Goal: Task Accomplishment & Management: Complete application form

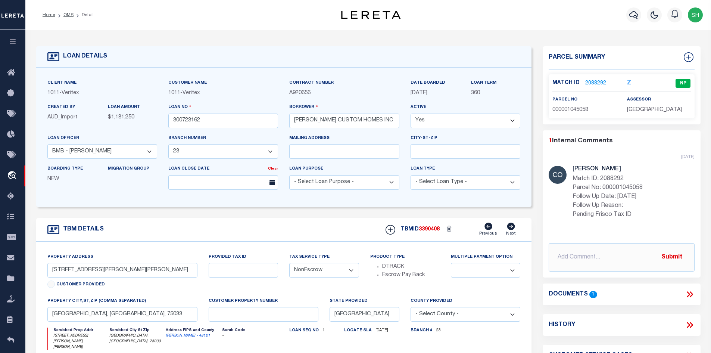
select select "7439"
select select "65"
select select "NonEscrow"
click at [590, 82] on link "2088292" at bounding box center [595, 83] width 21 height 8
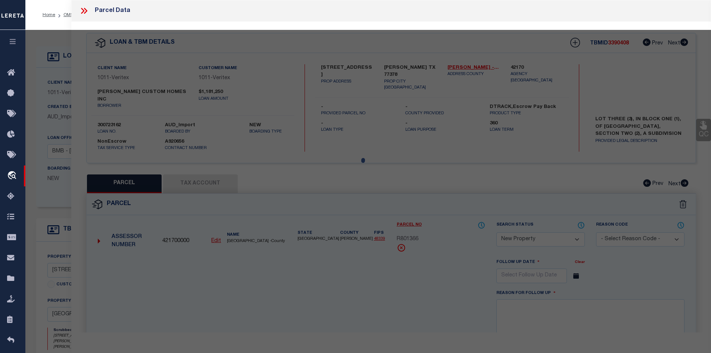
select select "AS"
select select
checkbox input "false"
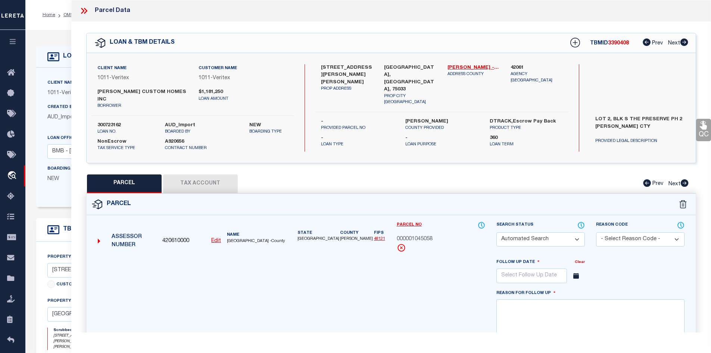
select select "NP"
type input "10/01/2025"
type textarea "Pending Frisco Tax ID"
type input "FIELDS PRESERVE INVESTMENT PARTNERS LP"
select select "AGW"
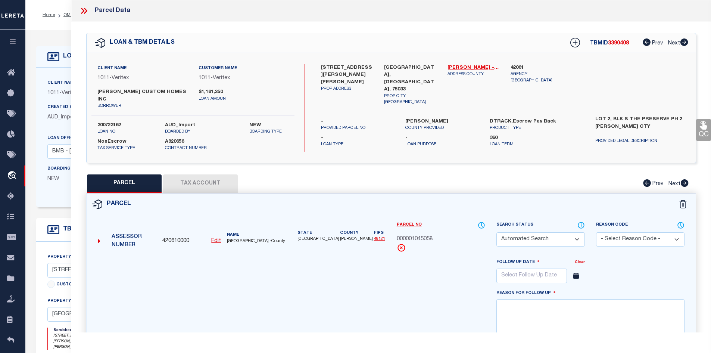
select select "LEG"
type input "BIRCHWOOD LN"
type input "FRISCO, TX, 75033"
type textarea "THE PRESERVE PHASE 2 (FRISCO) BLK S LOT 2"
type textarea "MC reviewed on 5-2-25 and still new property. MC reviewed on 2-5-25 and still n…"
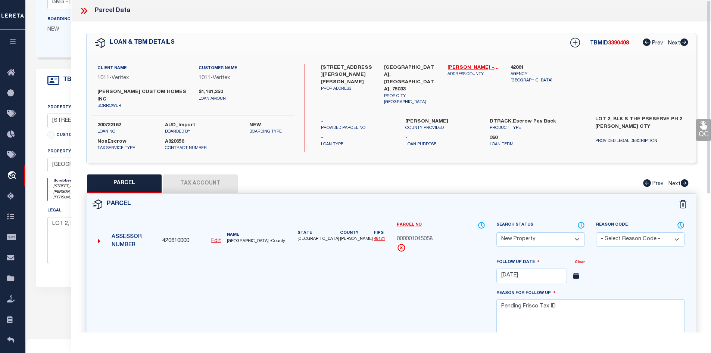
click at [82, 11] on icon at bounding box center [84, 11] width 10 height 10
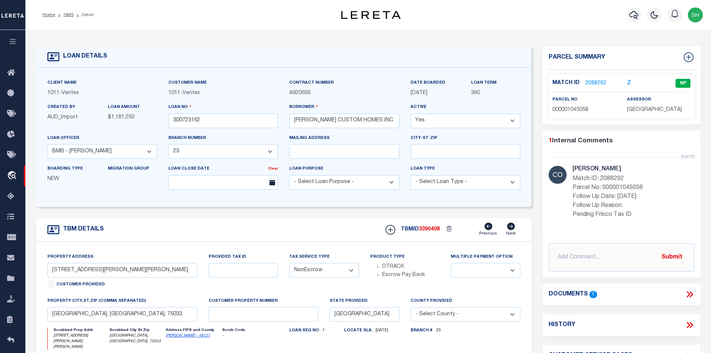
click at [692, 293] on icon at bounding box center [689, 294] width 10 height 10
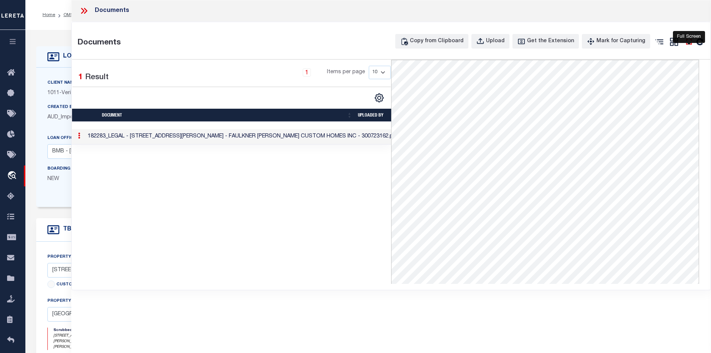
click at [687, 41] on icon "" at bounding box center [689, 42] width 10 height 10
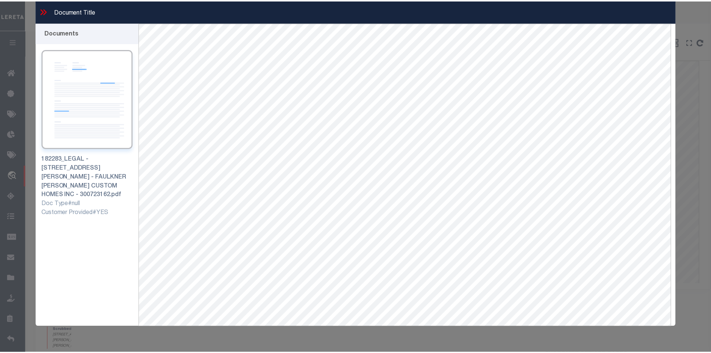
scroll to position [13, 0]
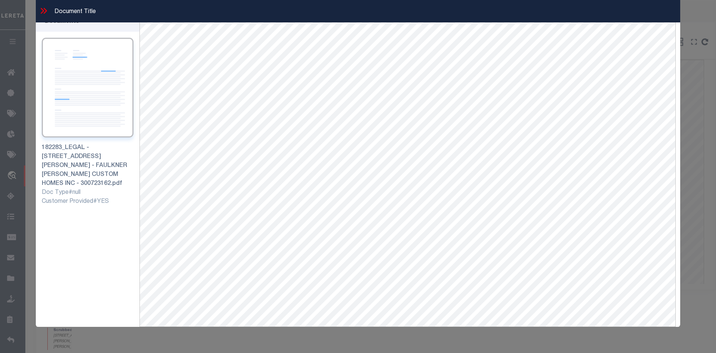
click at [46, 12] on icon at bounding box center [44, 11] width 10 height 10
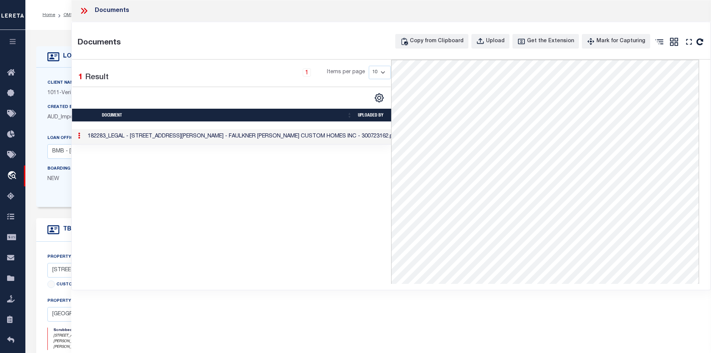
click at [85, 10] on icon at bounding box center [84, 11] width 10 height 10
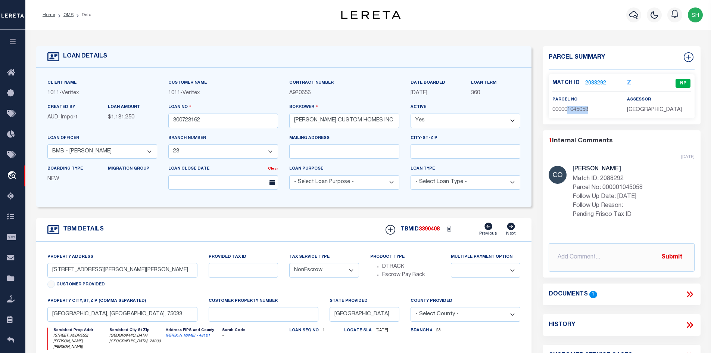
drag, startPoint x: 591, startPoint y: 107, endPoint x: 568, endPoint y: 107, distance: 22.4
click at [568, 107] on p "000001045058" at bounding box center [583, 110] width 63 height 8
copy span "1045058"
click at [232, 238] on div "TBM DETAILS TBMID 3390408 Previous Next" at bounding box center [283, 230] width 495 height 24
drag, startPoint x: 93, startPoint y: 272, endPoint x: 38, endPoint y: 273, distance: 54.8
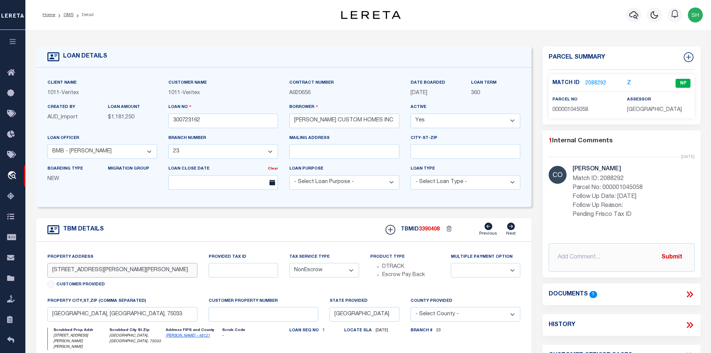
click at [37, 273] on div "Property Address 12 NOBLE HILL LANE Customer Provided Provided Tax ID Tax Servi…" at bounding box center [283, 338] width 495 height 195
drag, startPoint x: 104, startPoint y: 314, endPoint x: 40, endPoint y: 315, distance: 64.2
click at [40, 315] on div "Property Address 12 NOBLE HILL LANE Customer Provided Provided Tax ID Tax Servi…" at bounding box center [283, 338] width 495 height 195
drag, startPoint x: 104, startPoint y: 317, endPoint x: 26, endPoint y: 318, distance: 77.2
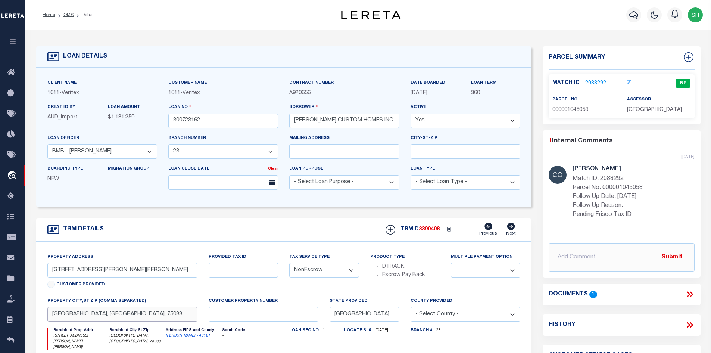
click at [26, 318] on div "LOAN DETAILS Client Name 1011" at bounding box center [367, 259] width 685 height 458
click at [67, 15] on link "OMS" at bounding box center [68, 15] width 10 height 4
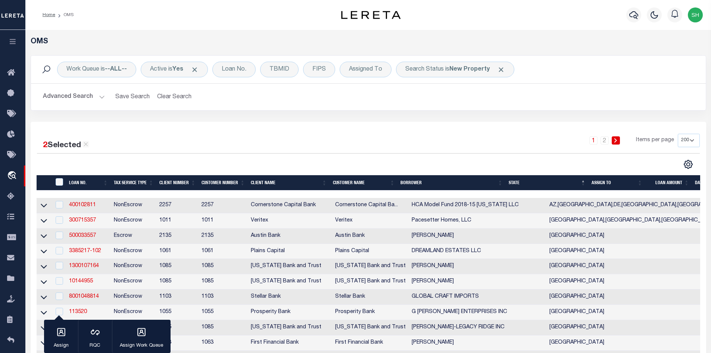
click at [104, 98] on h2 "Advanced Search Save Search Clear Search tblSearchTopScreen_dynamictable_____De…" at bounding box center [368, 97] width 662 height 15
click at [98, 96] on button "Advanced Search" at bounding box center [74, 97] width 62 height 15
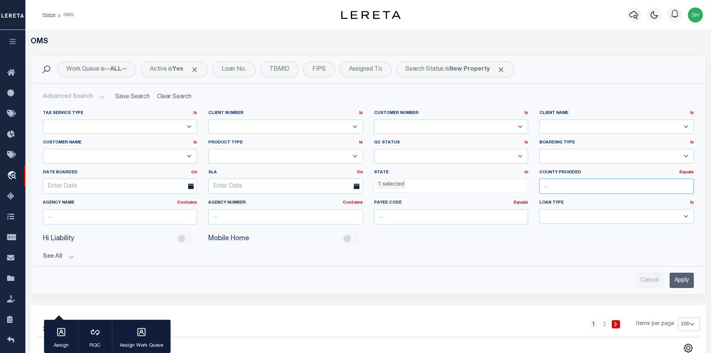
click at [569, 189] on input "text" at bounding box center [616, 185] width 154 height 15
click at [558, 211] on div "[PERSON_NAME]" at bounding box center [616, 212] width 154 height 12
type input "[PERSON_NAME]"
click at [680, 284] on input "Apply" at bounding box center [681, 279] width 24 height 15
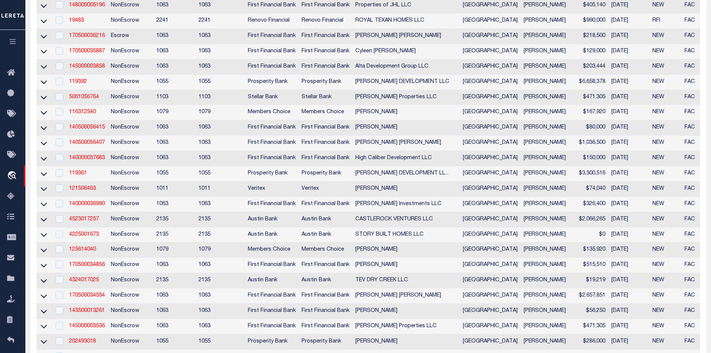
scroll to position [149, 0]
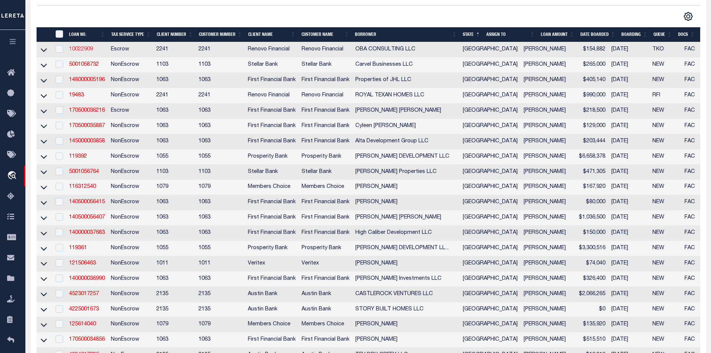
click at [80, 51] on link "10022909" at bounding box center [81, 49] width 24 height 5
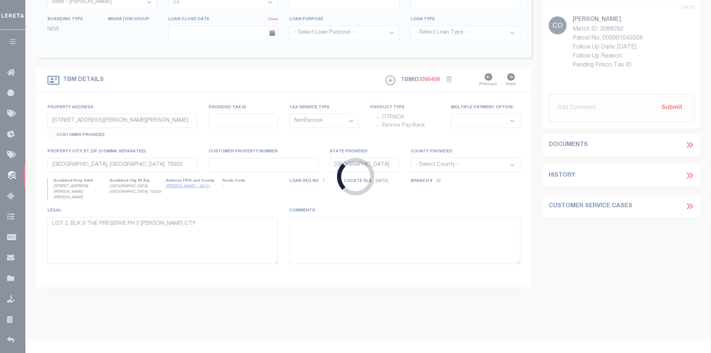
type input "10022909"
type input "OBA CONSULTING LLC"
select select
select select "400"
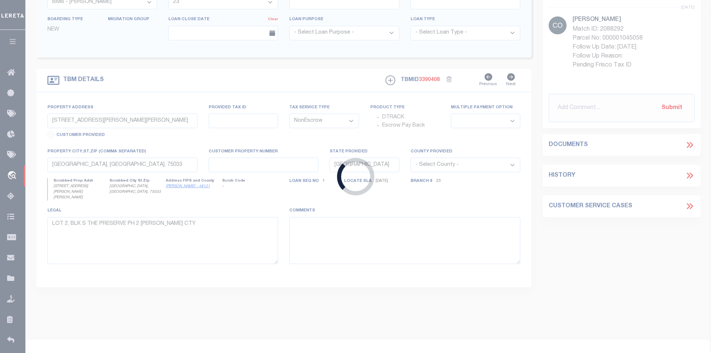
select select "Escrow"
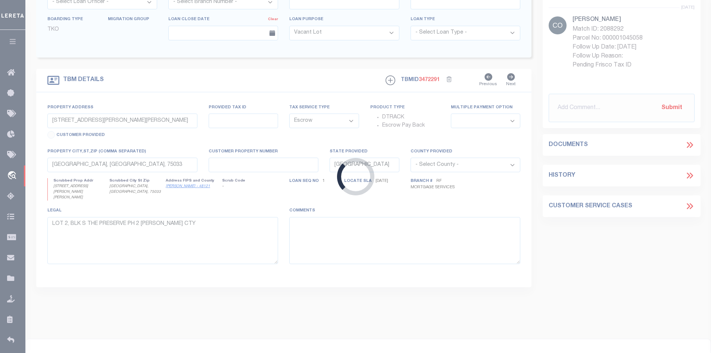
type input "16504 BREEZY KNOLL CT"
select select
type input "CONROE, TX 77302"
type input "a0kUS00000CNzYX"
select select
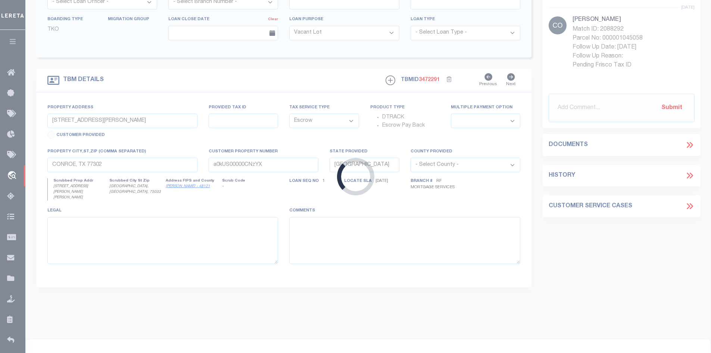
select select "14701"
select select "25067"
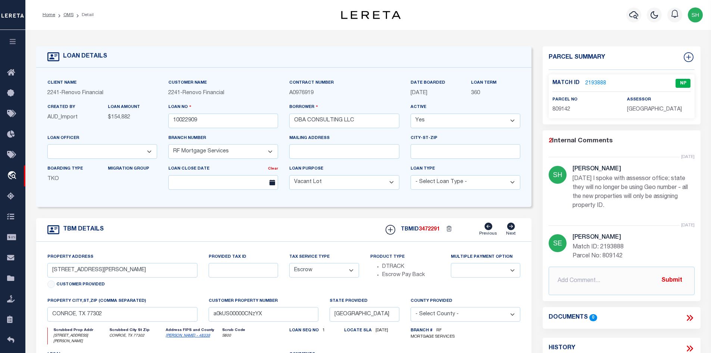
click at [185, 337] on link "[PERSON_NAME] - 48339" at bounding box center [188, 335] width 44 height 4
drag, startPoint x: 116, startPoint y: 264, endPoint x: 50, endPoint y: 267, distance: 65.3
click at [50, 267] on input "16504 BREEZY KNOLL CT" at bounding box center [122, 270] width 150 height 15
click at [593, 81] on link "2193888" at bounding box center [595, 83] width 21 height 8
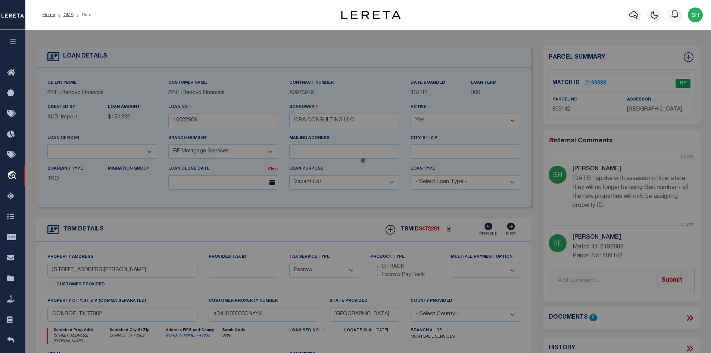
select select "AS"
select select
checkbox input "false"
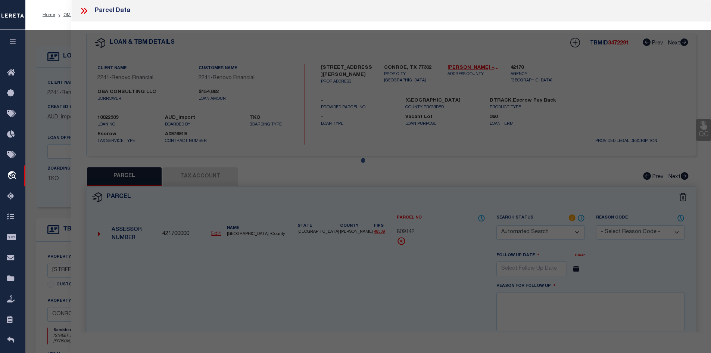
select select "NP"
type input "12/31/2025"
type textarea "SS - 7/21/2025 - New property for 2025."
type input "OBA CONSULTING LLC"
select select "AGW"
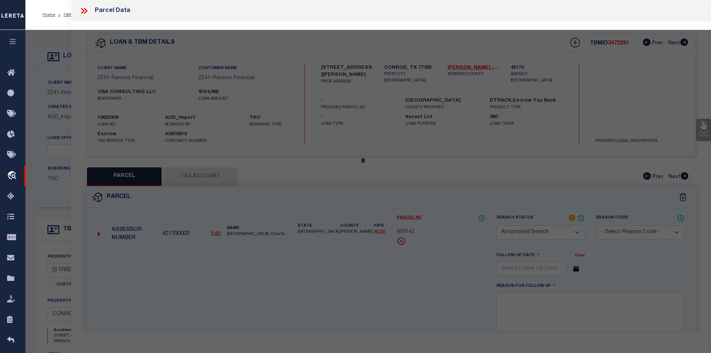
select select "ADD"
type input "16504 BREEZY KNOLL CT,"
type input "CONROE TX 77302"
type textarea "MAVERA 10B BLK 3 LOT 1"
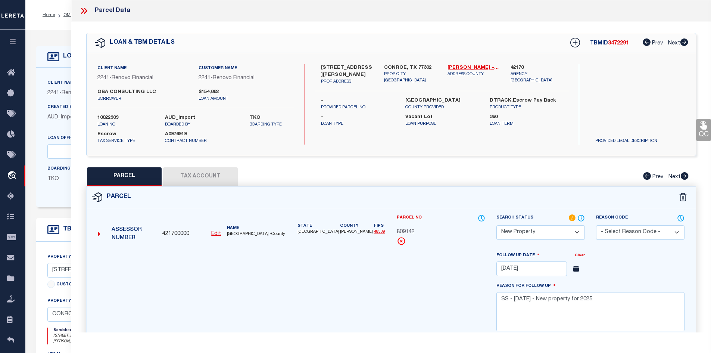
click at [210, 173] on button "Tax Account" at bounding box center [200, 176] width 75 height 19
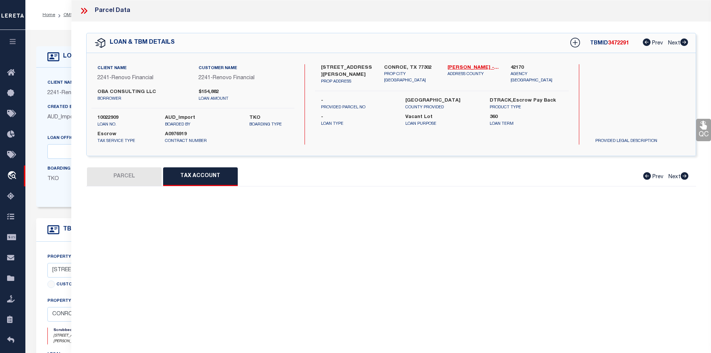
select select "100"
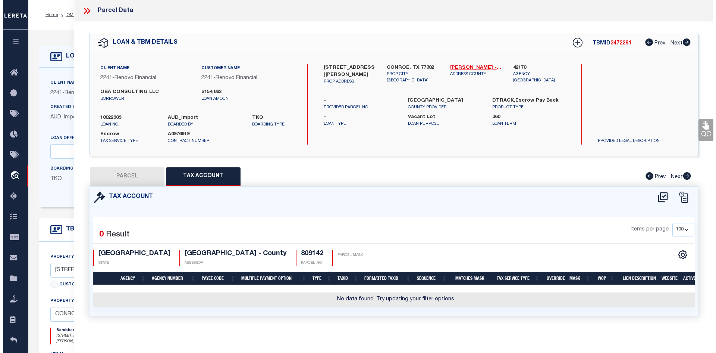
scroll to position [112, 0]
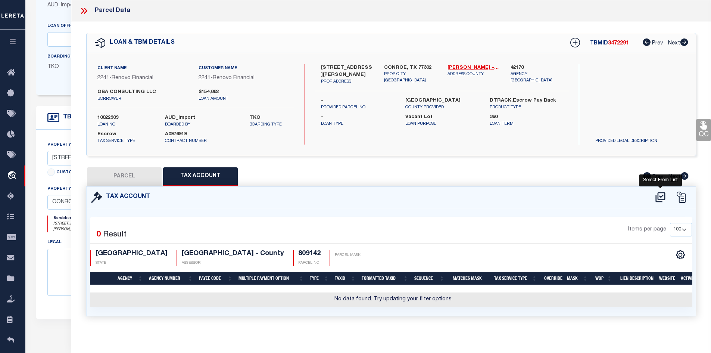
click at [662, 195] on icon at bounding box center [660, 197] width 12 height 12
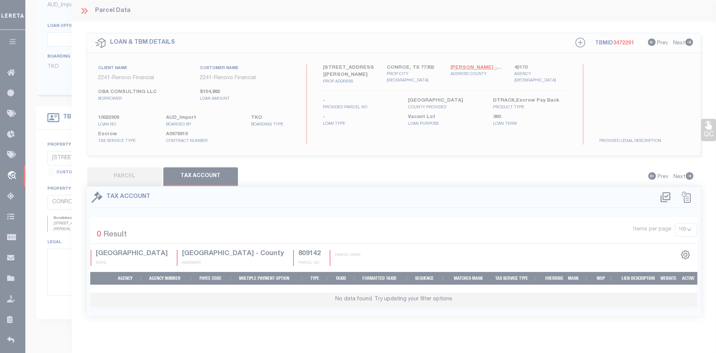
scroll to position [3, 0]
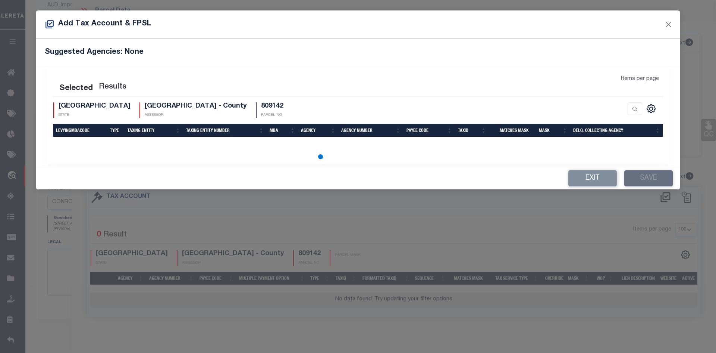
select select "100"
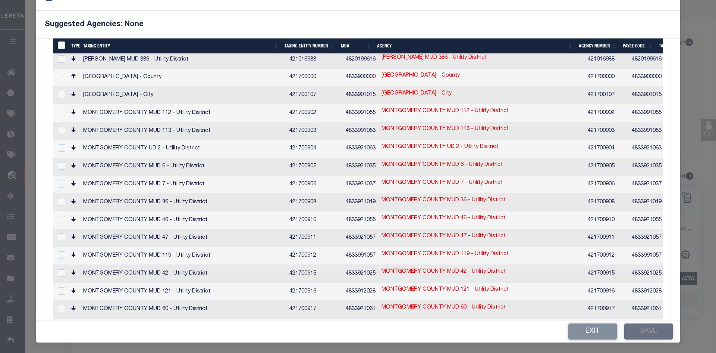
scroll to position [0, 0]
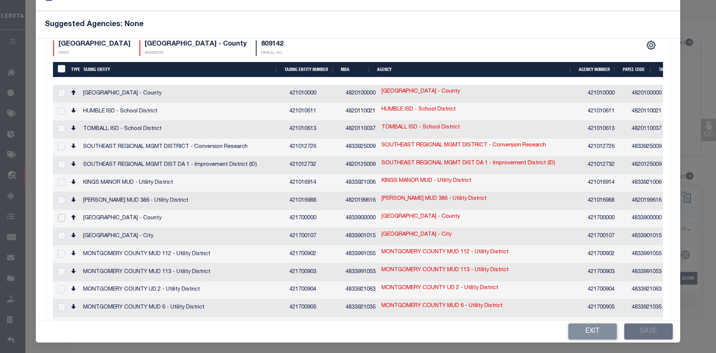
click at [60, 214] on input "checkbox" at bounding box center [61, 217] width 7 height 7
checkbox input "true"
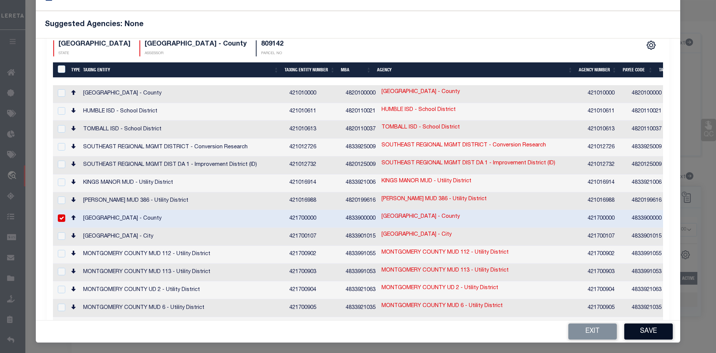
click at [660, 327] on button "Save" at bounding box center [648, 331] width 48 height 16
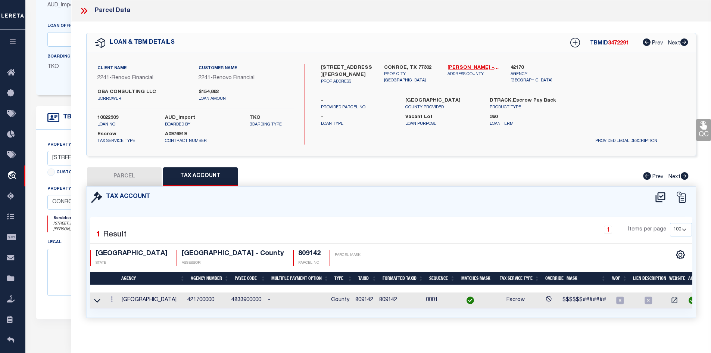
drag, startPoint x: 126, startPoint y: 167, endPoint x: 168, endPoint y: 191, distance: 48.4
click at [126, 169] on button "PARCEL" at bounding box center [124, 176] width 75 height 19
select select "AS"
select select
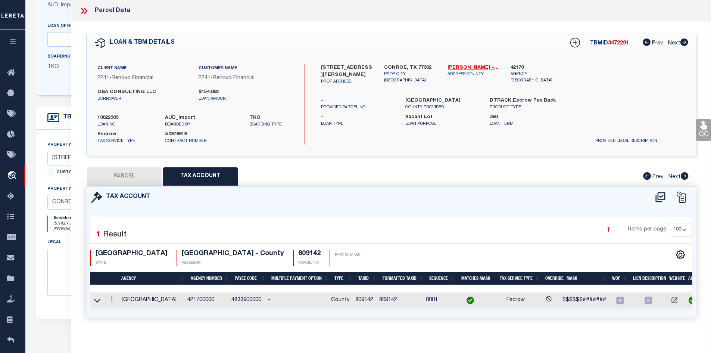
checkbox input "false"
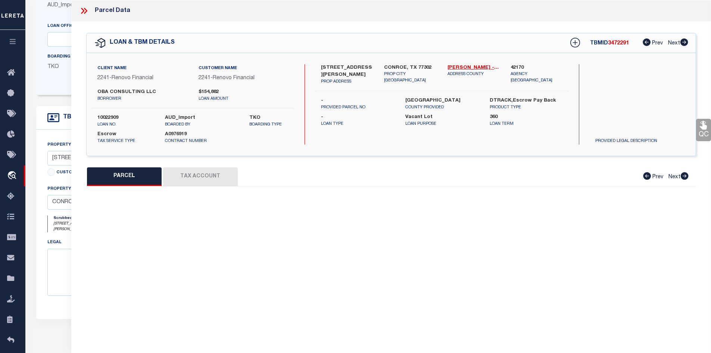
select select "NP"
type input "12/31/2025"
type textarea "SS - 7/21/2025 - New property for 2025."
type input "OBA CONSULTING LLC"
select select "AGW"
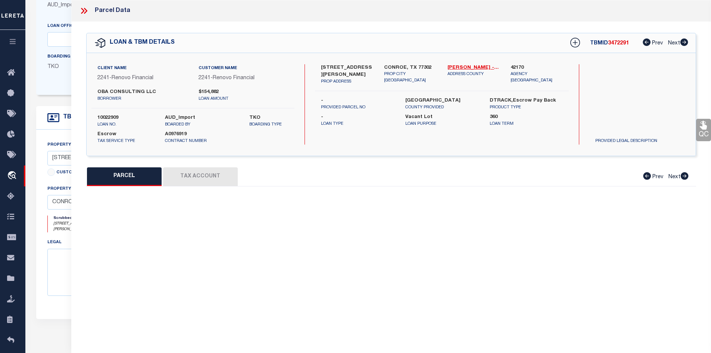
select select "ADD"
type input "16504 BREEZY KNOLL CT,"
type input "CONROE TX 77302"
type textarea "MAVERA 10B BLK 3 LOT 1"
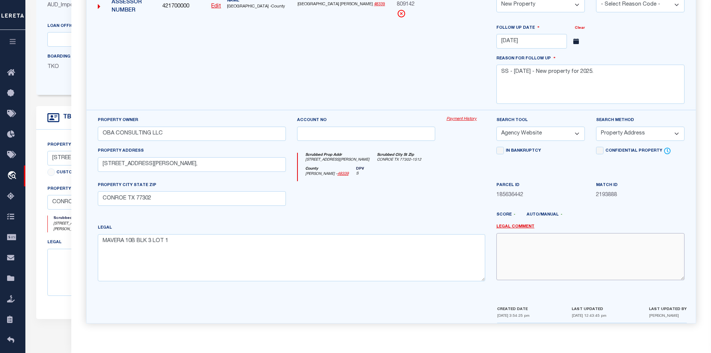
click at [534, 261] on textarea at bounding box center [590, 256] width 188 height 47
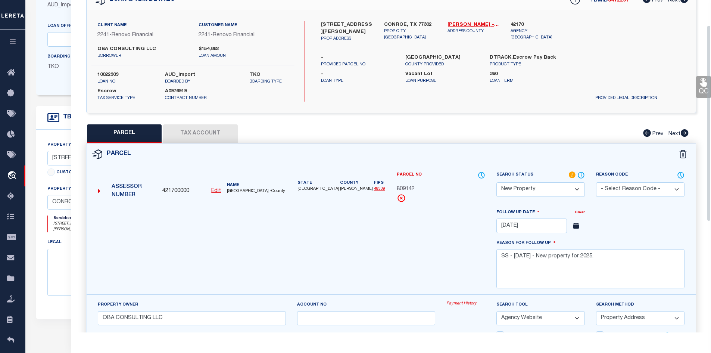
scroll to position [43, 0]
click at [534, 187] on select "Automated Search Bad Parcel Complete Duplicate Parcel High Dollar Reporting In …" at bounding box center [540, 189] width 88 height 15
select select "PC"
click at [496, 182] on select "Automated Search Bad Parcel Complete Duplicate Parcel High Dollar Reporting In …" at bounding box center [540, 189] width 88 height 15
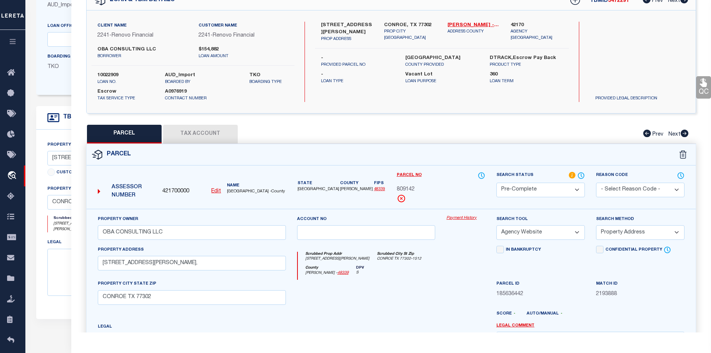
click at [436, 229] on div "Account no" at bounding box center [366, 230] width 150 height 31
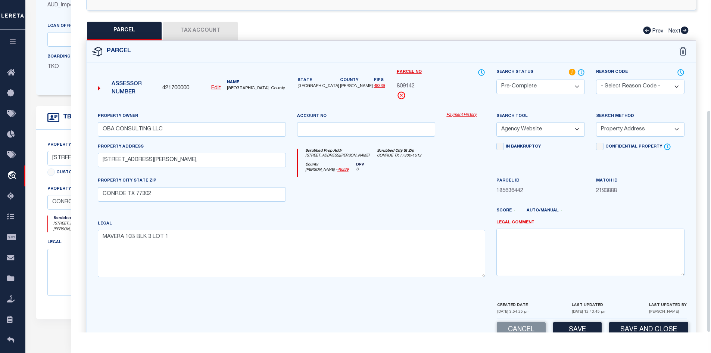
scroll to position [164, 0]
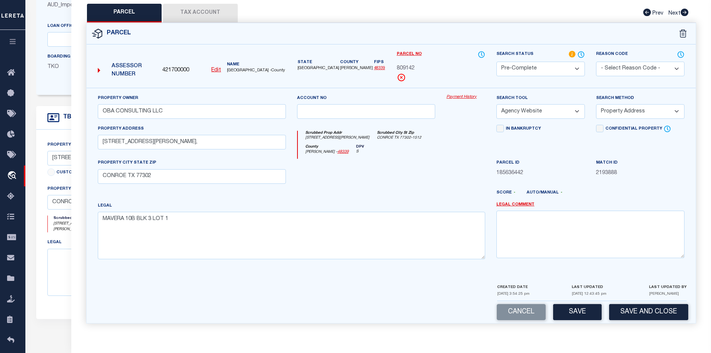
click at [607, 64] on select "- Select Reason Code - 099 - Other (Provide additional detail) ACT - Agency Cha…" at bounding box center [640, 69] width 88 height 15
select select "099"
click at [596, 62] on select "- Select Reason Code - 099 - Other (Provide additional detail) ACT - Agency Cha…" at bounding box center [640, 69] width 88 height 15
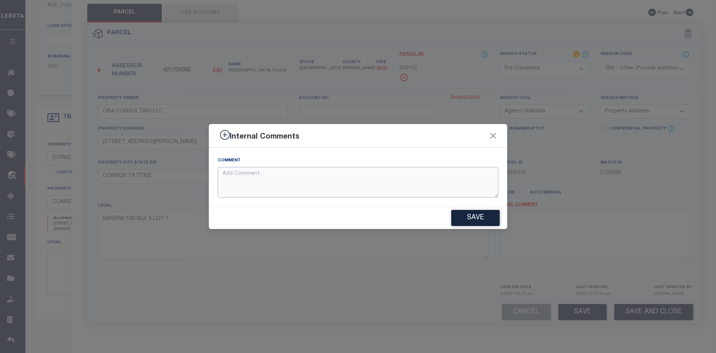
click at [320, 182] on textarea at bounding box center [358, 182] width 281 height 31
paste textarea "REVIEWED [DATE] New Property removed - tax ID # added."
type textarea "REVIEWED [DATE] New Property removed - tax ID # added."
click at [468, 212] on button "Save" at bounding box center [475, 218] width 48 height 16
type textarea "REVIEWED [DATE] New Property removed - tax ID # added."
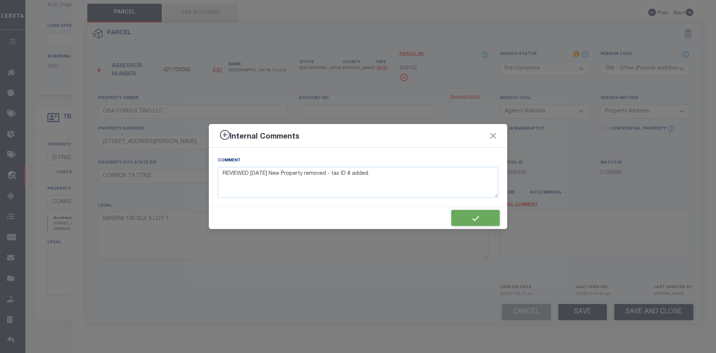
type textarea "REVIEWED [DATE] New Property removed - tax ID # added."
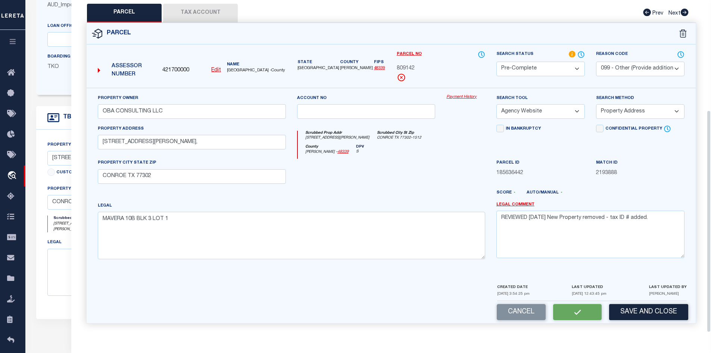
click at [579, 313] on div "Cancel Save and Close" at bounding box center [391, 312] width 609 height 22
select select "AS"
select select
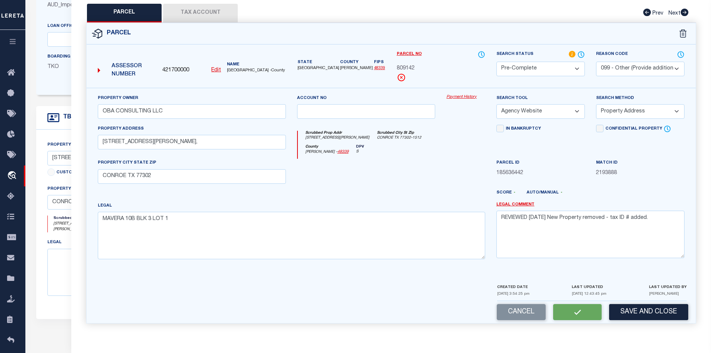
checkbox input "false"
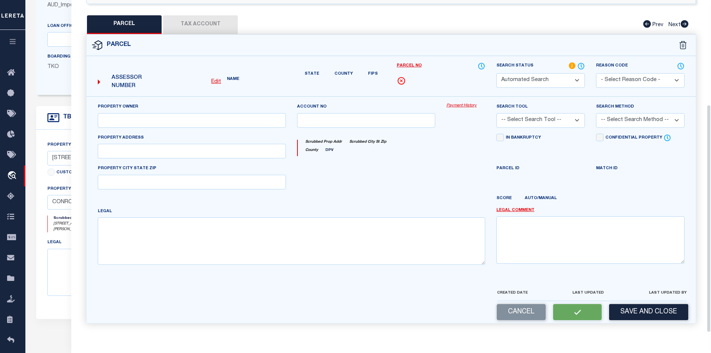
select select "PC"
select select "099"
type input "OBA CONSULTING LLC"
select select "AGW"
select select "ADD"
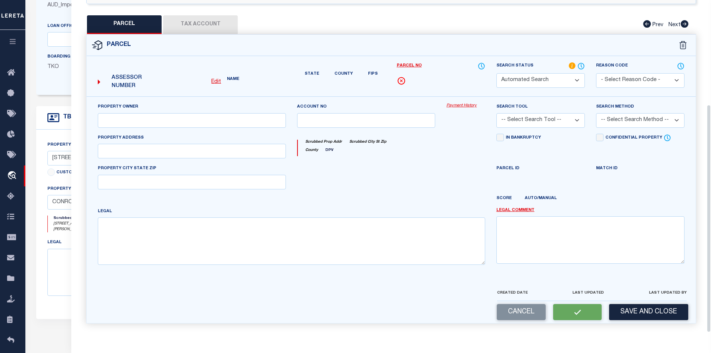
type input "16504 BREEZY KNOLL CT,"
type input "CONROE TX 77302"
type textarea "MAVERA 10B BLK 3 LOT 1"
type textarea "REVIEWED [DATE] New Property removed - tax ID # added."
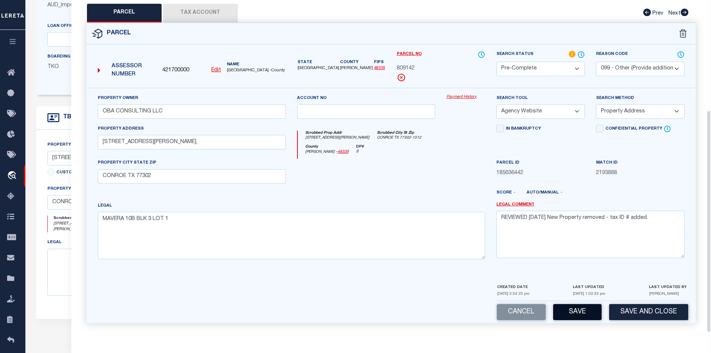
click at [577, 310] on button "Save" at bounding box center [577, 312] width 48 height 16
select select "AS"
select select
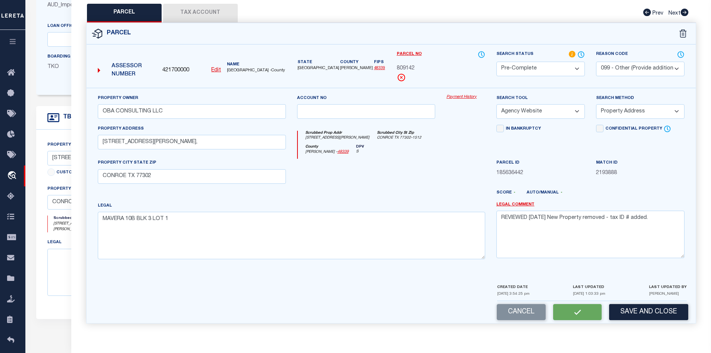
checkbox input "false"
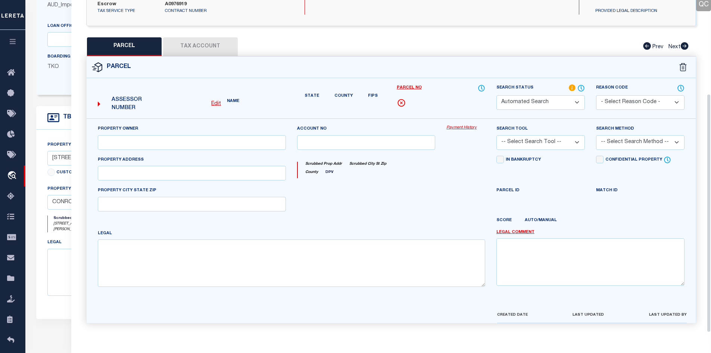
select select "PC"
select select "099"
type input "OBA CONSULTING LLC"
select select "AGW"
select select "ADD"
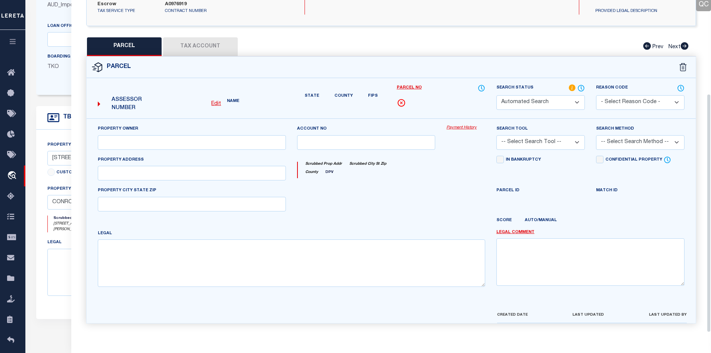
type input "16504 BREEZY KNOLL CT,"
type input "CONROE TX 77302"
type textarea "MAVERA 10B BLK 3 LOT 1"
type textarea "REVIEWED [DATE] New Property removed - tax ID # added."
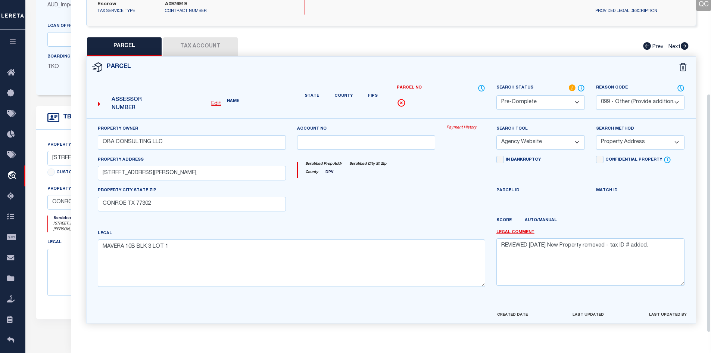
scroll to position [142, 0]
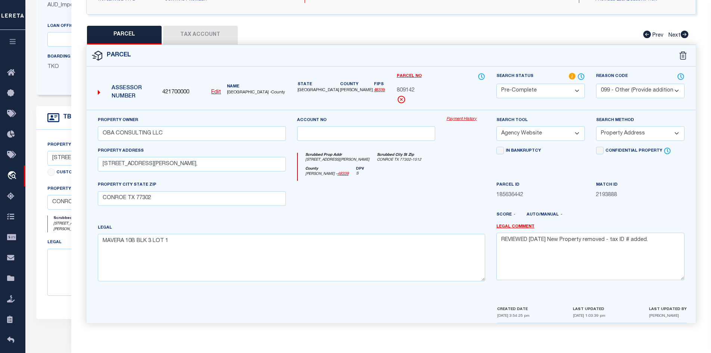
click at [184, 31] on button "Tax Account" at bounding box center [200, 35] width 75 height 19
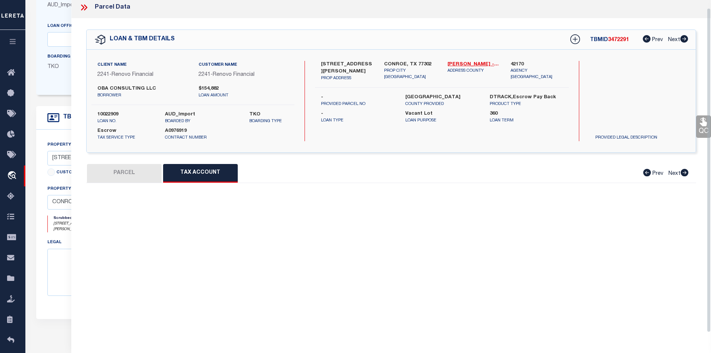
scroll to position [8, 0]
select select "100"
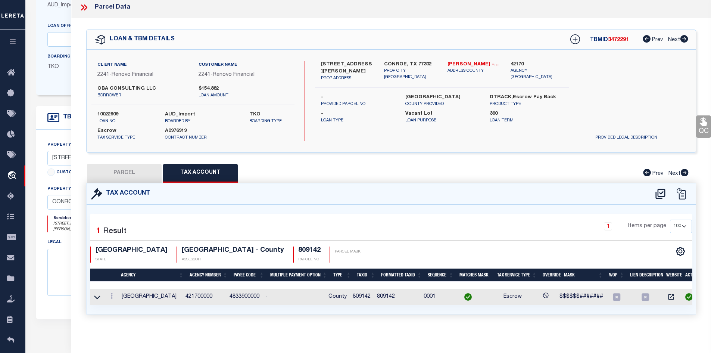
scroll to position [0, 0]
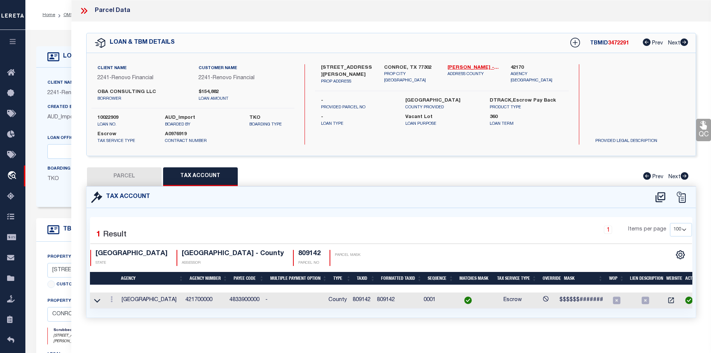
click at [84, 10] on icon at bounding box center [82, 11] width 3 height 6
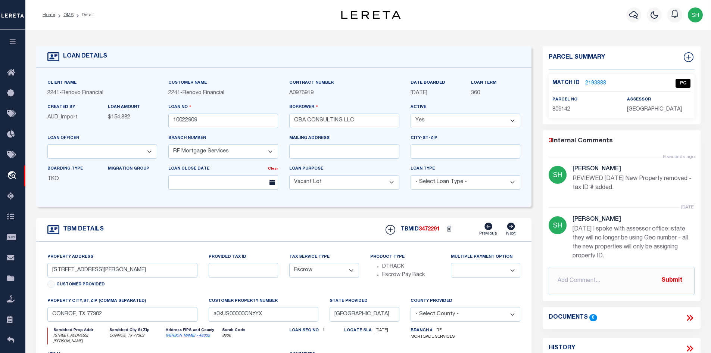
drag, startPoint x: 66, startPoint y: 15, endPoint x: 155, endPoint y: 62, distance: 100.5
click at [66, 15] on link "OMS" at bounding box center [68, 15] width 10 height 4
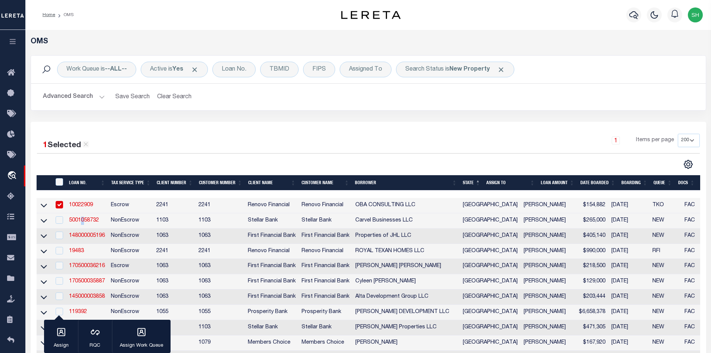
click at [83, 217] on td "5001058732" at bounding box center [87, 220] width 42 height 15
checkbox input "true"
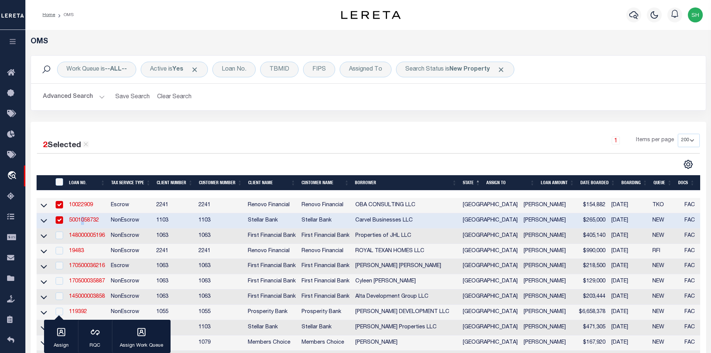
click at [87, 219] on link "5001058732" at bounding box center [84, 219] width 30 height 5
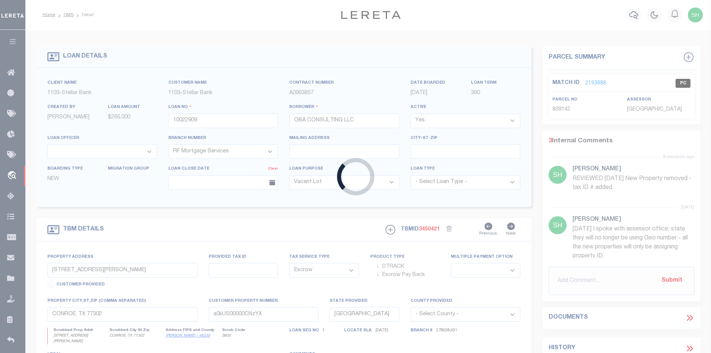
type input "5001058732"
type input "Carvel Businesses LLC"
select select
type input "100 Tangerine Blvd Trlr 80"
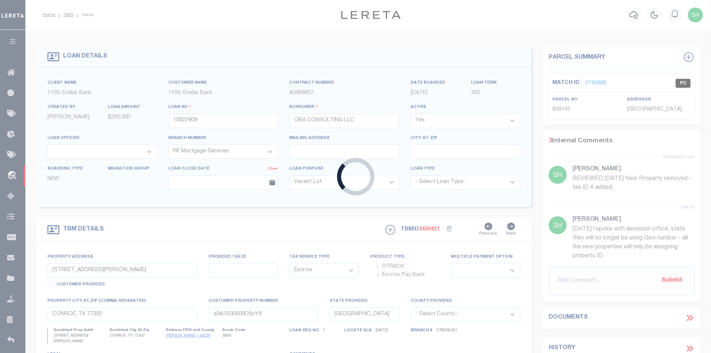
type input "Brownsville TX 78521"
type input "06/29/2025"
select select
select select "20"
select select "NonEscrow"
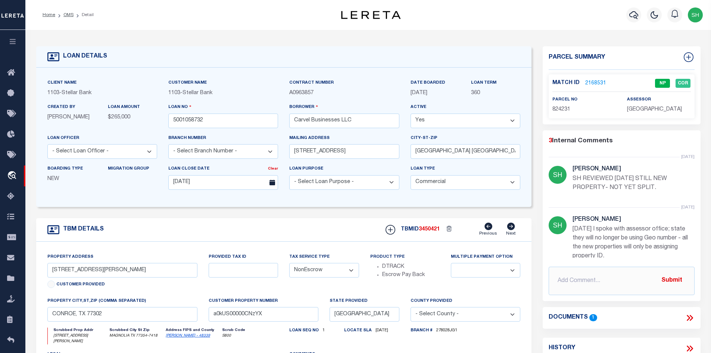
select select "25557"
type input "28809 Hardin Store Road Ste 1240"
select select
type input "Magnolia TX 77354"
drag, startPoint x: 569, startPoint y: 109, endPoint x: 551, endPoint y: 107, distance: 18.0
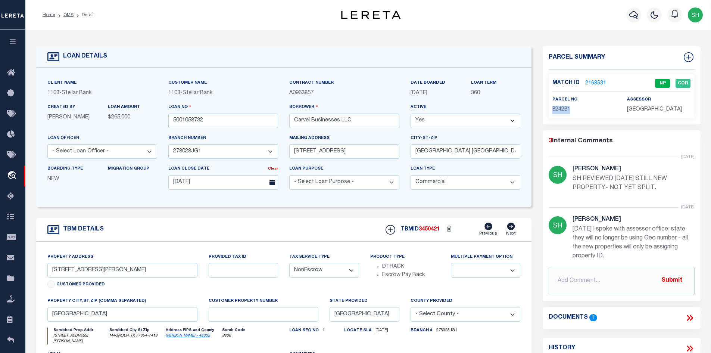
click at [547, 109] on div "parcel no 824231" at bounding box center [583, 104] width 75 height 18
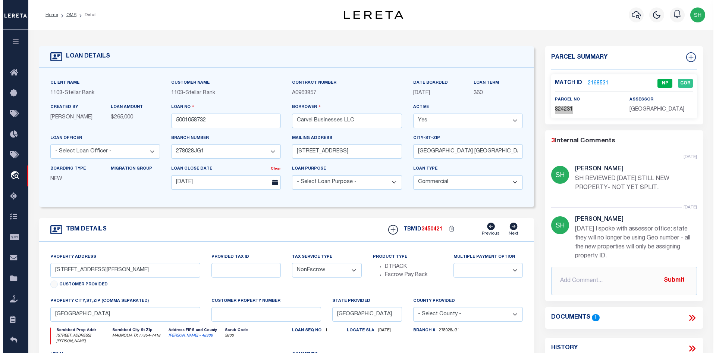
scroll to position [75, 0]
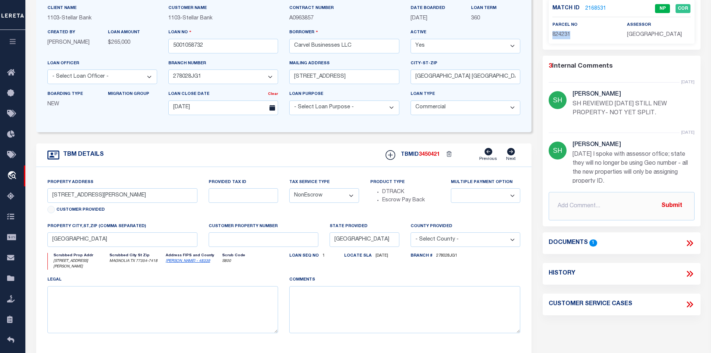
click at [692, 248] on icon at bounding box center [689, 243] width 10 height 10
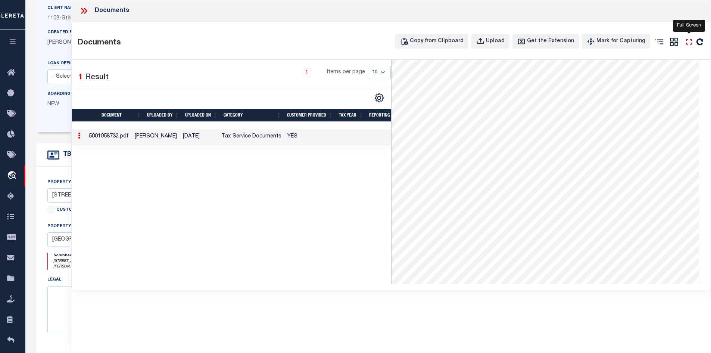
click at [689, 40] on icon "" at bounding box center [689, 42] width 10 height 10
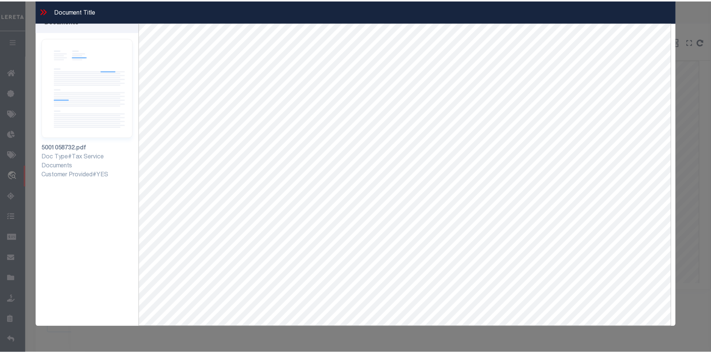
scroll to position [0, 0]
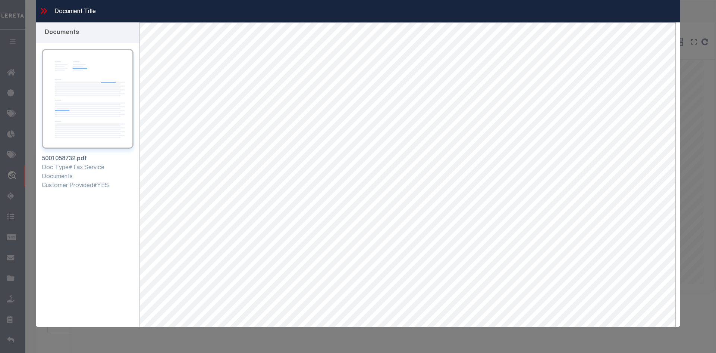
click at [44, 12] on icon at bounding box center [44, 11] width 10 height 10
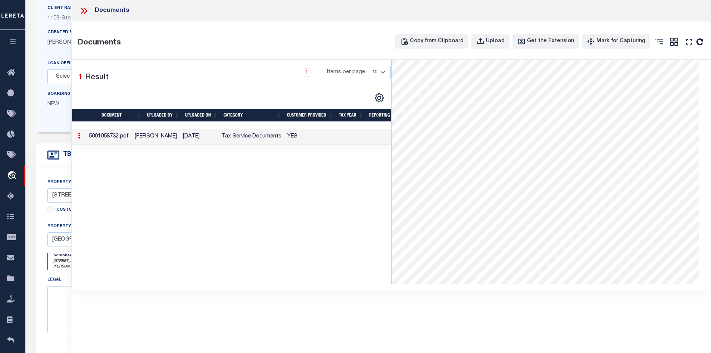
drag, startPoint x: 82, startPoint y: 7, endPoint x: 90, endPoint y: 18, distance: 13.1
click at [82, 9] on icon at bounding box center [84, 11] width 10 height 10
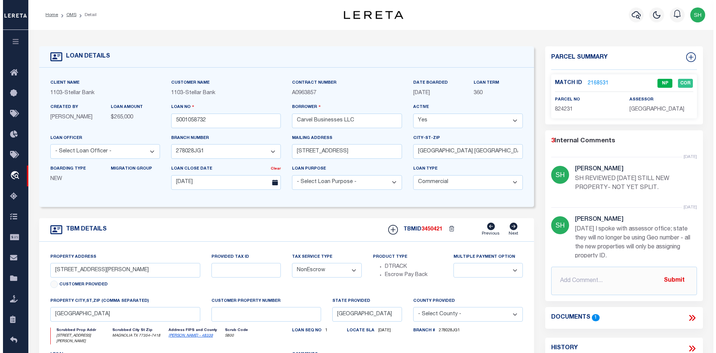
scroll to position [37, 0]
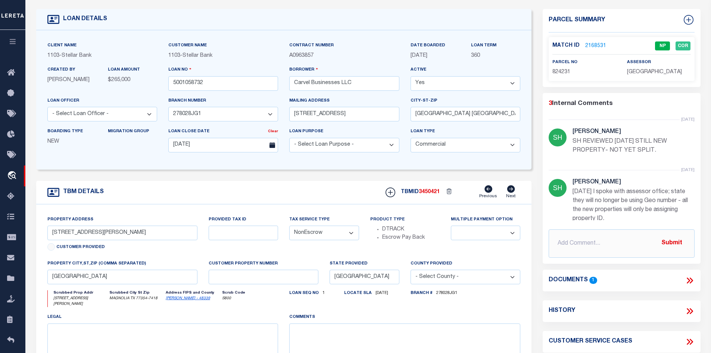
click at [589, 45] on link "2168531" at bounding box center [595, 46] width 21 height 8
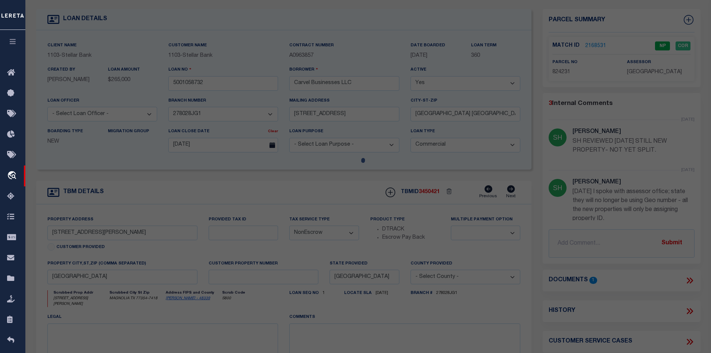
select select "AS"
select select
checkbox input "false"
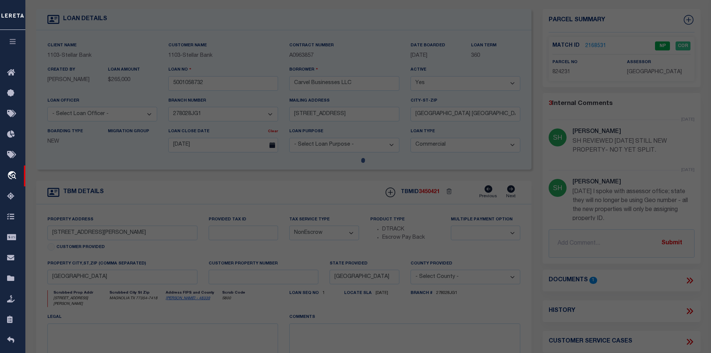
checkbox input "false"
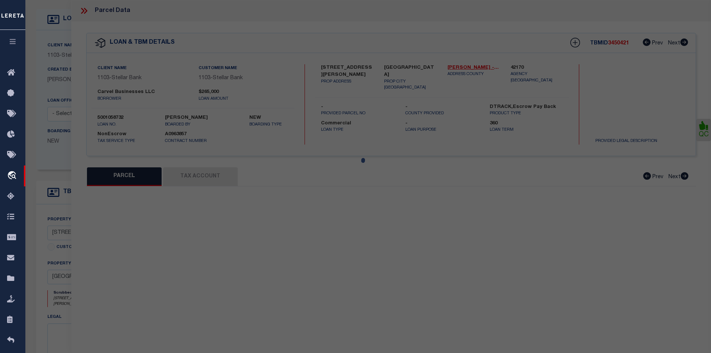
select select "NP"
type input "12/31/2025"
type textarea "New property for 2025"
type input "CARVEL BUSINESSES LLC"
select select "AGW"
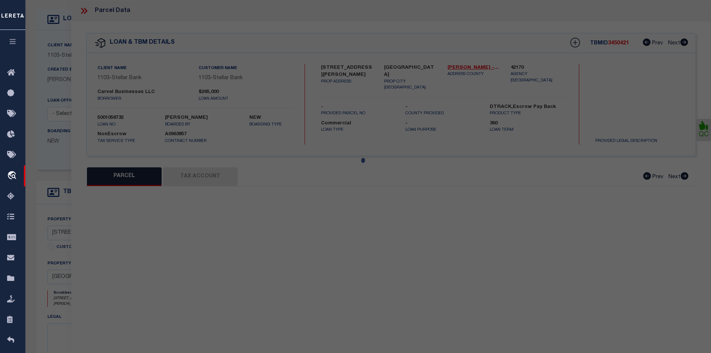
select select "LEG"
type input "Magnolia TX 77354"
type textarea "DRY CREEK OFFICE PARK BLDG 1200 UNIT 1240"
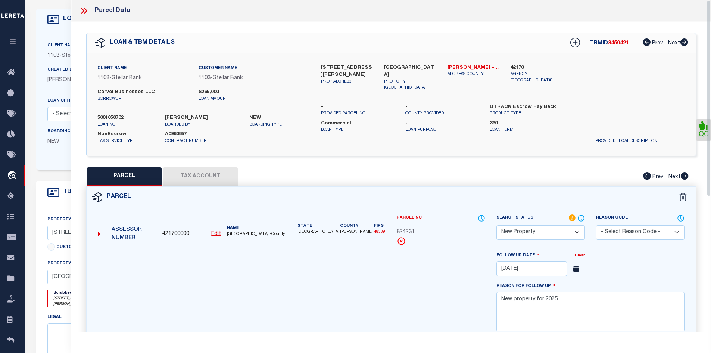
click at [192, 175] on button "Tax Account" at bounding box center [200, 176] width 75 height 19
select select "100"
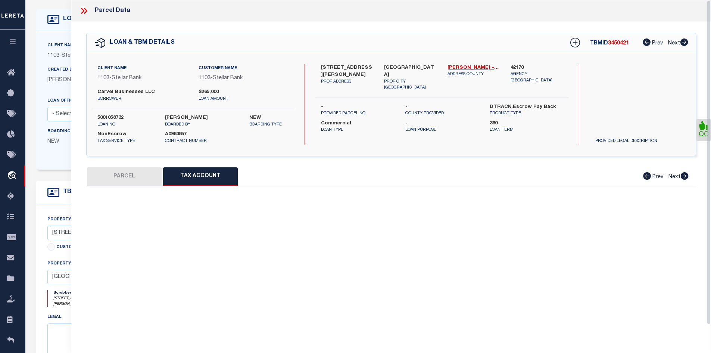
select select "100"
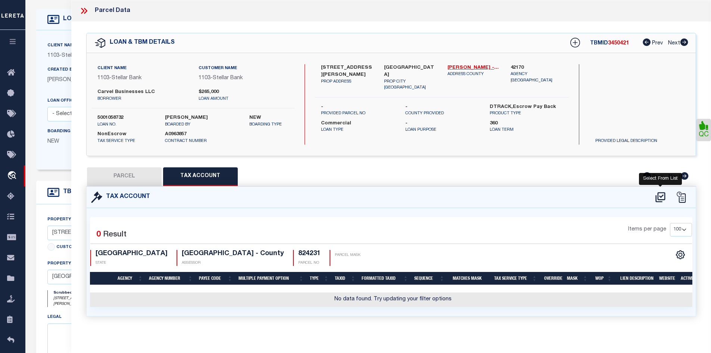
click at [661, 198] on icon at bounding box center [660, 197] width 12 height 12
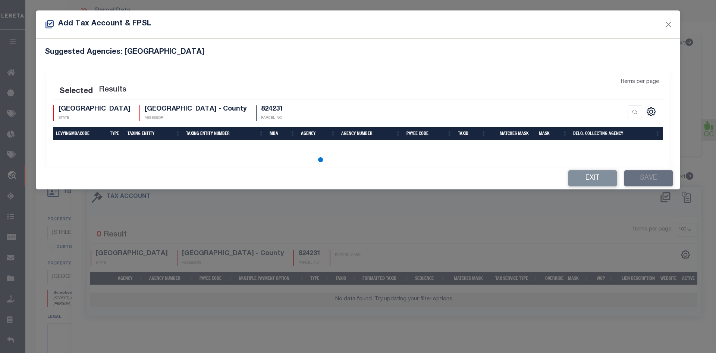
select select "100"
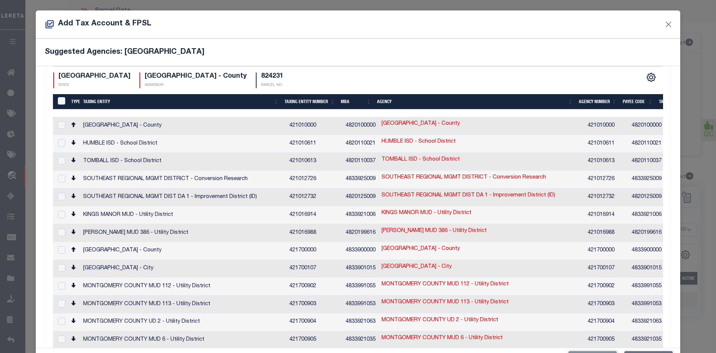
scroll to position [40, 0]
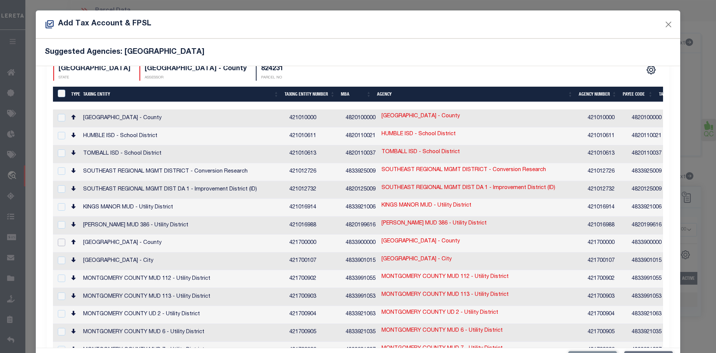
click at [60, 238] on input "checkbox" at bounding box center [61, 241] width 7 height 7
checkbox input "true"
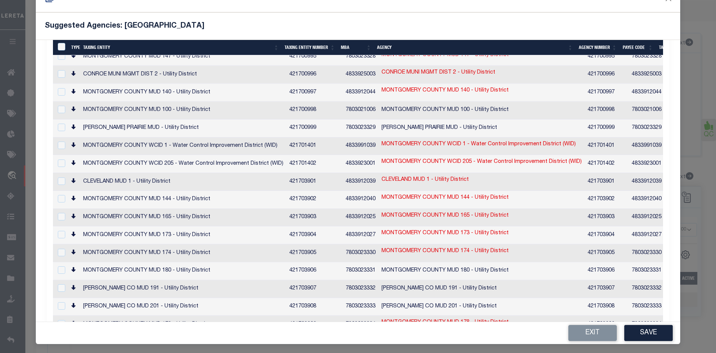
scroll to position [28, 0]
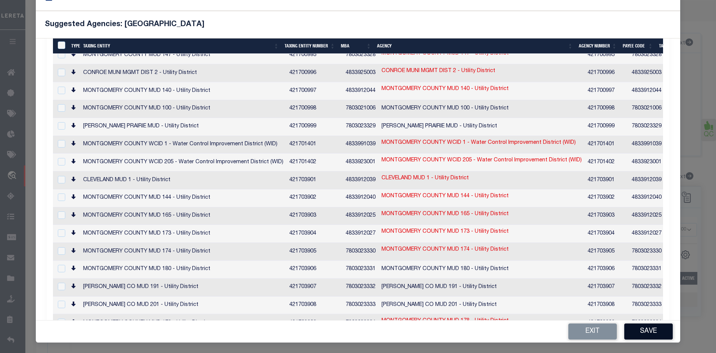
click at [646, 327] on button "Save" at bounding box center [648, 331] width 48 height 16
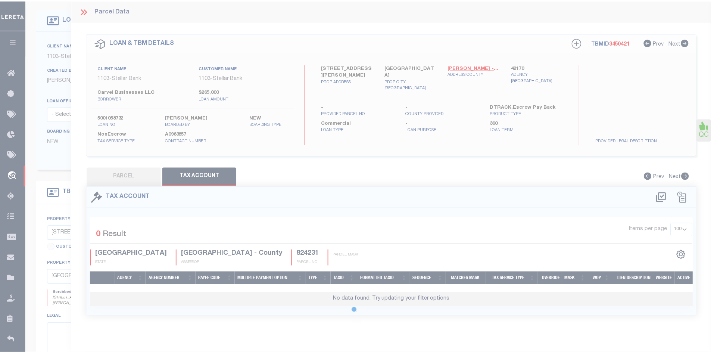
scroll to position [0, 0]
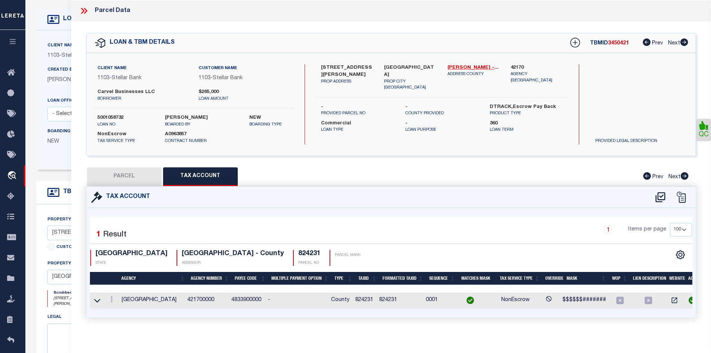
click at [135, 180] on button "PARCEL" at bounding box center [124, 176] width 75 height 19
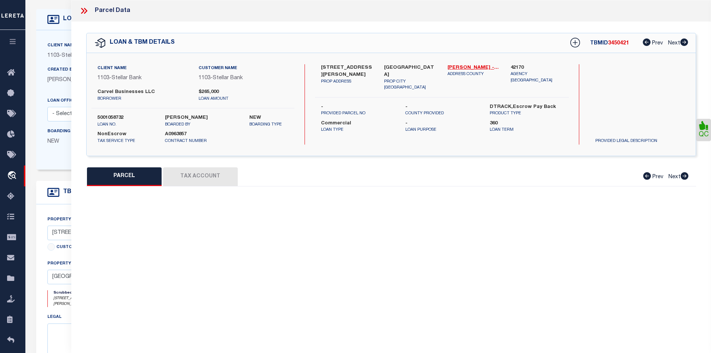
select select "AS"
select select
checkbox input "false"
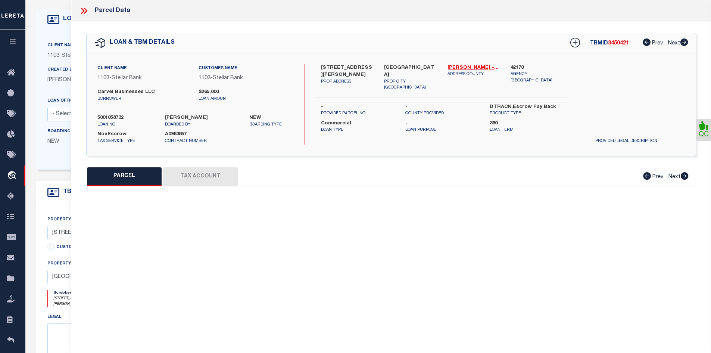
select select "NP"
type input "12/31/2025"
type textarea "New property for 2025"
type input "CARVEL BUSINESSES LLC"
select select "AGW"
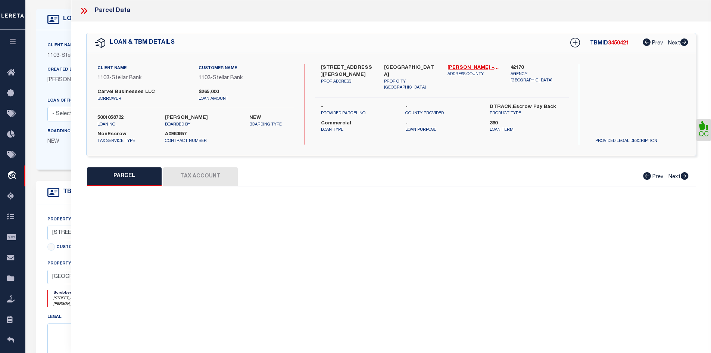
select select "LEG"
type input "Magnolia TX 77354"
type textarea "DRY CREEK OFFICE PARK BLDG 1200 UNIT 1240"
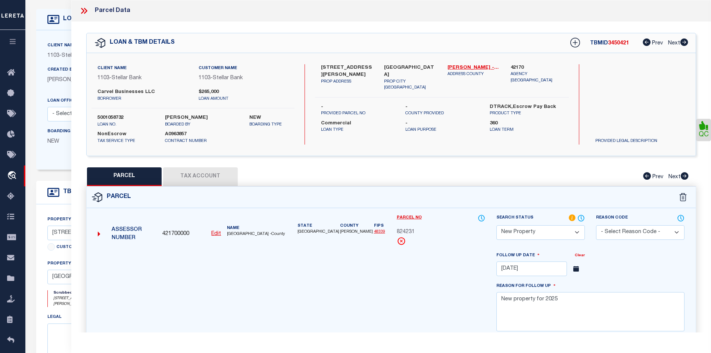
click at [517, 231] on select "Automated Search Bad Parcel Complete Duplicate Parcel High Dollar Reporting In …" at bounding box center [540, 232] width 88 height 15
select select "PC"
click at [496, 225] on select "Automated Search Bad Parcel Complete Duplicate Parcel High Dollar Reporting In …" at bounding box center [540, 232] width 88 height 15
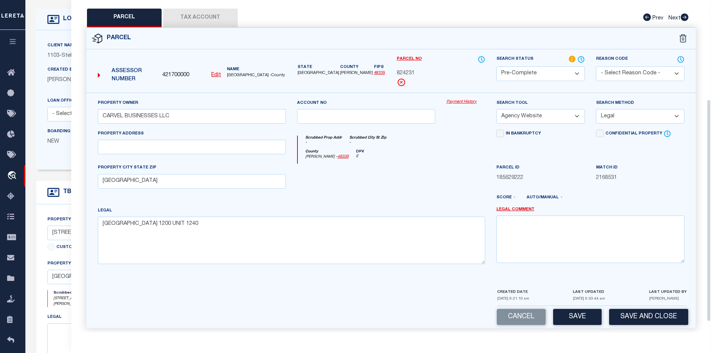
scroll to position [164, 0]
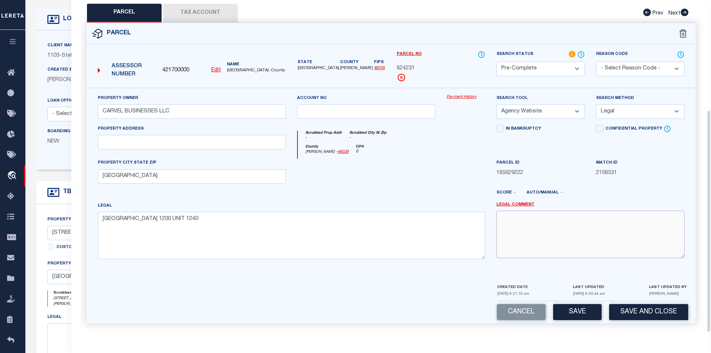
click at [514, 223] on textarea at bounding box center [590, 233] width 188 height 47
click at [611, 72] on select "- Select Reason Code - 099 - Other (Provide additional detail) ACT - Agency Cha…" at bounding box center [640, 69] width 88 height 15
select select "099"
click at [596, 62] on select "- Select Reason Code - 099 - Other (Provide additional detail) ACT - Agency Cha…" at bounding box center [640, 69] width 88 height 15
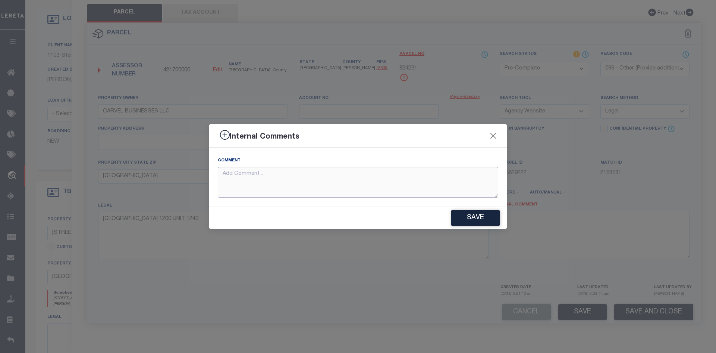
click at [262, 181] on textarea at bounding box center [358, 182] width 281 height 31
paste textarea "824231"
type textarea "824231"
drag, startPoint x: 251, startPoint y: 172, endPoint x: 201, endPoint y: 172, distance: 50.4
click at [201, 172] on div "Internal Comments Comment 824231 Save" at bounding box center [358, 176] width 716 height 353
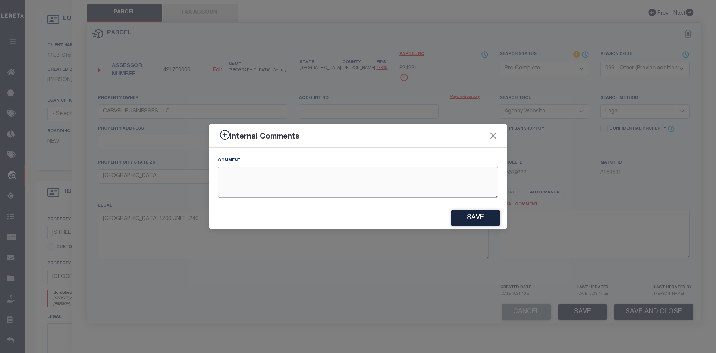
click at [248, 176] on textarea at bounding box center [358, 182] width 281 height 31
paste textarea "REVIEWED [DATE] New Property removed - tax ID # added."
type textarea "REVIEWED [DATE] New Property removed - tax ID # added."
click at [479, 215] on button "Save" at bounding box center [475, 218] width 48 height 16
type textarea "REVIEWED [DATE] New Property removed - tax ID # added."
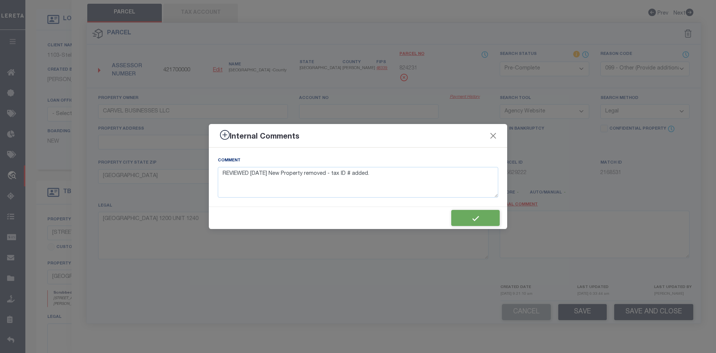
type textarea "REVIEWED [DATE] New Property removed - tax ID # added."
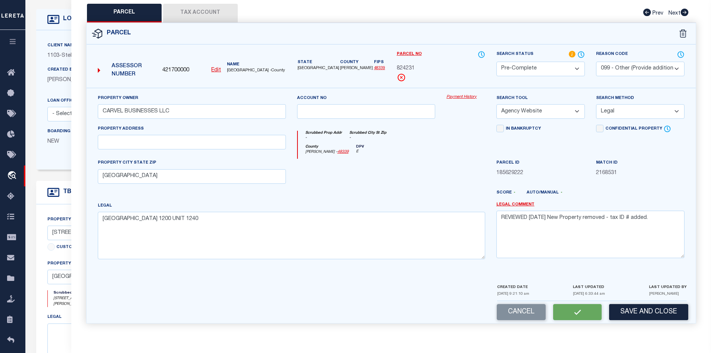
select select "AS"
select select
checkbox input "false"
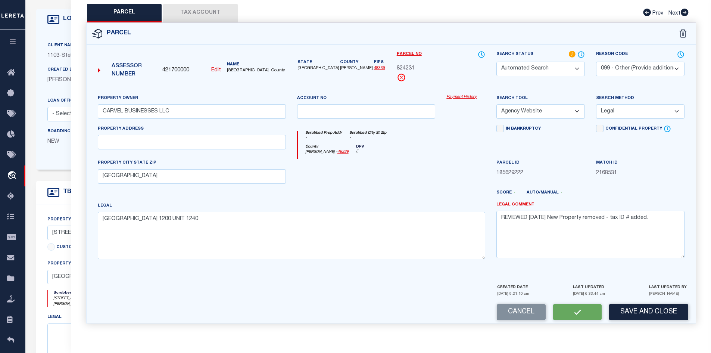
checkbox input "false"
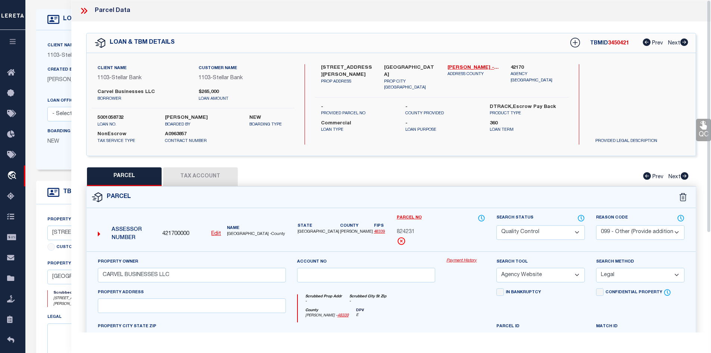
scroll to position [0, 0]
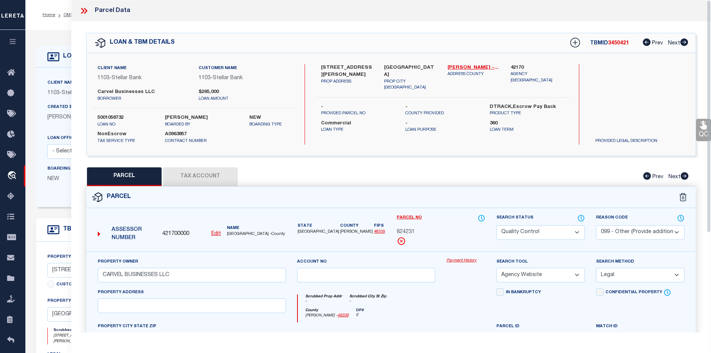
click at [83, 11] on icon at bounding box center [82, 11] width 3 height 6
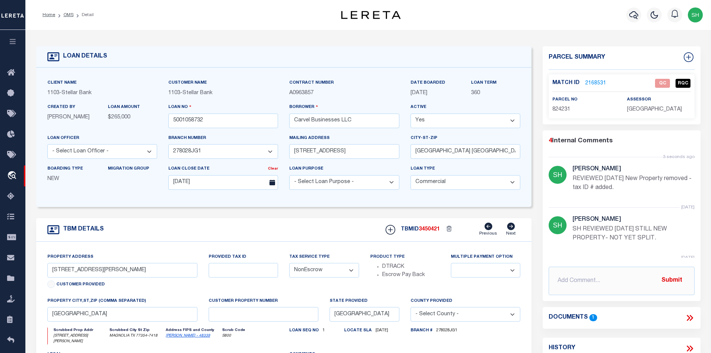
drag, startPoint x: 68, startPoint y: 15, endPoint x: 194, endPoint y: 120, distance: 164.0
click at [68, 15] on link "OMS" at bounding box center [68, 15] width 10 height 4
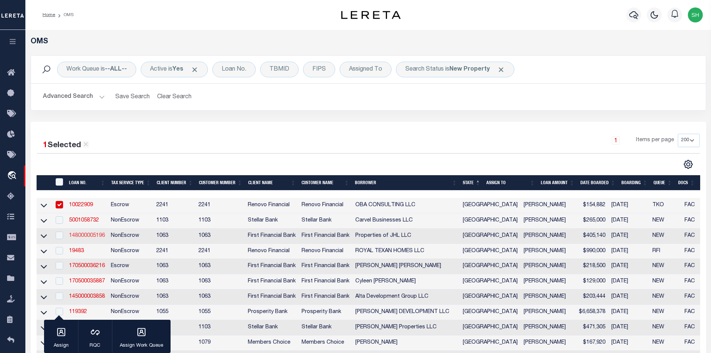
click at [83, 234] on link "148000005196" at bounding box center [87, 235] width 36 height 5
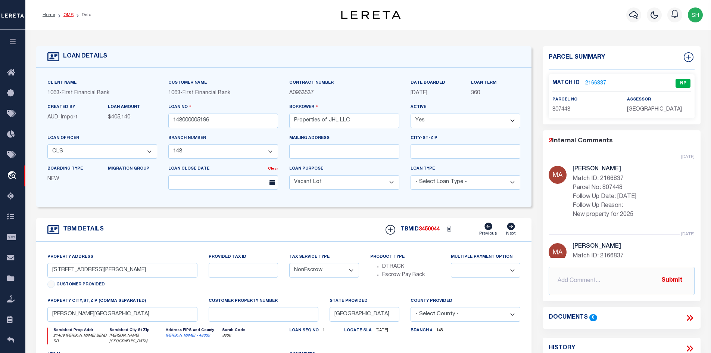
click at [68, 13] on link "OMS" at bounding box center [68, 15] width 10 height 4
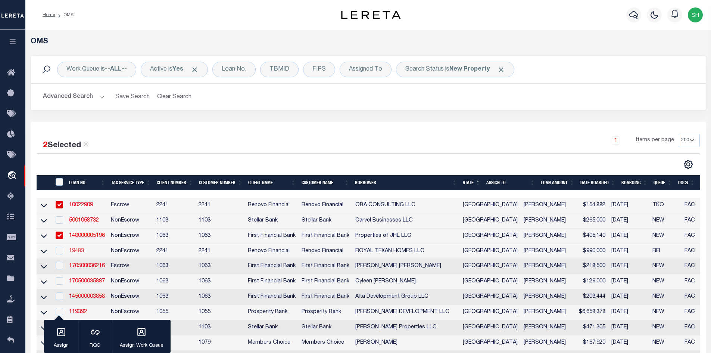
click at [81, 250] on link "19483" at bounding box center [76, 250] width 15 height 5
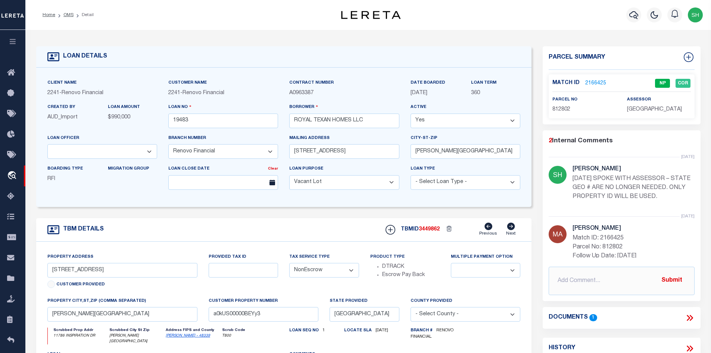
click at [592, 81] on link "2166425" at bounding box center [595, 83] width 21 height 8
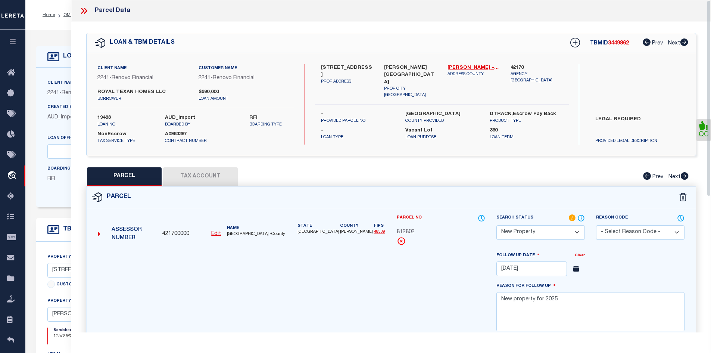
click at [197, 175] on button "Tax Account" at bounding box center [200, 176] width 75 height 19
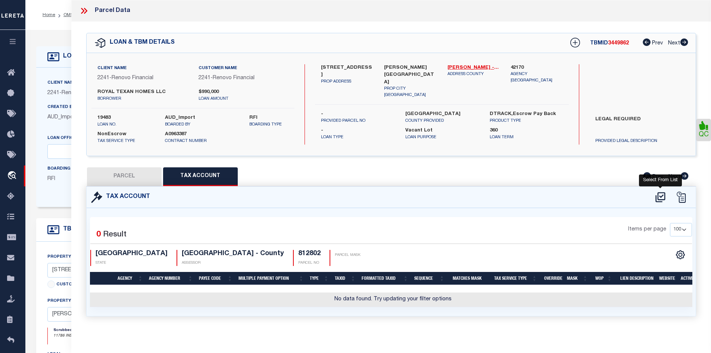
click at [659, 193] on icon at bounding box center [660, 197] width 12 height 12
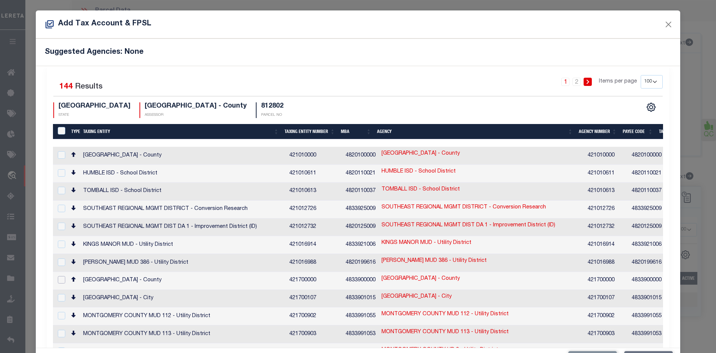
click at [63, 276] on input "checkbox" at bounding box center [61, 279] width 7 height 7
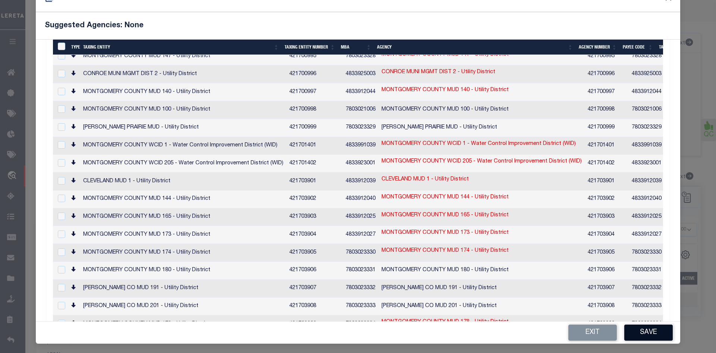
scroll to position [28, 0]
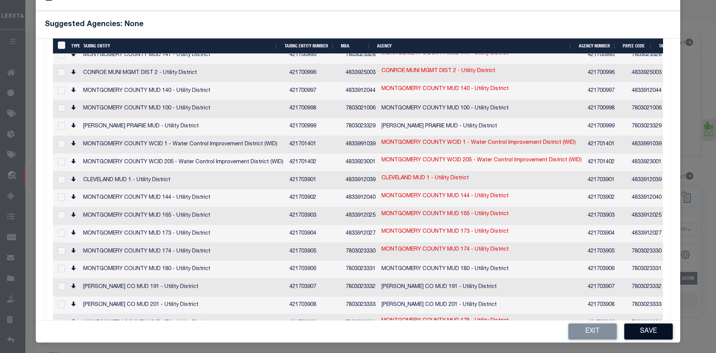
click at [641, 328] on button "Save" at bounding box center [648, 331] width 48 height 16
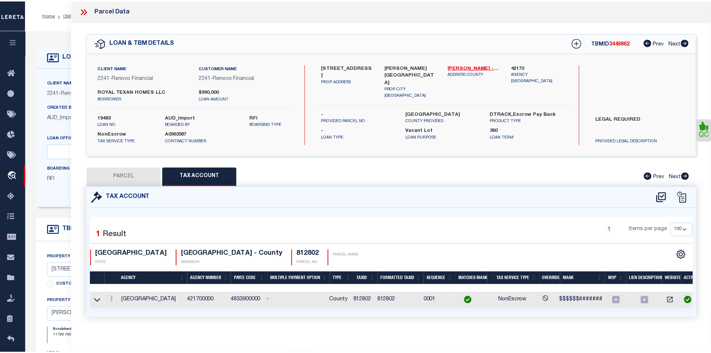
scroll to position [0, 0]
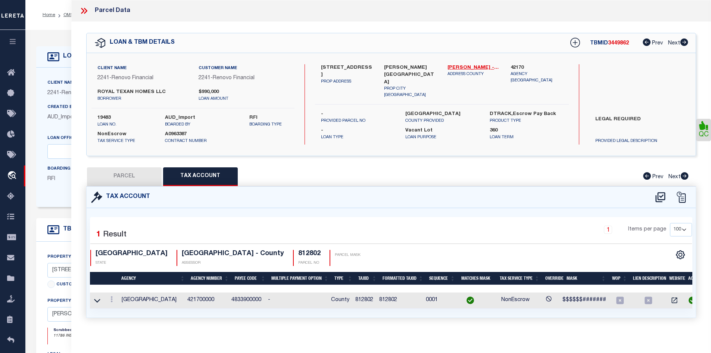
drag, startPoint x: 128, startPoint y: 173, endPoint x: 409, endPoint y: 269, distance: 297.5
click at [127, 173] on button "PARCEL" at bounding box center [124, 176] width 75 height 19
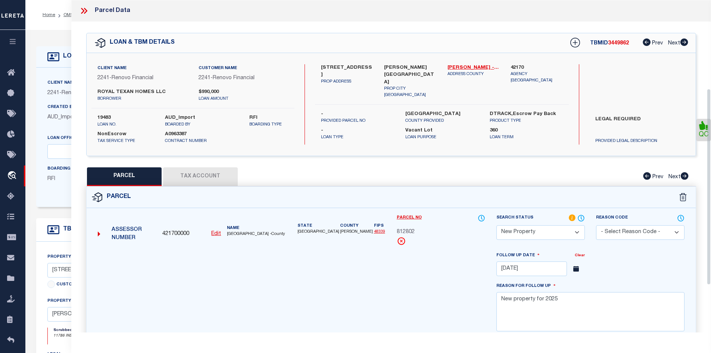
scroll to position [149, 0]
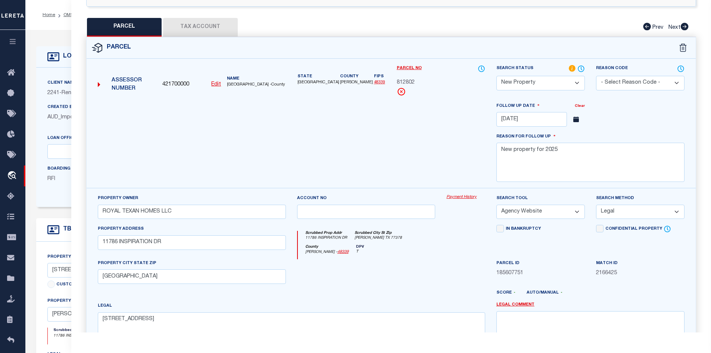
click at [521, 82] on select "Automated Search Bad Parcel Complete Duplicate Parcel High Dollar Reporting In …" at bounding box center [540, 83] width 88 height 15
click at [496, 76] on select "Automated Search Bad Parcel Complete Duplicate Parcel High Dollar Reporting In …" at bounding box center [540, 83] width 88 height 15
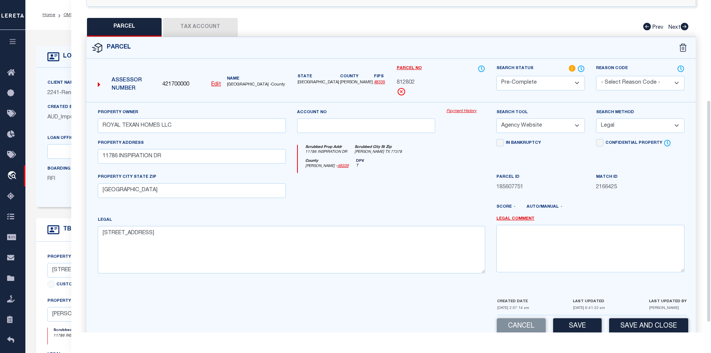
click at [605, 74] on div "Reason Code - Select Reason Code - 099 - Other (Provide additional detail) ACT …" at bounding box center [640, 78] width 88 height 26
click at [607, 82] on select "- Select Reason Code - 099 - Other (Provide additional detail) ACT - Agency Cha…" at bounding box center [640, 83] width 88 height 15
click at [596, 76] on select "- Select Reason Code - 099 - Other (Provide additional detail) ACT - Agency Cha…" at bounding box center [640, 83] width 88 height 15
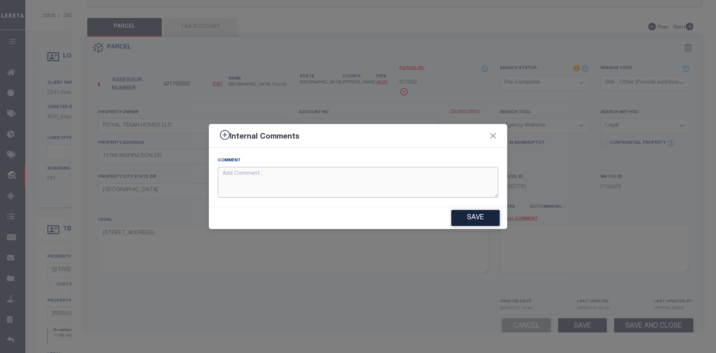
click at [259, 184] on textarea at bounding box center [358, 182] width 281 height 31
paste textarea "REVIEWED [DATE] New Property removed - tax ID # added."
click at [486, 219] on button "Save" at bounding box center [475, 218] width 48 height 16
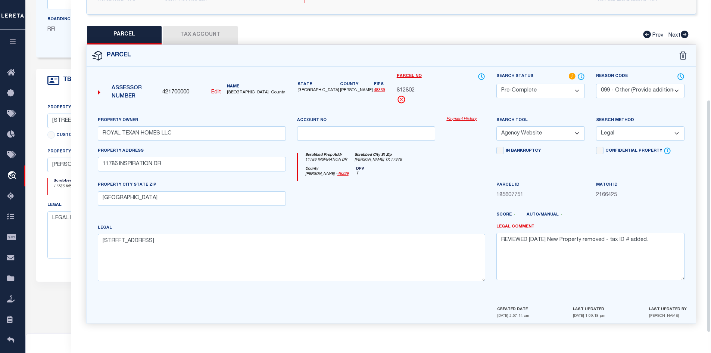
click at [76, 14] on div "QC" at bounding box center [391, 106] width 640 height 452
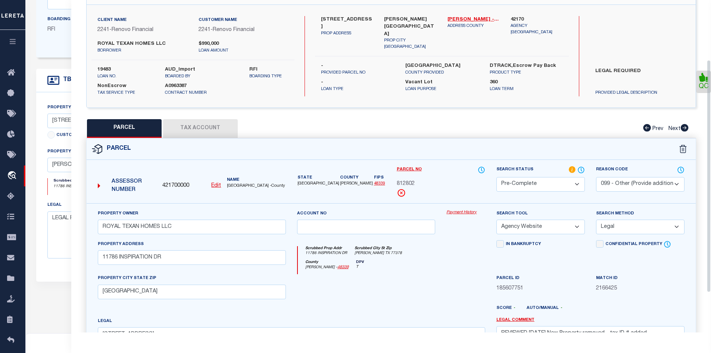
scroll to position [0, 0]
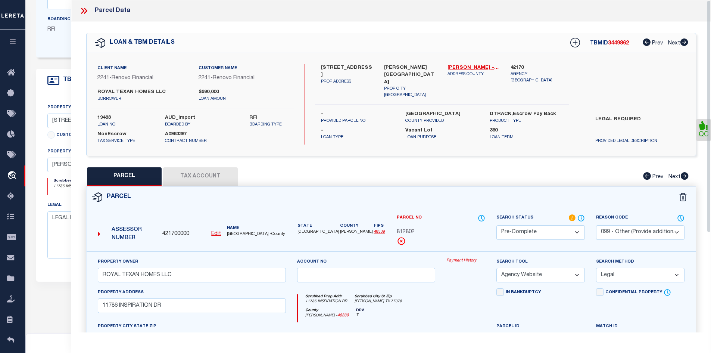
click at [81, 11] on icon at bounding box center [84, 11] width 10 height 10
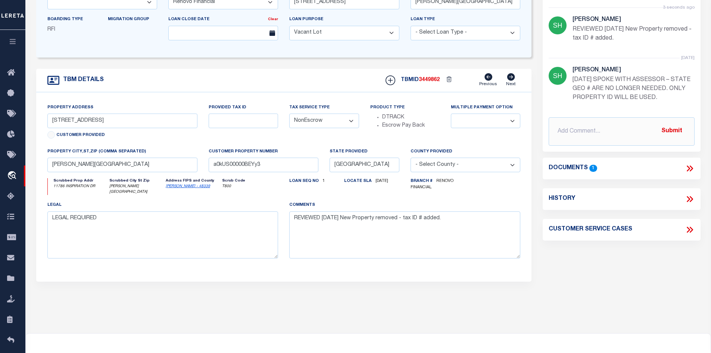
click at [224, 85] on div "TBM DETAILS TBMID 3449862 Previous Next" at bounding box center [283, 81] width 495 height 24
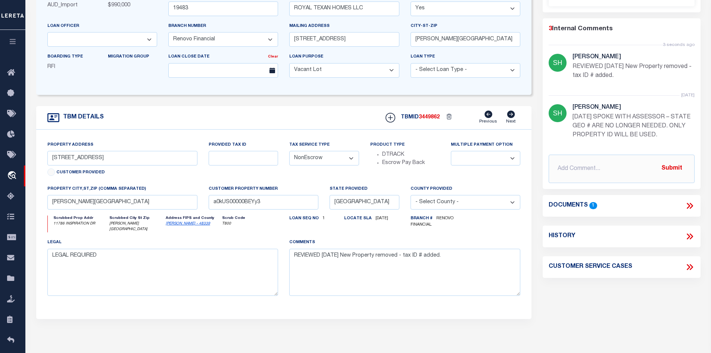
scroll to position [37, 0]
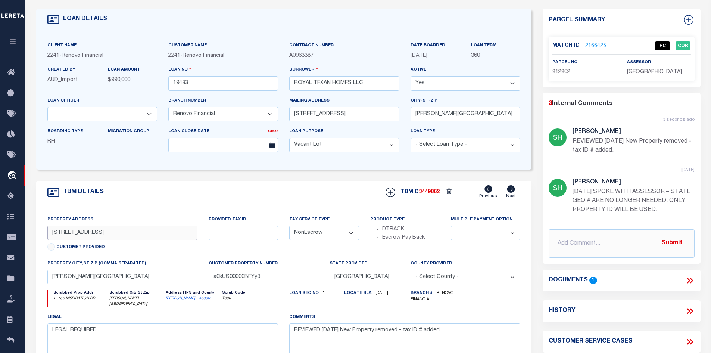
drag, startPoint x: 105, startPoint y: 232, endPoint x: 98, endPoint y: 234, distance: 6.8
click at [98, 234] on input "11786 Inspiration Drive" at bounding box center [122, 232] width 150 height 15
click at [111, 233] on input "11786 Inspiration Drive" at bounding box center [122, 232] width 150 height 15
drag, startPoint x: 112, startPoint y: 234, endPoint x: 44, endPoint y: 230, distance: 67.2
click at [44, 230] on div "Property Address 11786 Inspiration Drive Customer Provided" at bounding box center [123, 237] width 162 height 44
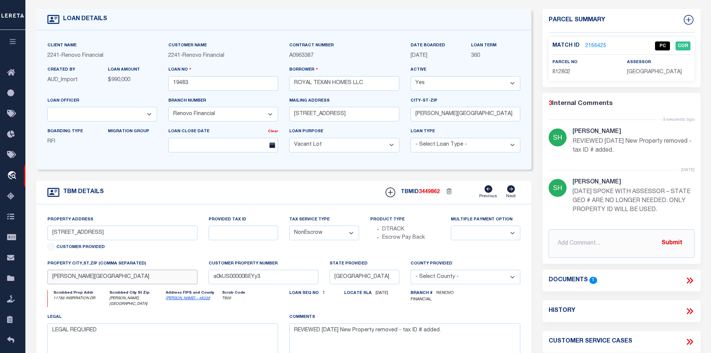
drag, startPoint x: 102, startPoint y: 279, endPoint x: 51, endPoint y: 279, distance: 50.7
click at [50, 279] on input "Willis, TX 77378" at bounding box center [122, 276] width 150 height 15
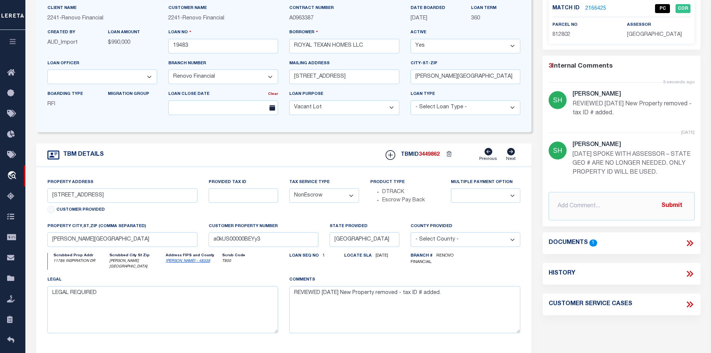
click at [688, 248] on icon at bounding box center [689, 243] width 10 height 10
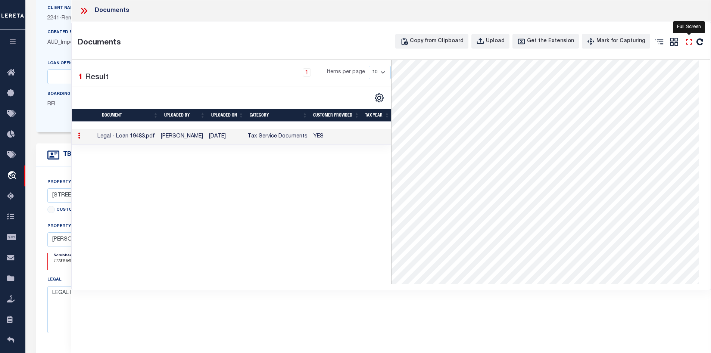
click at [686, 43] on icon "" at bounding box center [689, 42] width 10 height 10
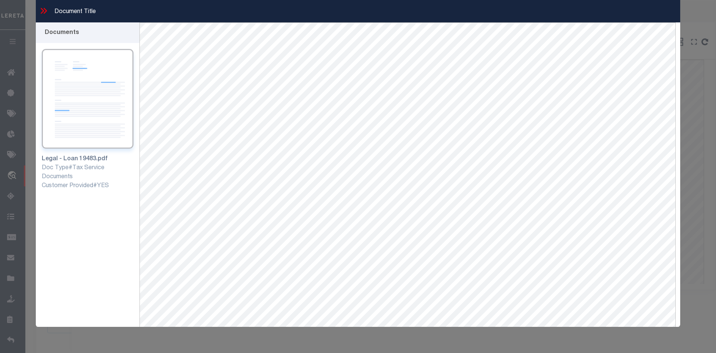
click at [44, 10] on icon at bounding box center [44, 11] width 10 height 10
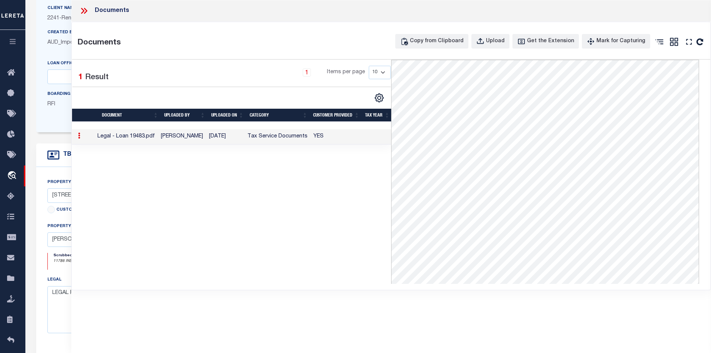
click at [87, 12] on icon at bounding box center [84, 11] width 10 height 10
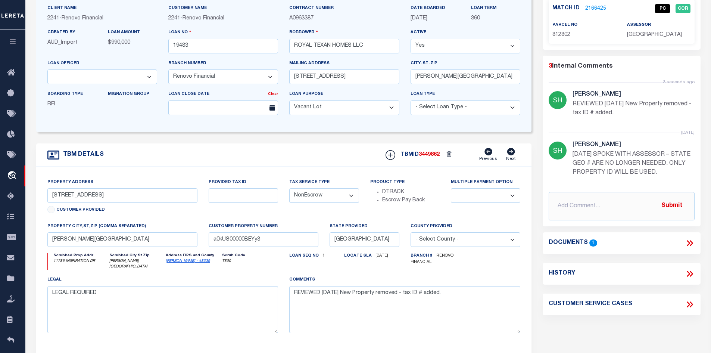
click at [587, 7] on link "2166425" at bounding box center [595, 9] width 21 height 8
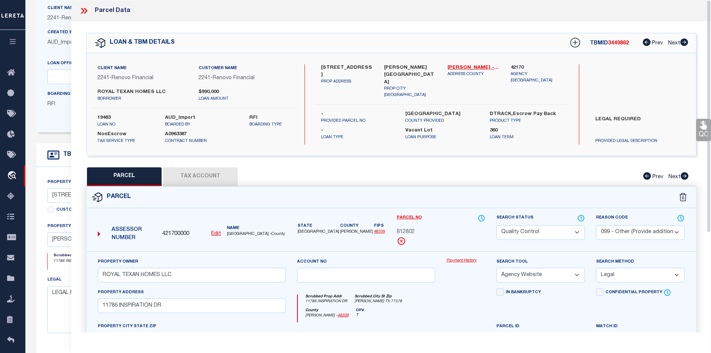
click at [235, 180] on button "Tax Account" at bounding box center [200, 176] width 75 height 19
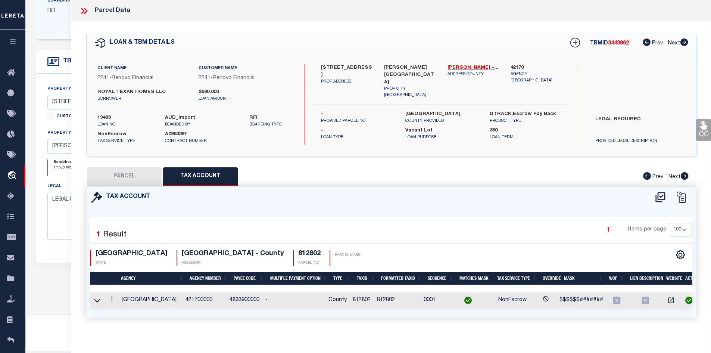
scroll to position [222, 0]
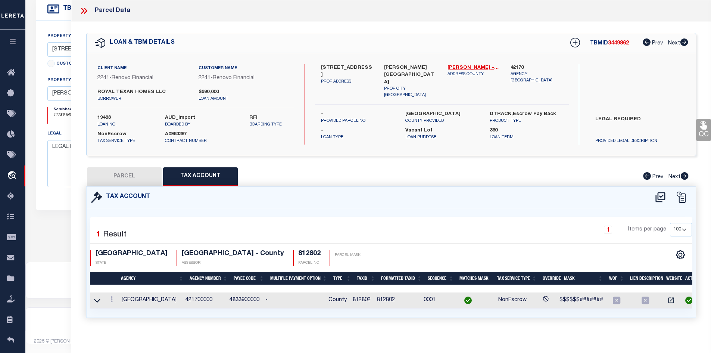
click at [138, 176] on button "PARCEL" at bounding box center [124, 176] width 75 height 19
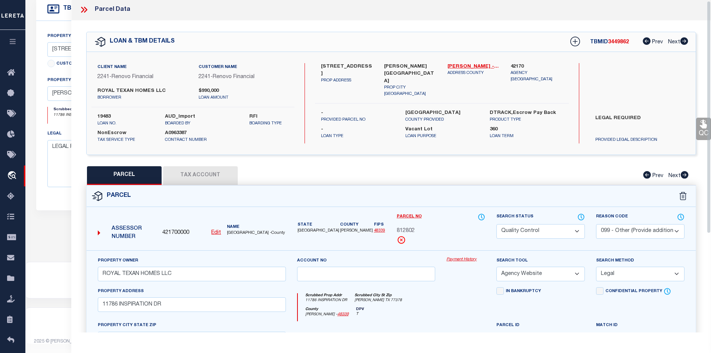
scroll to position [0, 0]
drag, startPoint x: 81, startPoint y: 12, endPoint x: 87, endPoint y: 16, distance: 7.2
click at [83, 14] on icon at bounding box center [84, 11] width 10 height 10
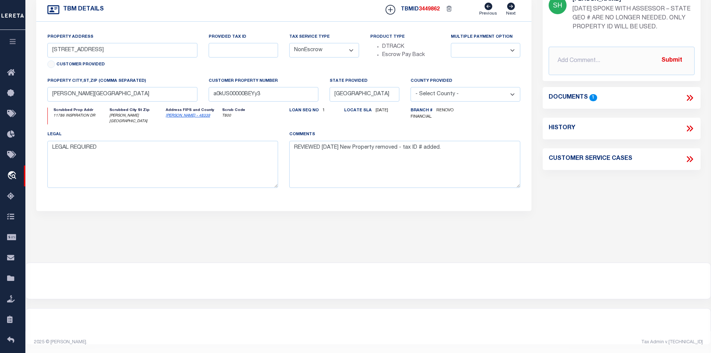
scroll to position [110, 0]
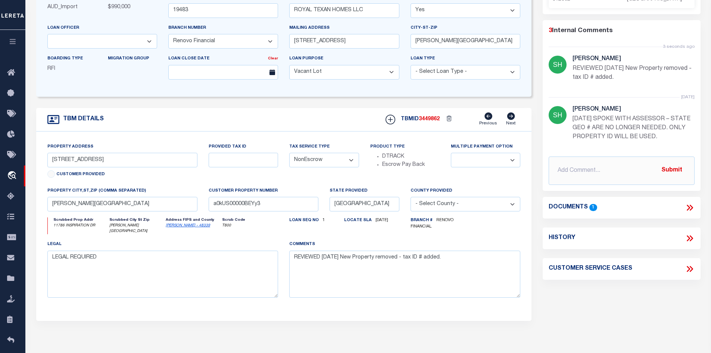
click at [187, 227] on link "[PERSON_NAME] - 48339" at bounding box center [188, 225] width 44 height 4
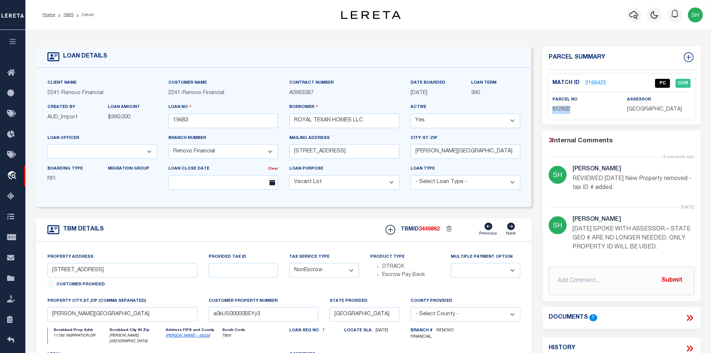
drag, startPoint x: 563, startPoint y: 109, endPoint x: 551, endPoint y: 109, distance: 11.9
click at [551, 109] on div "parcel no 812802" at bounding box center [583, 104] width 75 height 18
copy span "812802"
click at [690, 322] on icon at bounding box center [689, 318] width 10 height 10
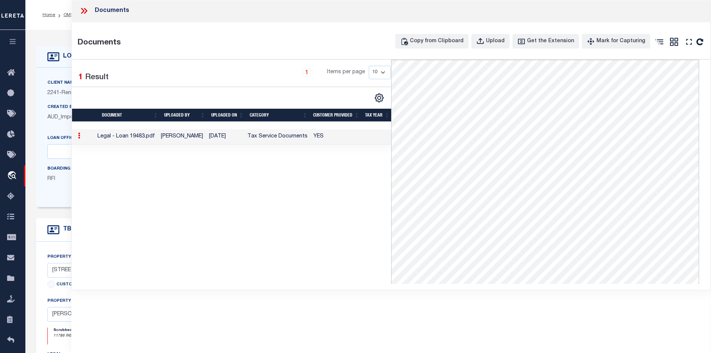
click at [87, 10] on icon at bounding box center [84, 11] width 10 height 10
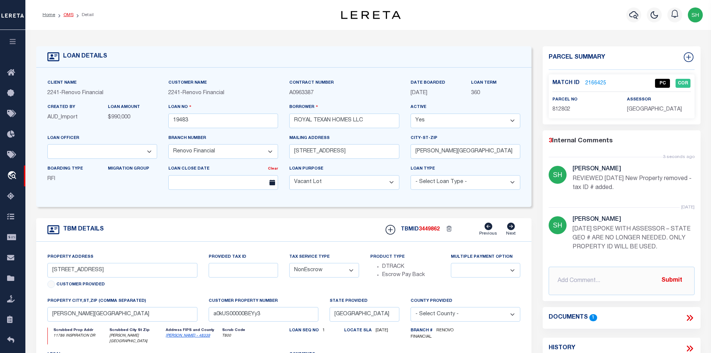
click at [68, 15] on link "OMS" at bounding box center [68, 15] width 10 height 4
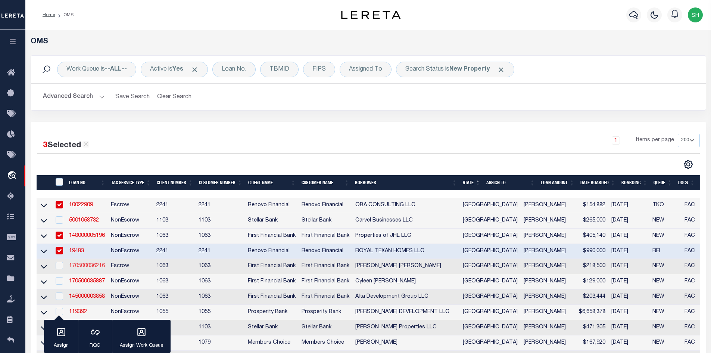
scroll to position [75, 0]
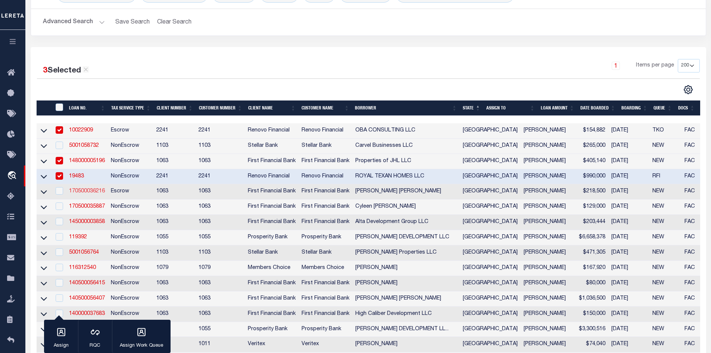
click at [87, 192] on link "170500036216" at bounding box center [87, 190] width 36 height 5
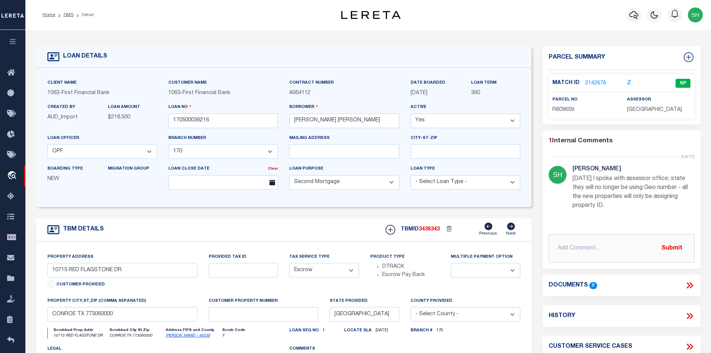
scroll to position [75, 0]
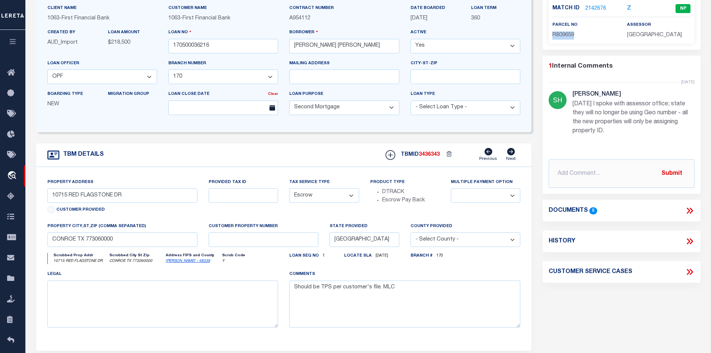
drag, startPoint x: 578, startPoint y: 37, endPoint x: 550, endPoint y: 35, distance: 28.4
click at [550, 35] on div "parcel no R809659" at bounding box center [583, 30] width 75 height 18
copy span "R809659"
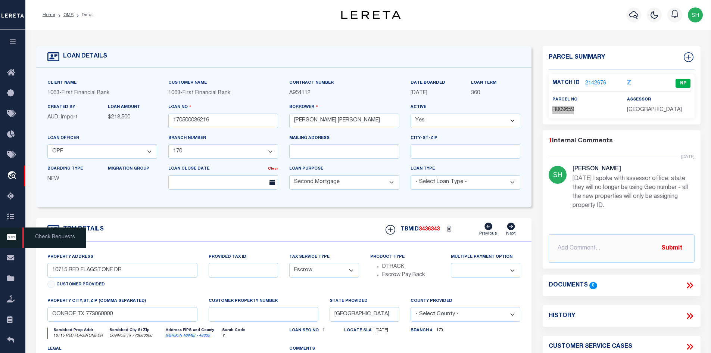
scroll to position [37, 0]
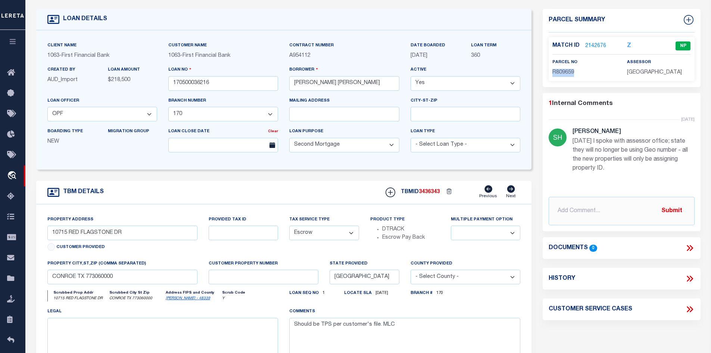
click at [598, 44] on link "2142676" at bounding box center [595, 46] width 21 height 8
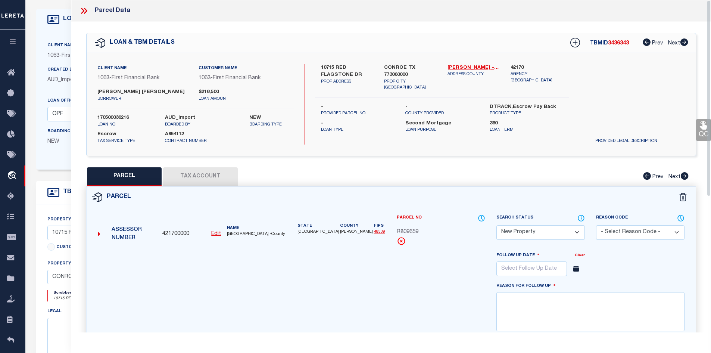
click at [211, 175] on button "Tax Account" at bounding box center [200, 176] width 75 height 19
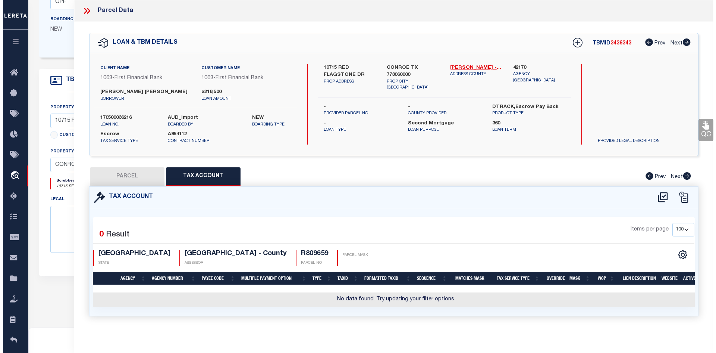
scroll to position [218, 0]
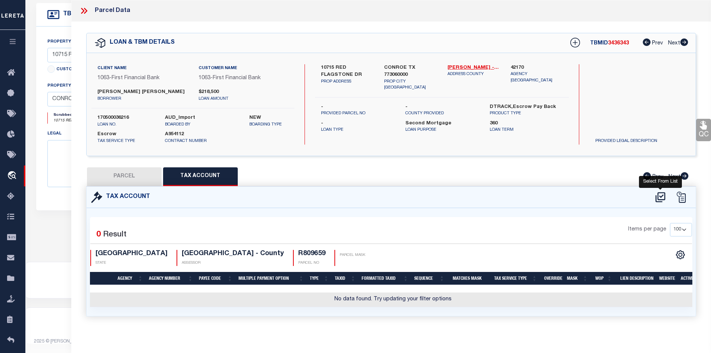
click at [659, 195] on icon at bounding box center [660, 197] width 10 height 10
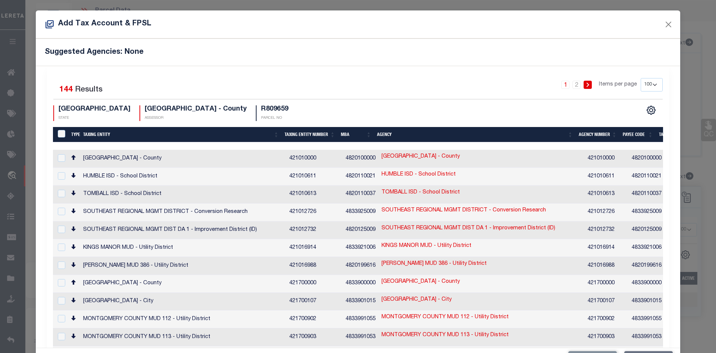
scroll to position [40, 0]
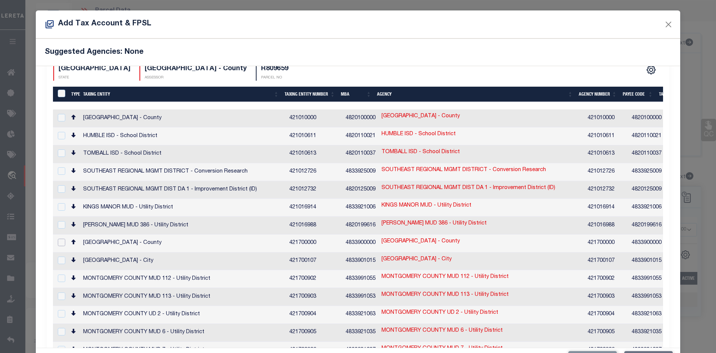
click at [58, 238] on input "checkbox" at bounding box center [61, 241] width 7 height 7
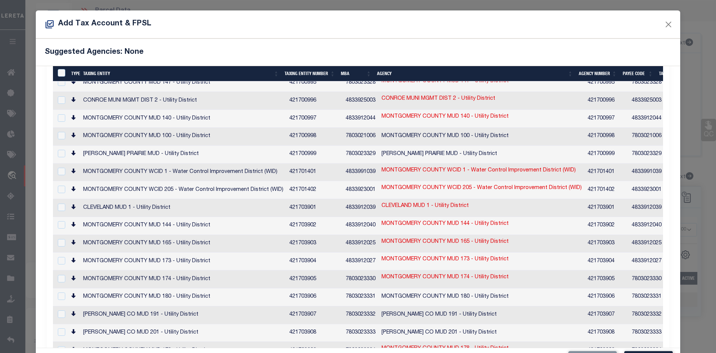
scroll to position [28, 0]
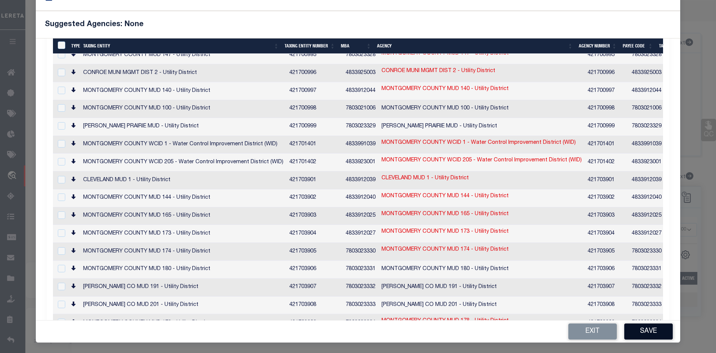
click at [646, 330] on button "Save" at bounding box center [648, 331] width 48 height 16
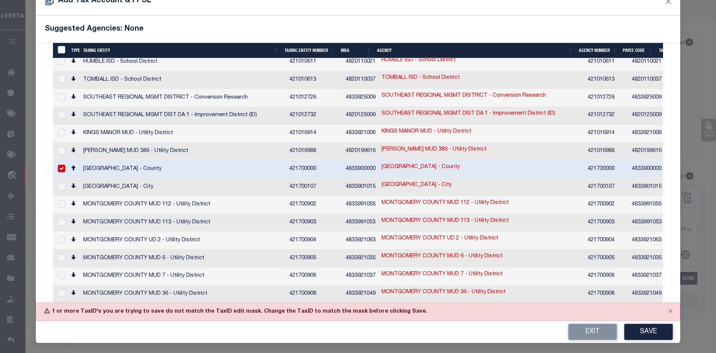
scroll to position [112, 0]
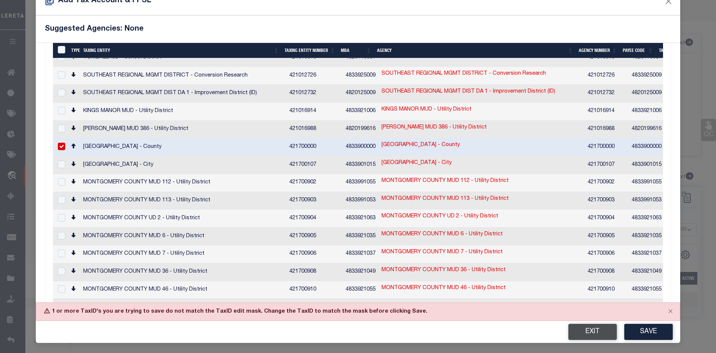
click at [580, 333] on button "Exit" at bounding box center [592, 331] width 48 height 16
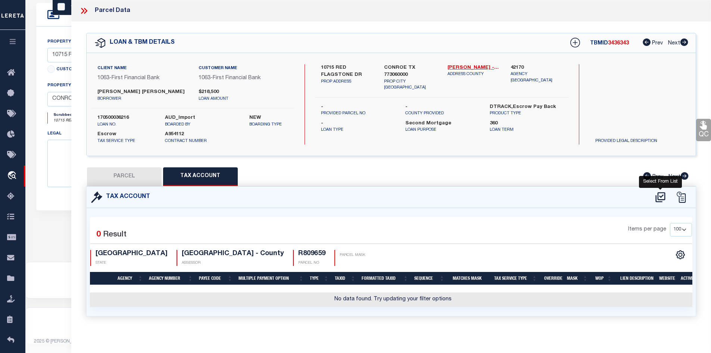
click at [659, 198] on icon at bounding box center [660, 197] width 10 height 10
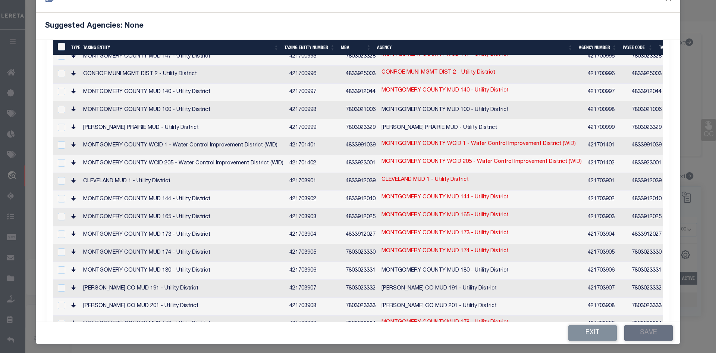
scroll to position [28, 0]
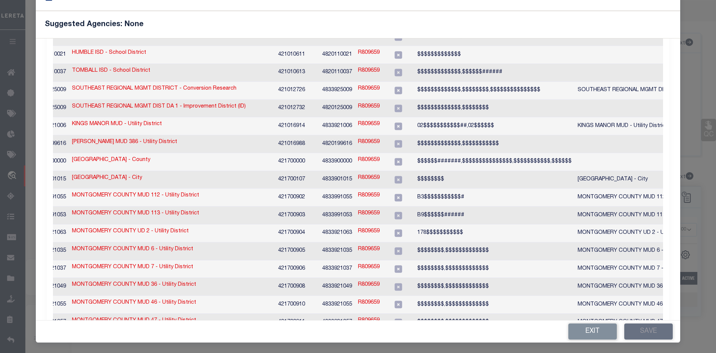
scroll to position [29, 0]
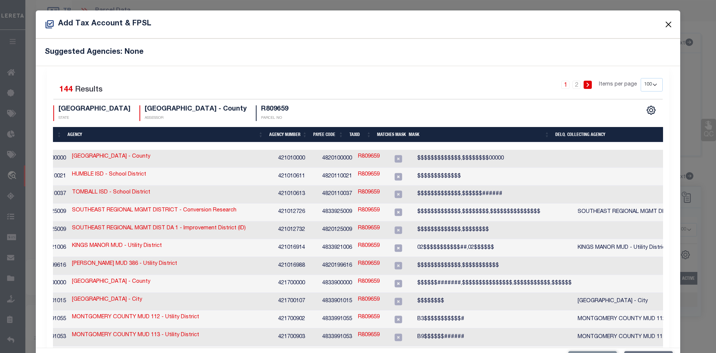
click at [667, 24] on button "Close" at bounding box center [669, 24] width 10 height 10
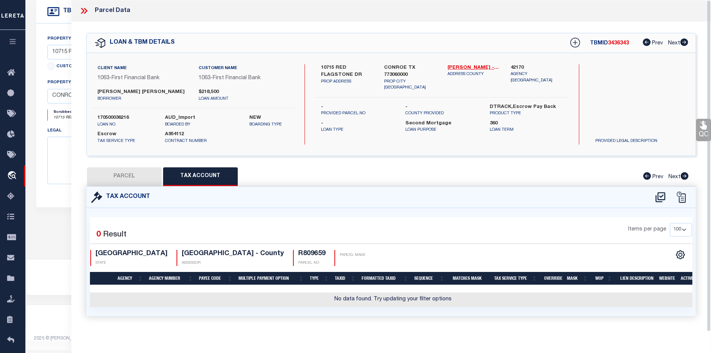
click at [85, 7] on icon at bounding box center [84, 11] width 10 height 10
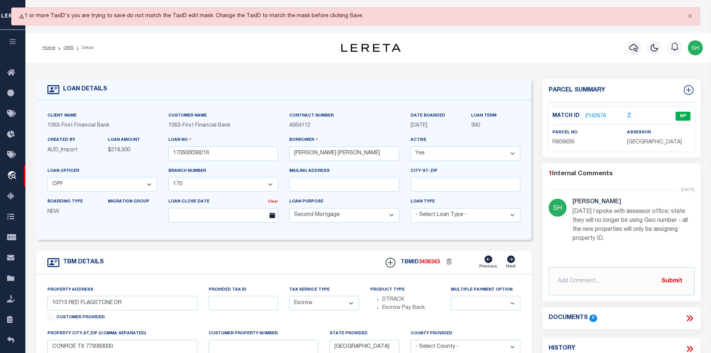
click at [69, 51] on li "OMS" at bounding box center [64, 47] width 18 height 7
click at [66, 46] on link "OMS" at bounding box center [68, 48] width 10 height 4
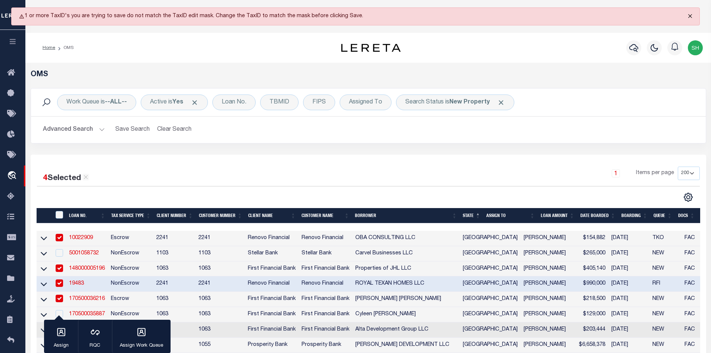
click at [689, 12] on button "Close" at bounding box center [689, 16] width 19 height 16
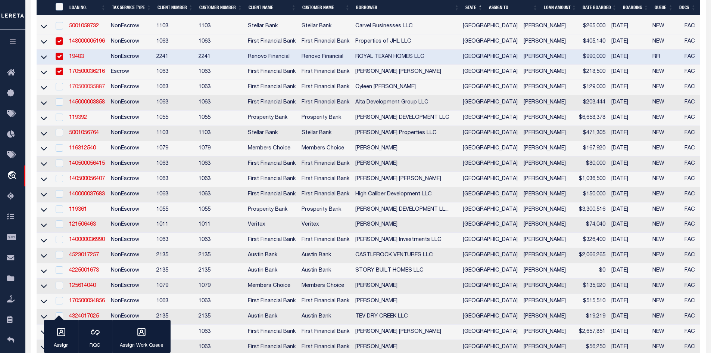
click at [88, 90] on link "170500035887" at bounding box center [87, 86] width 36 height 5
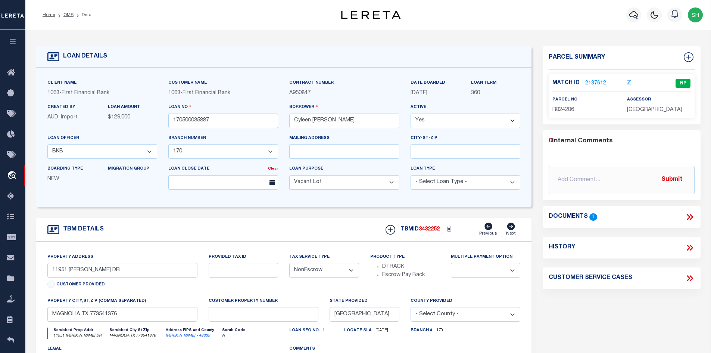
click at [72, 12] on li "OMS" at bounding box center [64, 15] width 18 height 7
click at [69, 14] on link "OMS" at bounding box center [68, 15] width 10 height 4
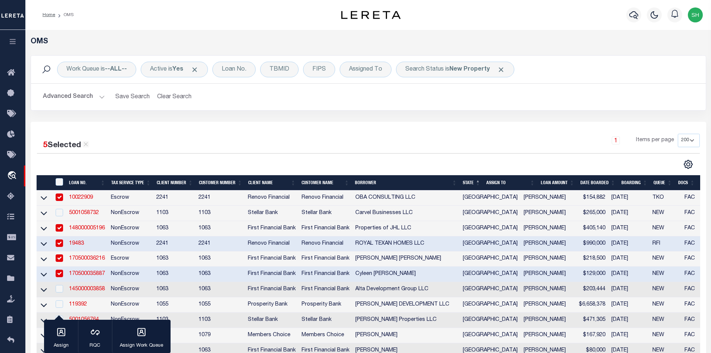
drag, startPoint x: 84, startPoint y: 113, endPoint x: 271, endPoint y: 165, distance: 194.3
click at [84, 297] on td "119392" at bounding box center [87, 304] width 42 height 15
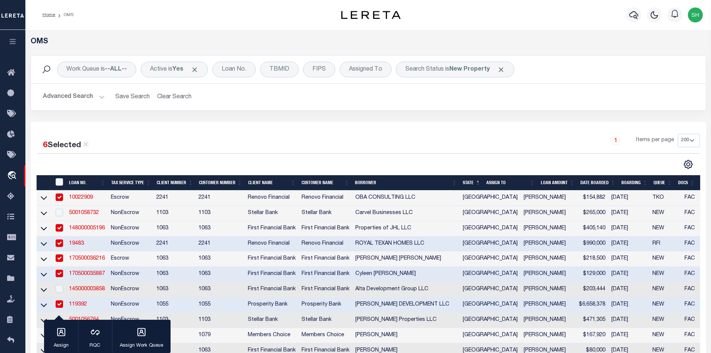
scroll to position [187, 0]
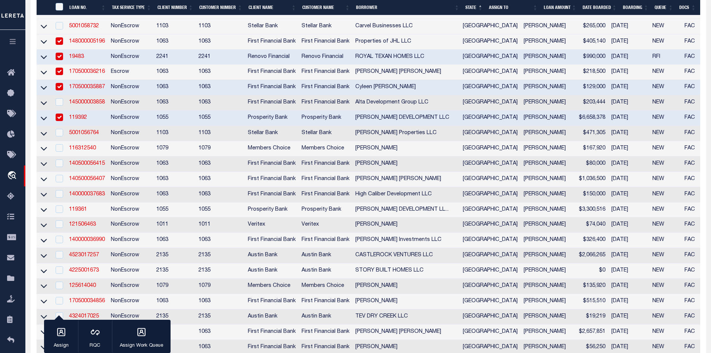
click at [79, 120] on link "119392" at bounding box center [78, 117] width 18 height 5
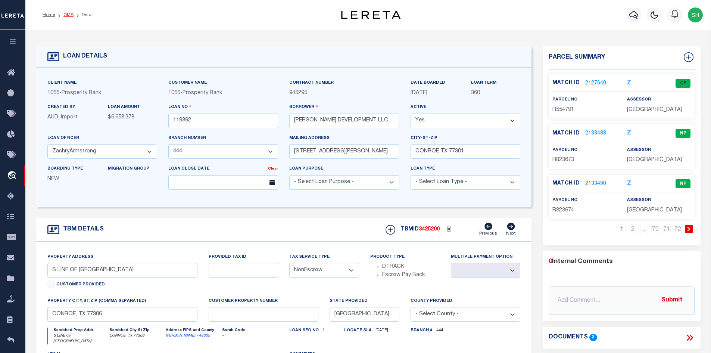
click at [69, 15] on link "OMS" at bounding box center [68, 15] width 10 height 4
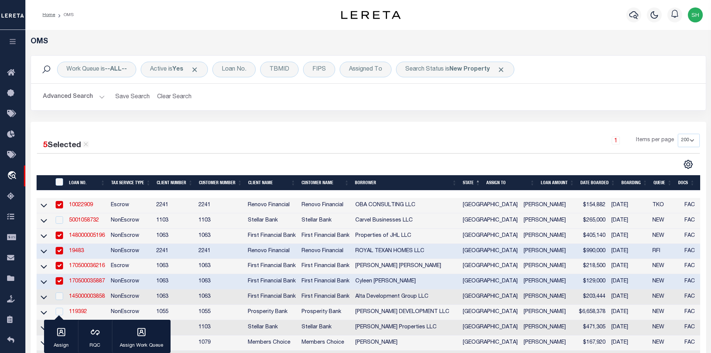
click at [99, 96] on button "Advanced Search" at bounding box center [74, 97] width 62 height 15
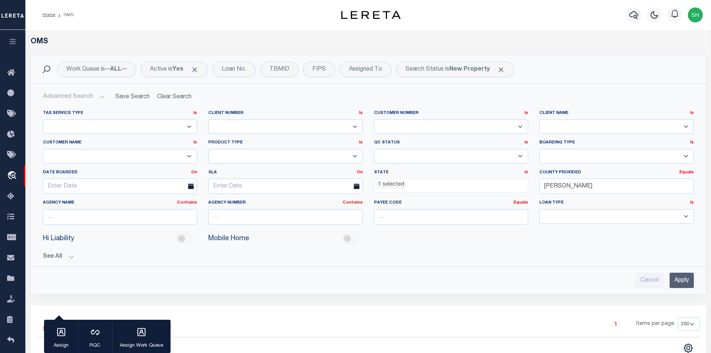
click at [685, 281] on input "Apply" at bounding box center [681, 279] width 24 height 15
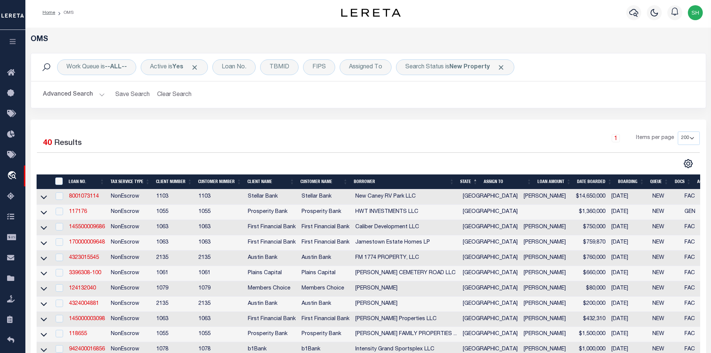
scroll to position [261, 0]
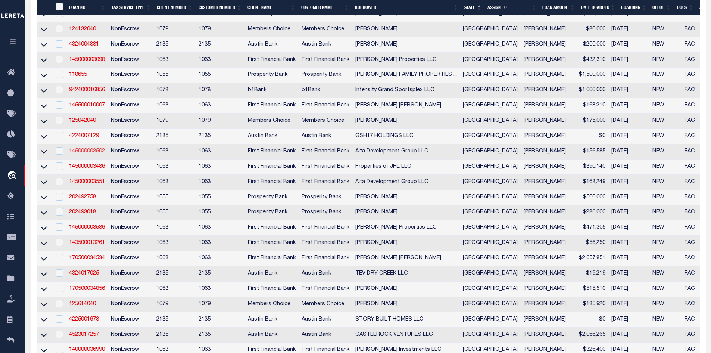
click at [88, 154] on link "145000003502" at bounding box center [87, 150] width 36 height 5
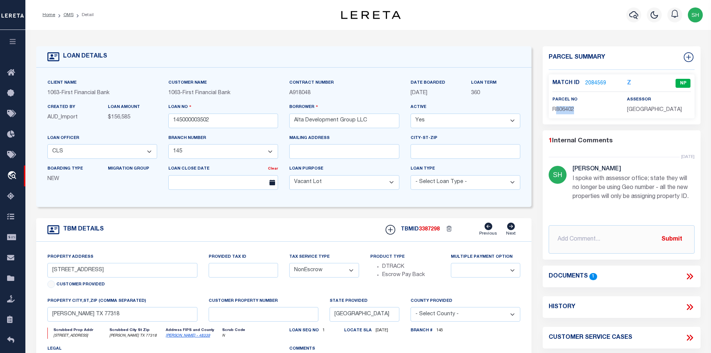
drag, startPoint x: 580, startPoint y: 108, endPoint x: 557, endPoint y: 110, distance: 23.5
click at [557, 110] on p "R806402" at bounding box center [583, 110] width 63 height 8
copy span "806402"
click at [692, 279] on icon at bounding box center [690, 276] width 3 height 6
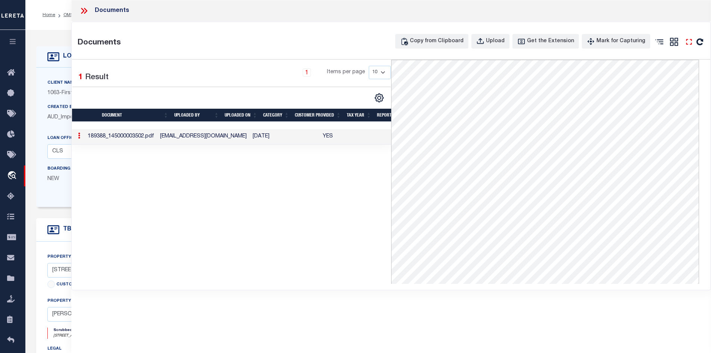
click at [688, 40] on icon "" at bounding box center [689, 42] width 10 height 10
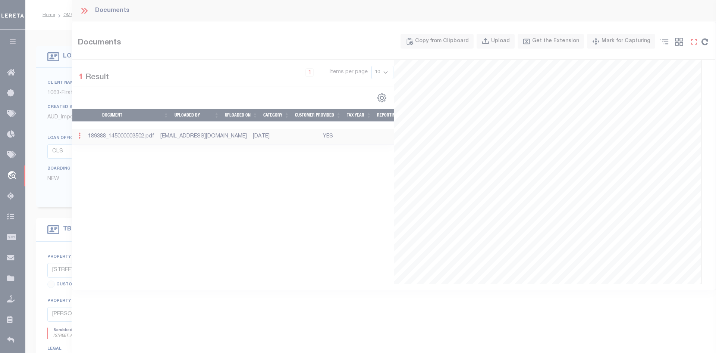
click at [688, 40] on body "Home OMS Detail" at bounding box center [358, 283] width 716 height 567
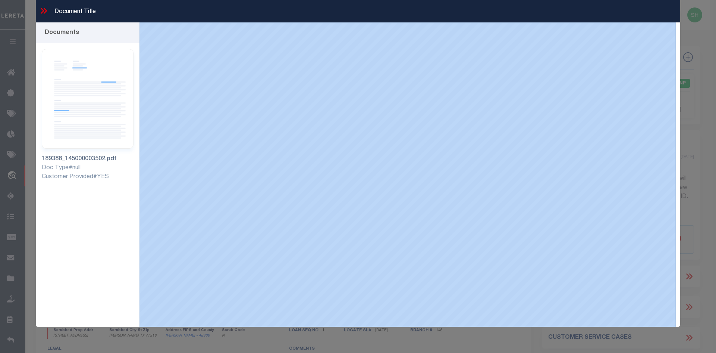
click at [688, 40] on div "Document Title Documents 189388_145000003502.pdf" at bounding box center [358, 176] width 716 height 353
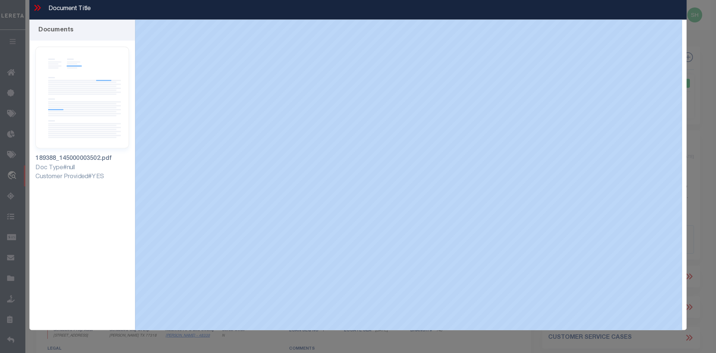
click at [688, 40] on div "Document Title Documents 189388_145000003502.pdf" at bounding box center [358, 176] width 716 height 353
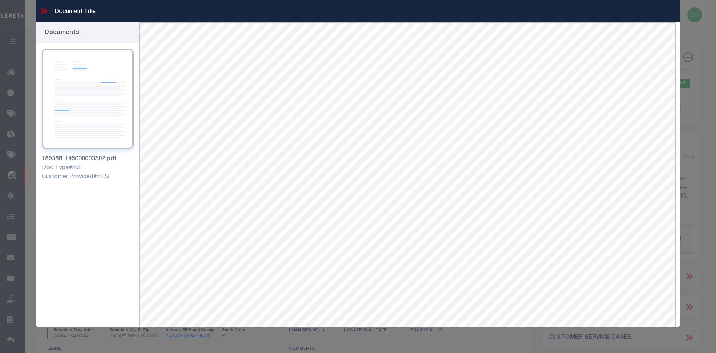
click at [40, 10] on icon at bounding box center [44, 11] width 10 height 10
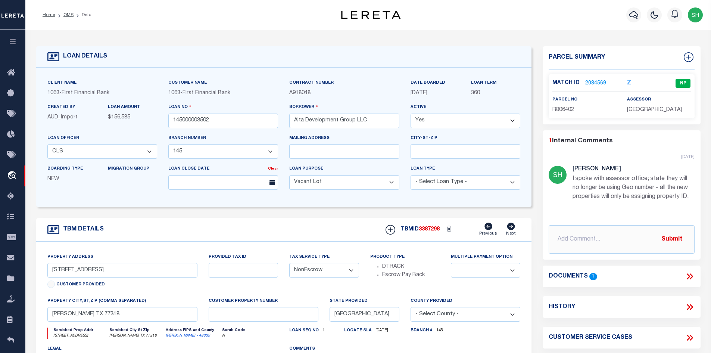
click at [590, 83] on link "2084569" at bounding box center [595, 83] width 21 height 8
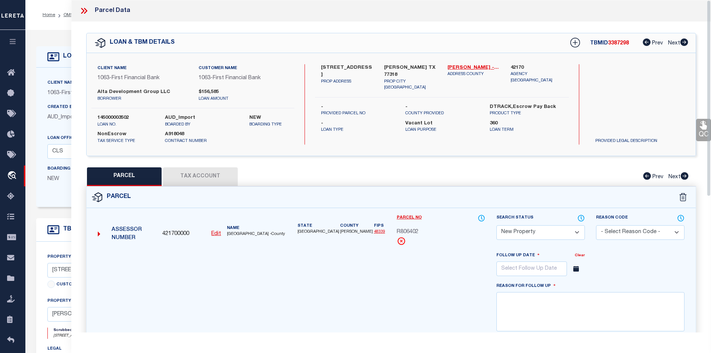
click at [212, 176] on button "Tax Account" at bounding box center [200, 176] width 75 height 19
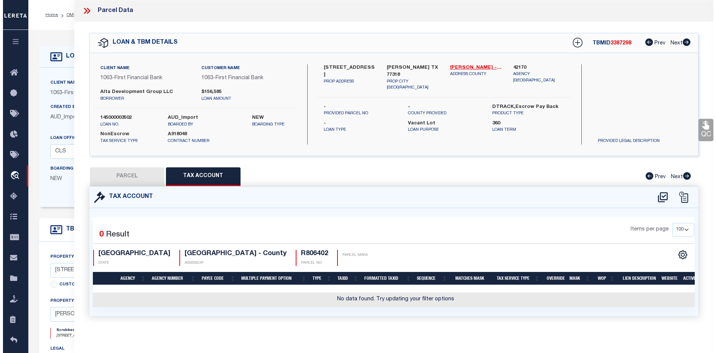
scroll to position [149, 0]
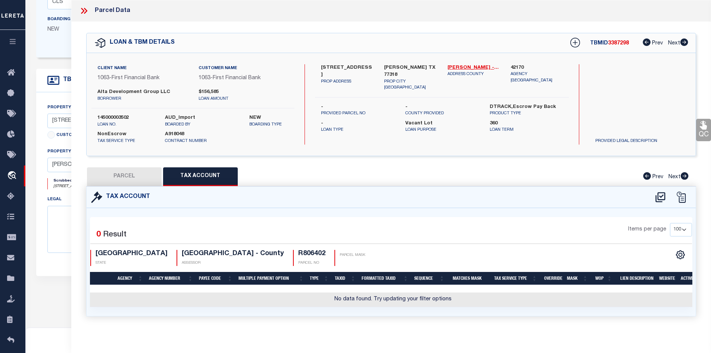
click at [659, 195] on icon at bounding box center [660, 197] width 10 height 10
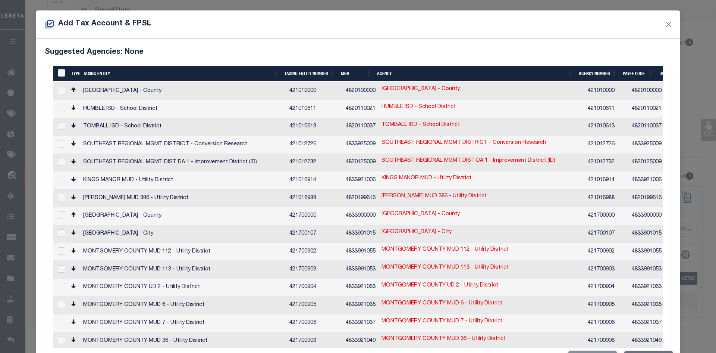
scroll to position [75, 0]
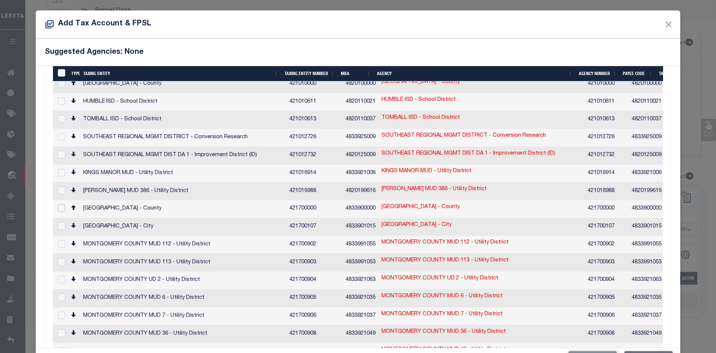
click at [61, 204] on input "checkbox" at bounding box center [61, 207] width 7 height 7
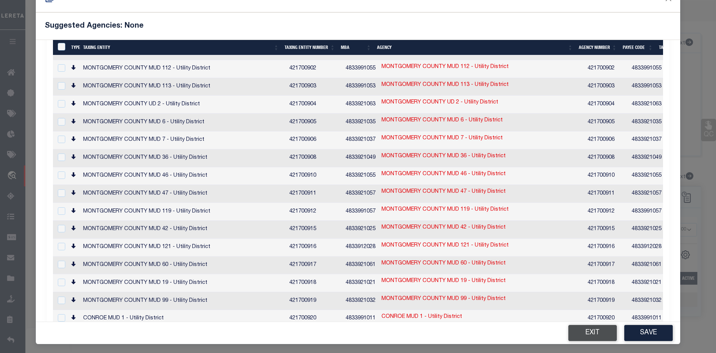
scroll to position [28, 0]
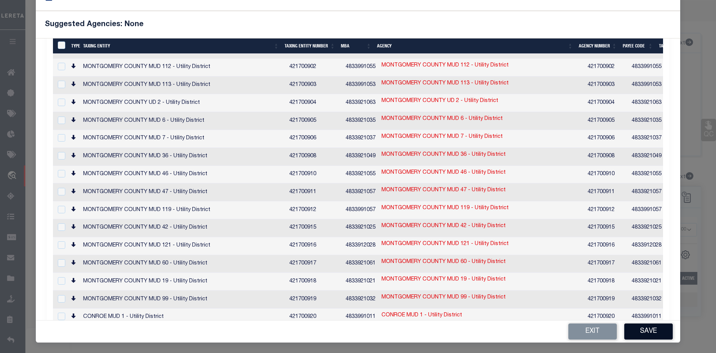
click at [639, 331] on button "Save" at bounding box center [648, 331] width 48 height 16
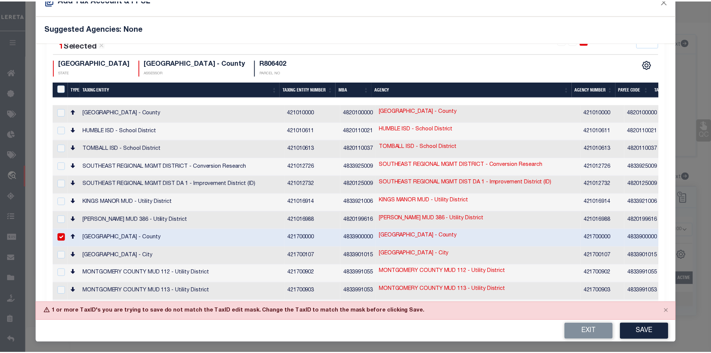
scroll to position [75, 0]
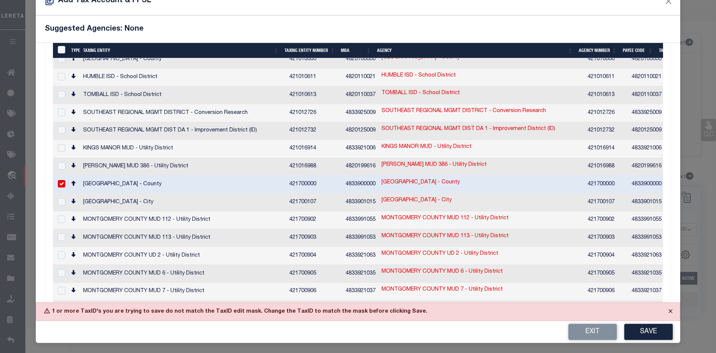
click at [662, 308] on button "Close" at bounding box center [670, 311] width 19 height 16
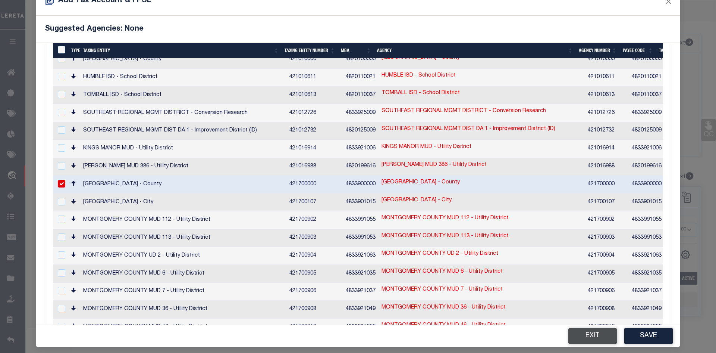
click at [579, 337] on button "Exit" at bounding box center [592, 336] width 48 height 16
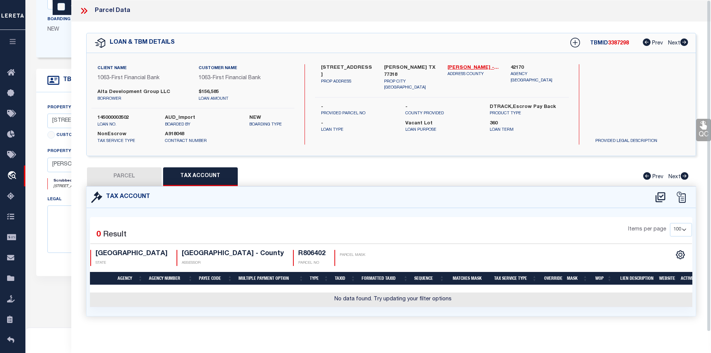
click at [82, 12] on icon at bounding box center [84, 11] width 10 height 10
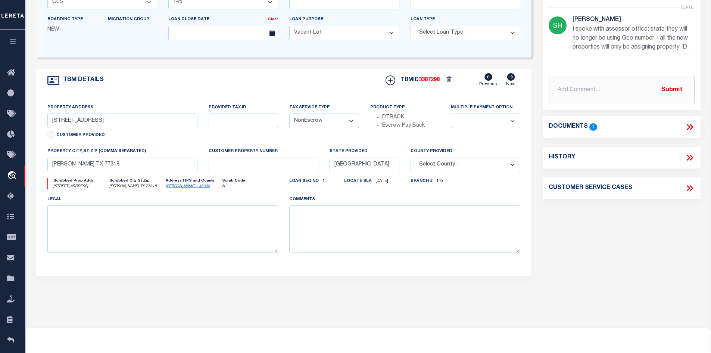
scroll to position [0, 0]
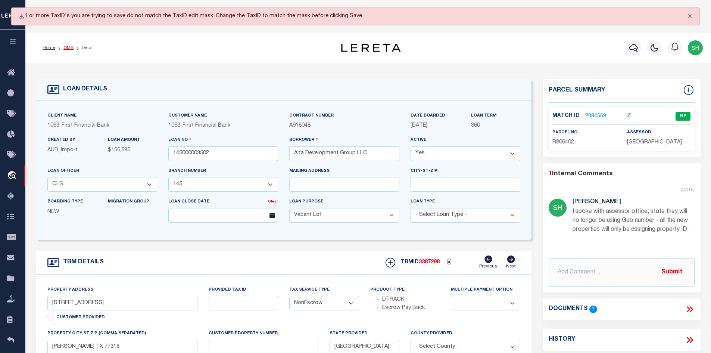
click at [65, 49] on link "OMS" at bounding box center [68, 48] width 10 height 4
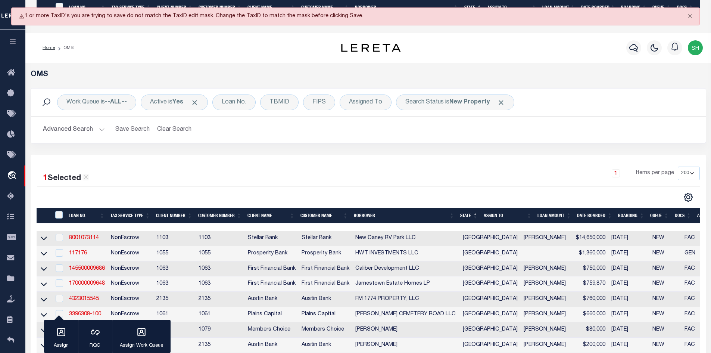
scroll to position [261, 0]
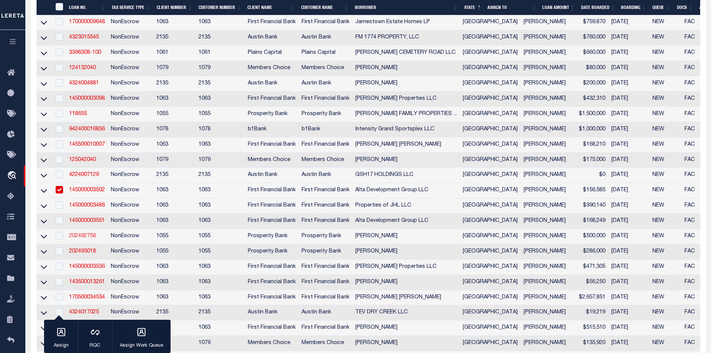
click at [87, 238] on link "202492758" at bounding box center [82, 235] width 27 height 5
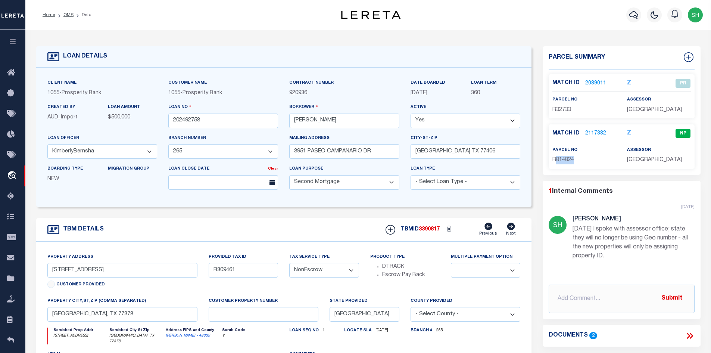
drag, startPoint x: 574, startPoint y: 170, endPoint x: 566, endPoint y: 162, distance: 11.4
click at [555, 164] on p "R814824" at bounding box center [583, 160] width 63 height 8
drag, startPoint x: 566, startPoint y: 162, endPoint x: 558, endPoint y: 172, distance: 13.0
click at [558, 164] on div "parcel no R814824" at bounding box center [583, 155] width 75 height 18
drag, startPoint x: 573, startPoint y: 168, endPoint x: 557, endPoint y: 168, distance: 16.0
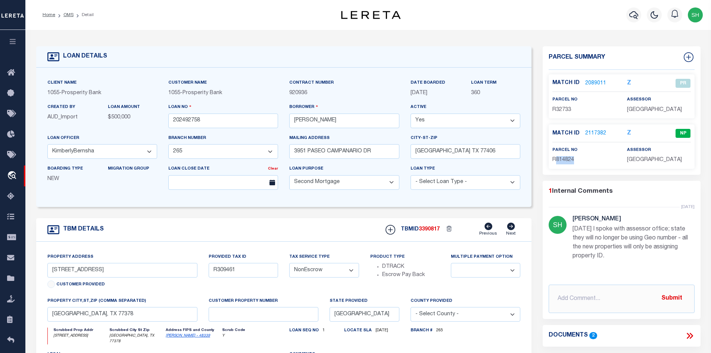
click at [557, 164] on p "R814824" at bounding box center [583, 160] width 63 height 8
copy span "814824"
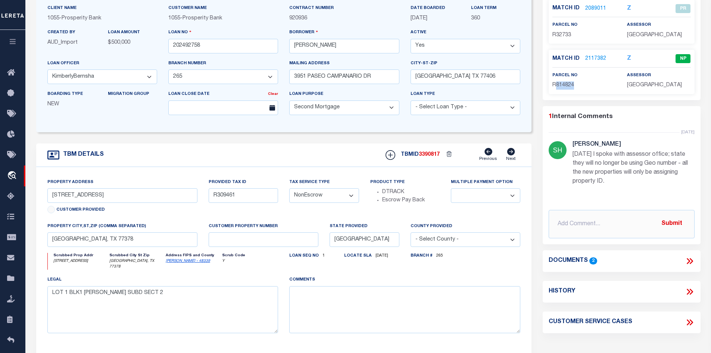
click at [686, 266] on icon at bounding box center [689, 261] width 10 height 10
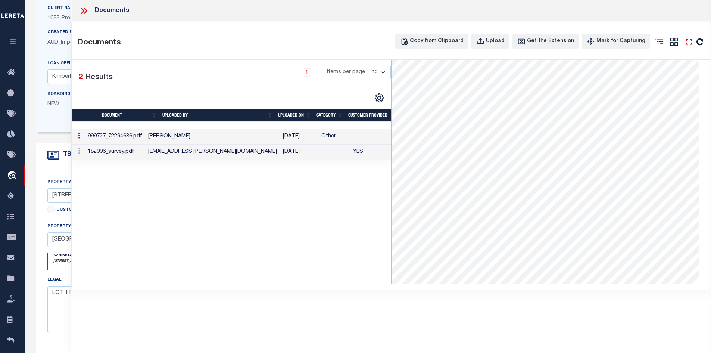
click at [692, 42] on icon "" at bounding box center [689, 42] width 10 height 10
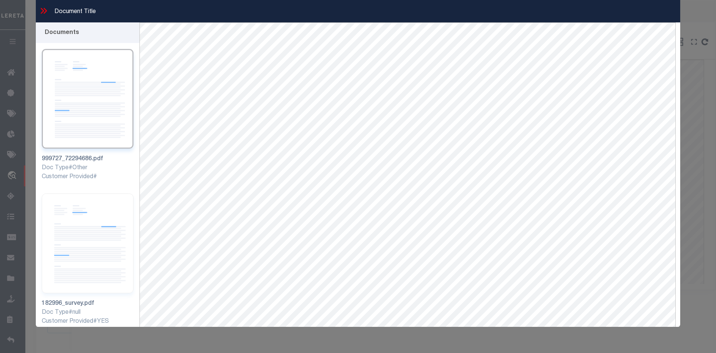
click at [43, 12] on icon at bounding box center [42, 11] width 3 height 6
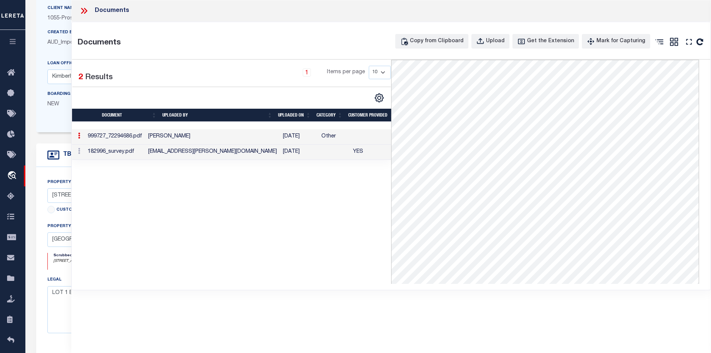
click at [310, 153] on td "12/09/2024" at bounding box center [299, 151] width 38 height 15
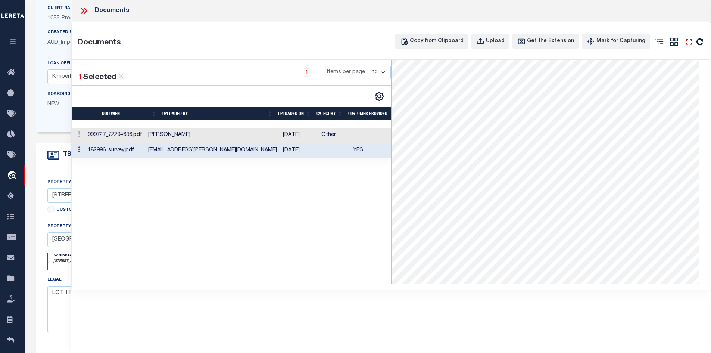
click at [684, 42] on icon "" at bounding box center [689, 42] width 10 height 10
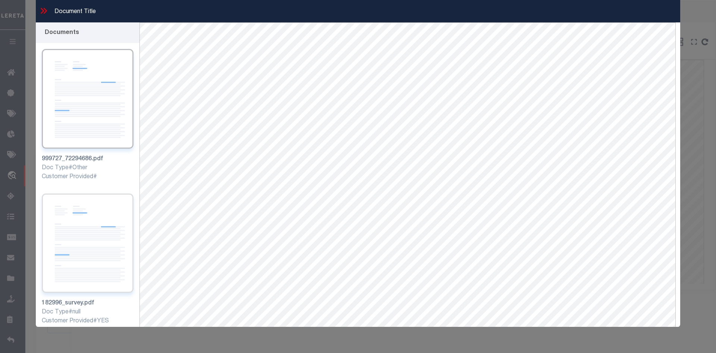
click at [66, 242] on img at bounding box center [88, 243] width 92 height 100
click at [85, 135] on img at bounding box center [88, 99] width 92 height 100
click at [110, 226] on img at bounding box center [88, 243] width 92 height 100
click at [46, 11] on icon at bounding box center [45, 11] width 3 height 6
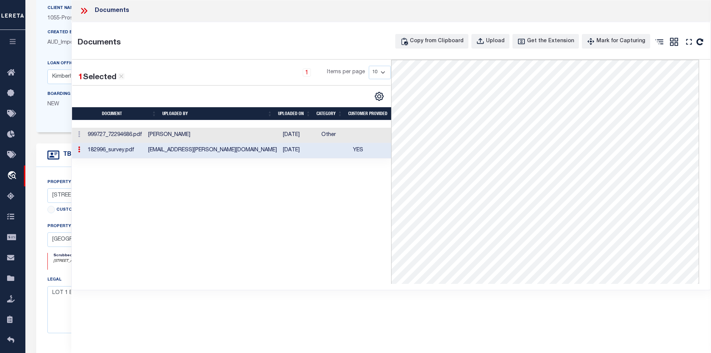
click at [82, 12] on icon at bounding box center [82, 11] width 3 height 6
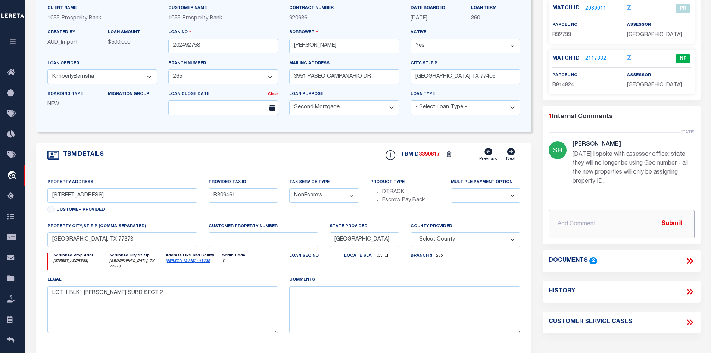
paste input "REVIEWED 08/13/25 STILL NEW PROPERTY - NOT YET SPLIT."
click at [665, 231] on button "Submit" at bounding box center [671, 223] width 31 height 15
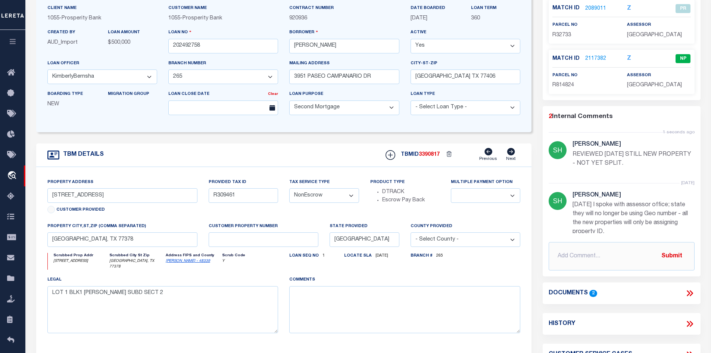
scroll to position [0, 0]
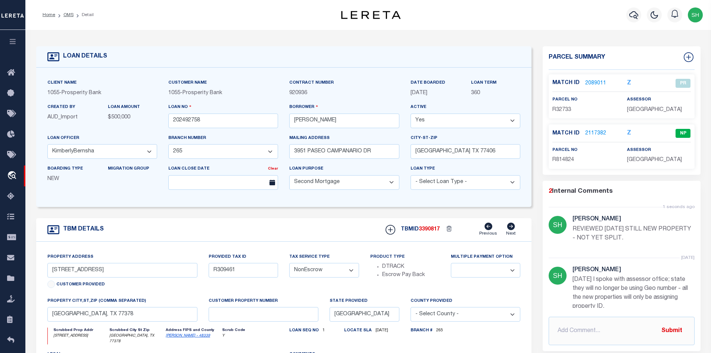
click at [63, 15] on li "OMS" at bounding box center [64, 15] width 18 height 7
click at [71, 15] on link "OMS" at bounding box center [68, 15] width 10 height 4
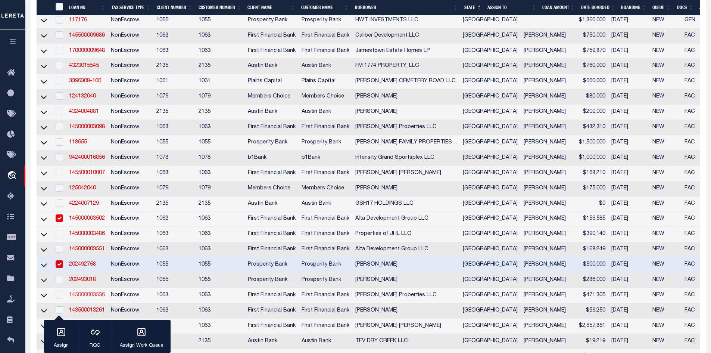
scroll to position [298, 0]
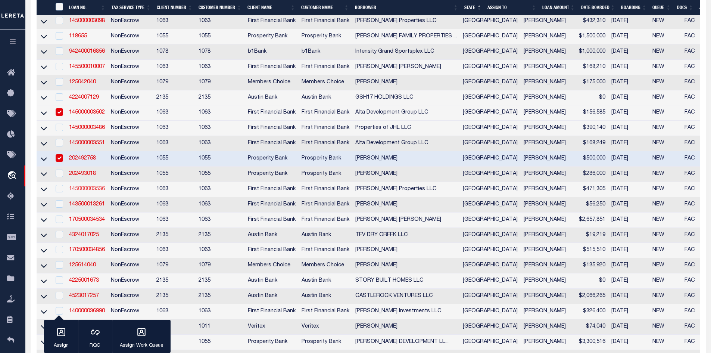
click at [90, 191] on link "145000003536" at bounding box center [87, 188] width 36 height 5
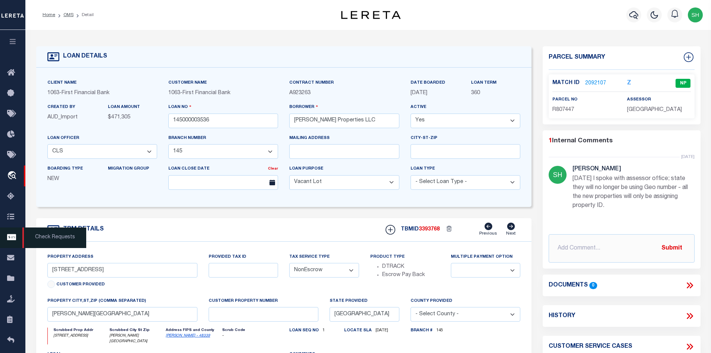
scroll to position [37, 0]
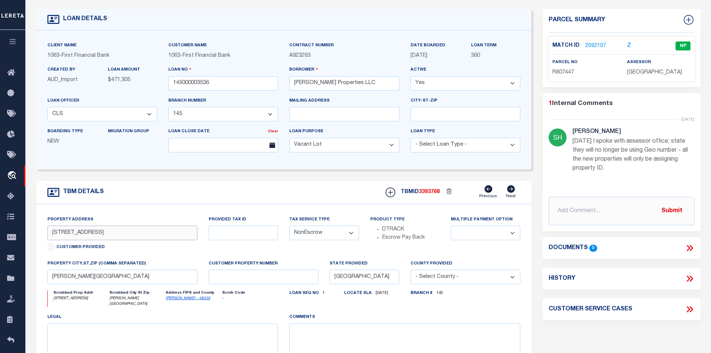
click at [106, 235] on input "[STREET_ADDRESS]" at bounding box center [122, 232] width 150 height 15
drag, startPoint x: 110, startPoint y: 237, endPoint x: -6, endPoint y: 233, distance: 115.3
click at [0, 233] on html "Home OMS Detail" at bounding box center [355, 249] width 711 height 573
click at [592, 43] on link "2092107" at bounding box center [595, 46] width 21 height 8
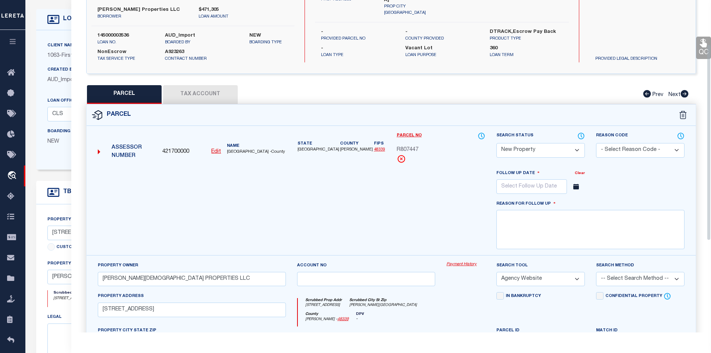
scroll to position [75, 0]
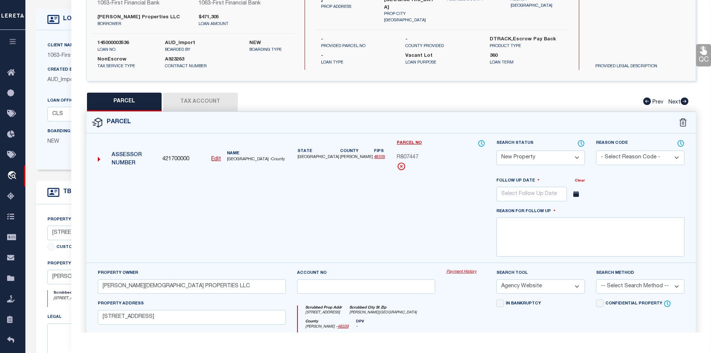
click at [195, 98] on button "Tax Account" at bounding box center [200, 102] width 75 height 19
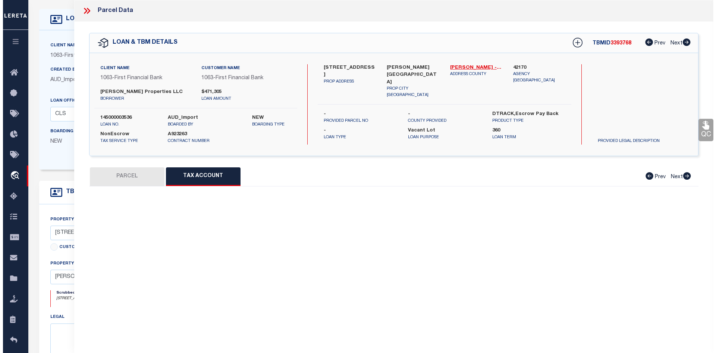
scroll to position [0, 0]
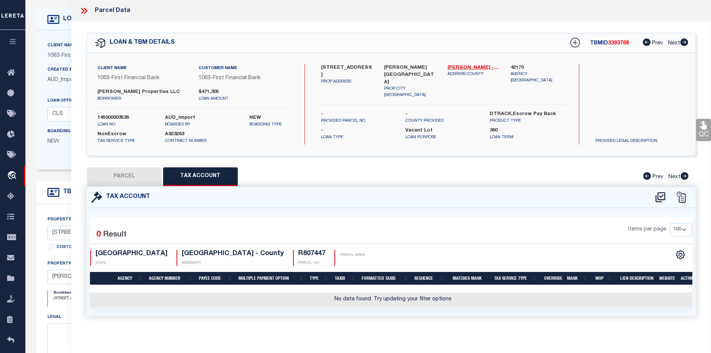
click at [658, 194] on icon at bounding box center [660, 197] width 12 height 12
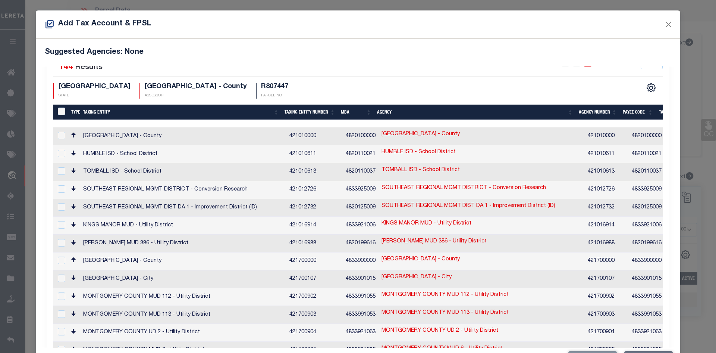
scroll to position [40, 0]
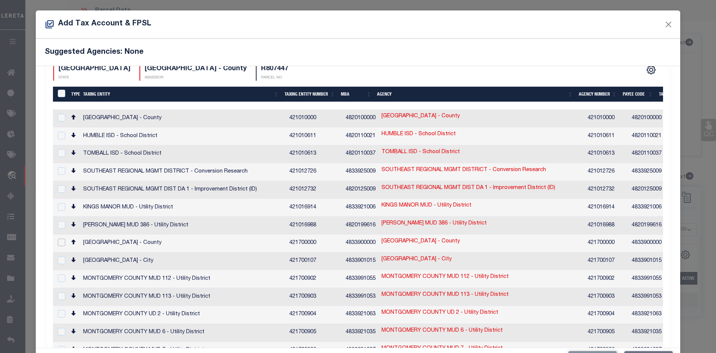
click at [60, 238] on input "checkbox" at bounding box center [61, 241] width 7 height 7
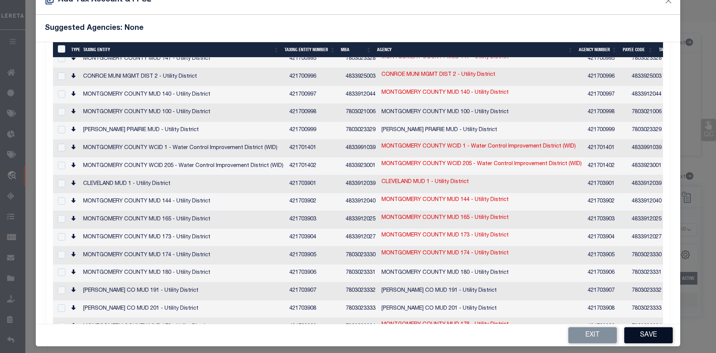
scroll to position [28, 0]
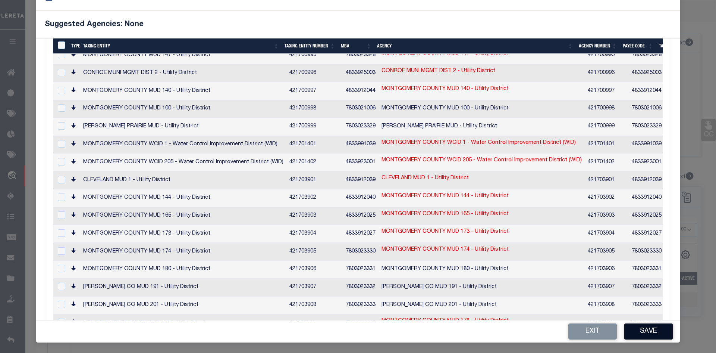
click at [636, 332] on button "Save" at bounding box center [648, 331] width 48 height 16
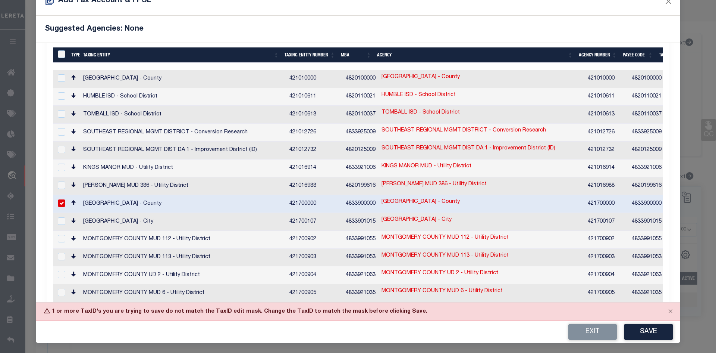
scroll to position [75, 0]
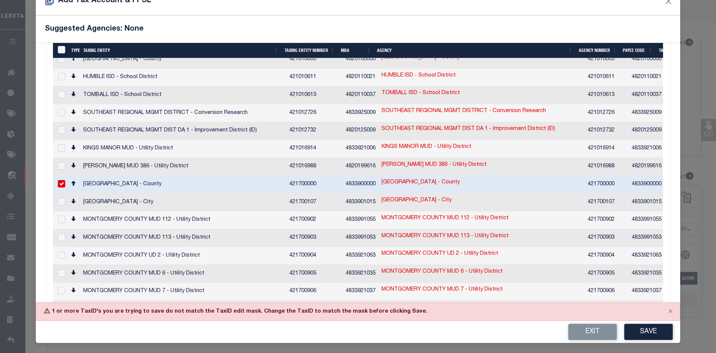
click at [473, 176] on td "[GEOGRAPHIC_DATA] - County" at bounding box center [482, 184] width 206 height 18
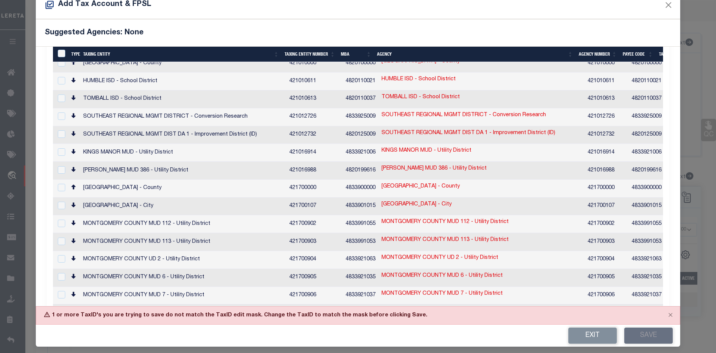
scroll to position [0, 0]
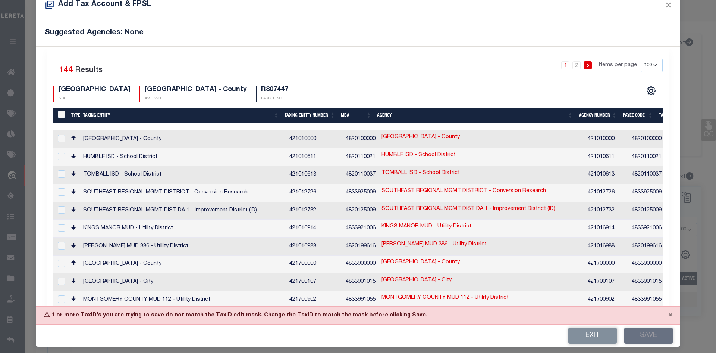
click at [666, 314] on button "Close" at bounding box center [670, 314] width 19 height 16
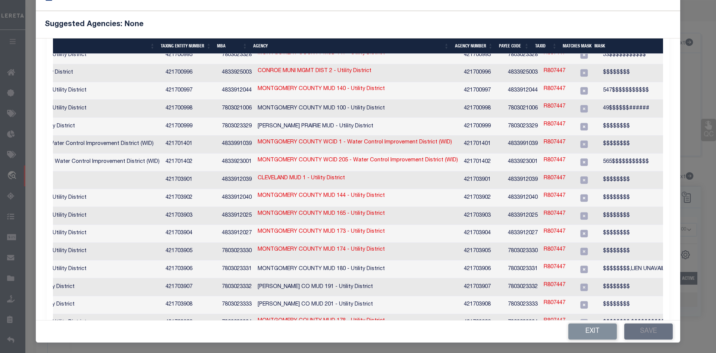
scroll to position [0, 138]
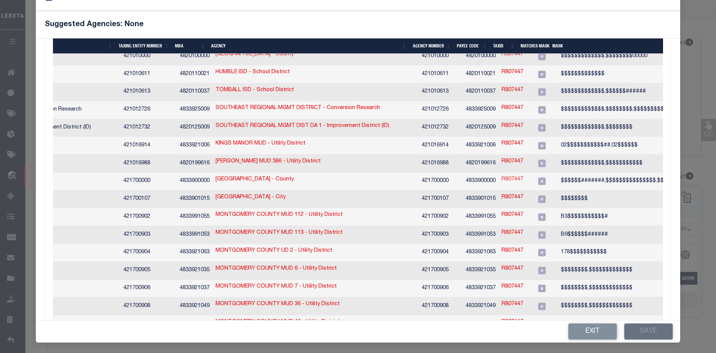
click at [502, 175] on link "R807447" at bounding box center [513, 179] width 22 height 8
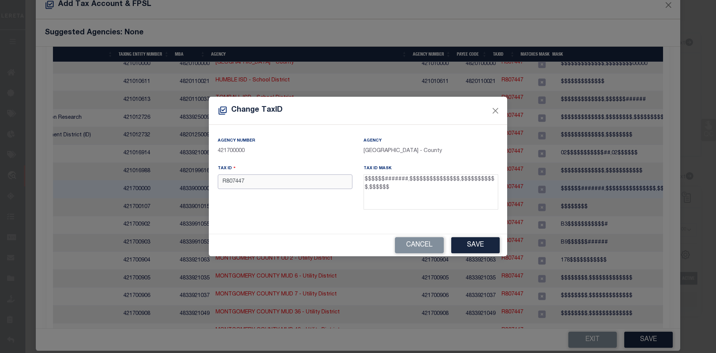
drag, startPoint x: 226, startPoint y: 181, endPoint x: 207, endPoint y: 183, distance: 18.4
click at [207, 183] on div "Change TaxID Agency Number 421700000 Agency MONTGOMERY COUNTY - County Tax ID R…" at bounding box center [358, 176] width 716 height 353
click at [478, 240] on button "Save" at bounding box center [475, 245] width 48 height 16
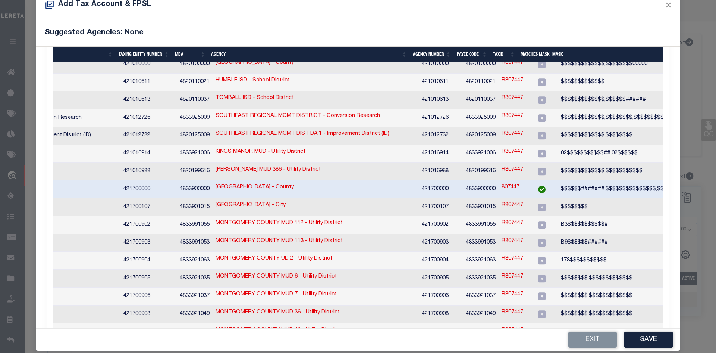
click at [72, 181] on td "[GEOGRAPHIC_DATA] - County" at bounding box center [17, 189] width 206 height 18
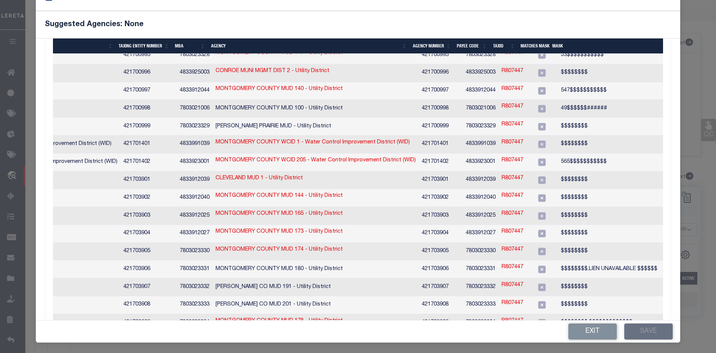
drag, startPoint x: 259, startPoint y: 314, endPoint x: 141, endPoint y: 311, distance: 118.3
drag, startPoint x: 157, startPoint y: 314, endPoint x: 133, endPoint y: 312, distance: 23.9
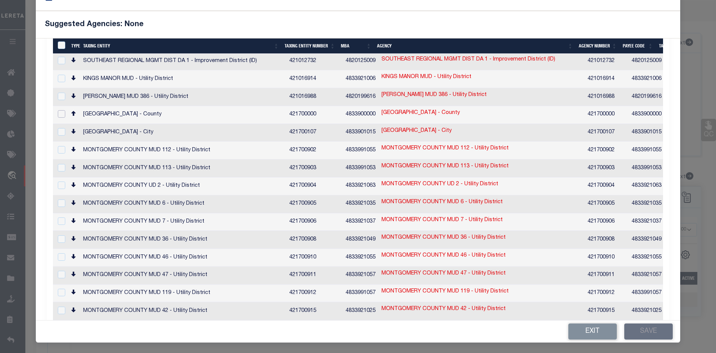
click at [59, 110] on input "checkbox" at bounding box center [61, 113] width 7 height 7
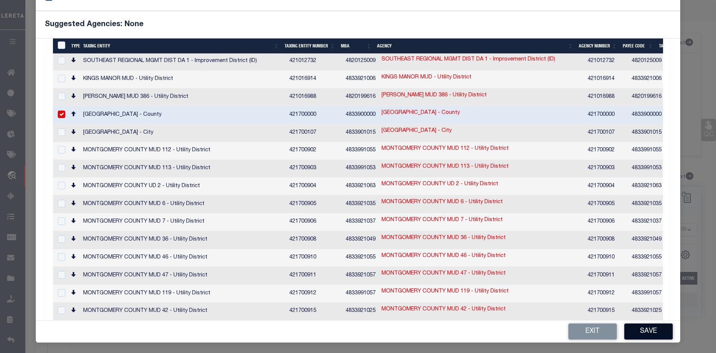
click at [655, 328] on button "Save" at bounding box center [648, 331] width 48 height 16
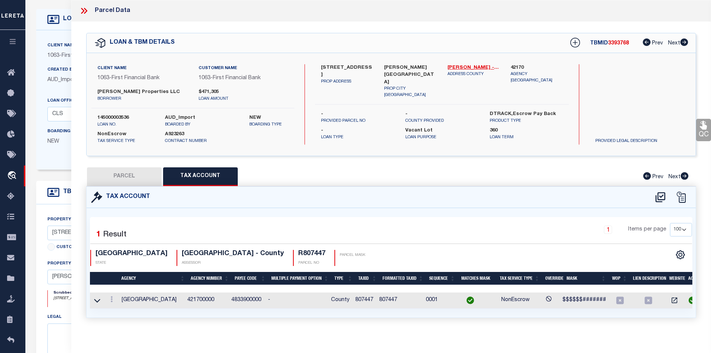
click at [674, 300] on icon at bounding box center [673, 299] width 7 height 7
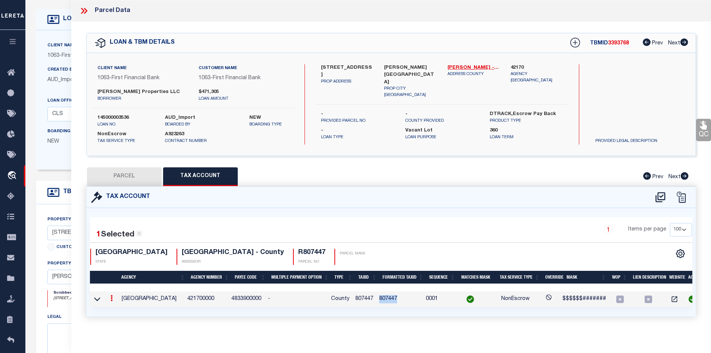
drag, startPoint x: 400, startPoint y: 301, endPoint x: 378, endPoint y: 301, distance: 21.6
click at [378, 301] on tr "MONTGOMERY COUNTY 421700000 4833900000 - County 807447 807447 0001 NonEscrow $$…" at bounding box center [395, 299] width 611 height 16
copy tr "807447"
click at [111, 175] on button "PARCEL" at bounding box center [124, 176] width 75 height 19
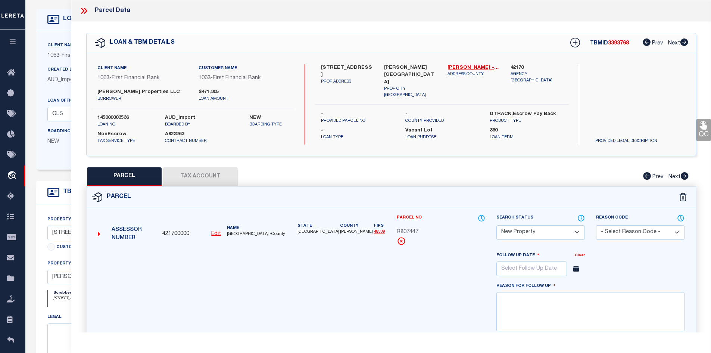
click at [92, 13] on div at bounding box center [87, 11] width 16 height 10
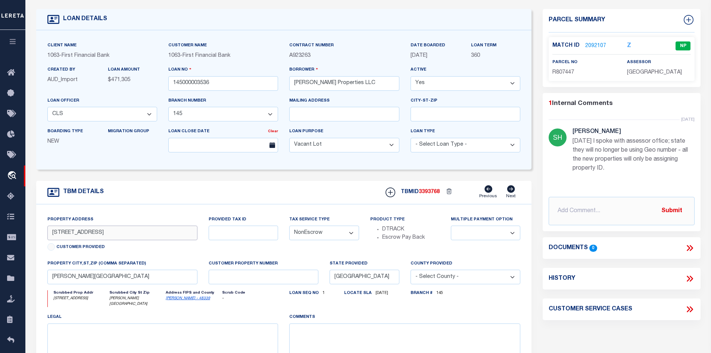
drag, startPoint x: 106, startPoint y: 236, endPoint x: -11, endPoint y: 236, distance: 117.1
click at [0, 236] on html "Home OMS Detail" at bounding box center [355, 249] width 711 height 573
drag, startPoint x: 324, startPoint y: 88, endPoint x: 238, endPoint y: 87, distance: 86.6
click at [238, 87] on div "Client Name 1063 - First Financial Bank Customer Name 1063 - First Financial Ba…" at bounding box center [284, 99] width 484 height 117
click at [598, 43] on link "2092107" at bounding box center [595, 46] width 21 height 8
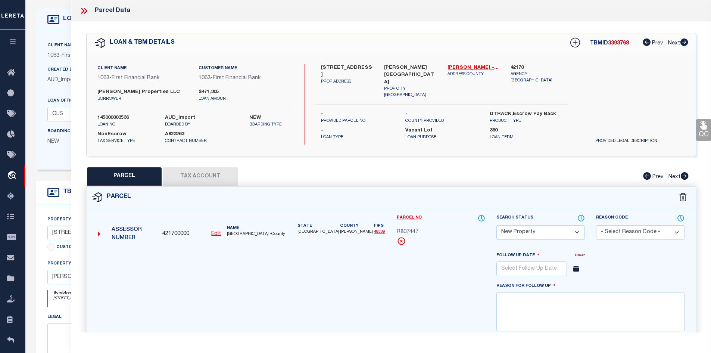
scroll to position [149, 0]
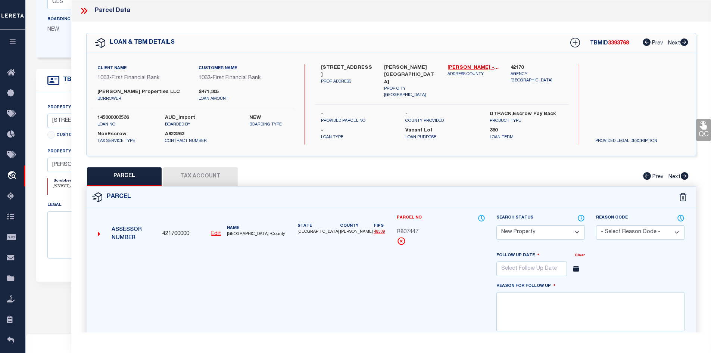
click at [200, 173] on button "Tax Account" at bounding box center [200, 176] width 75 height 19
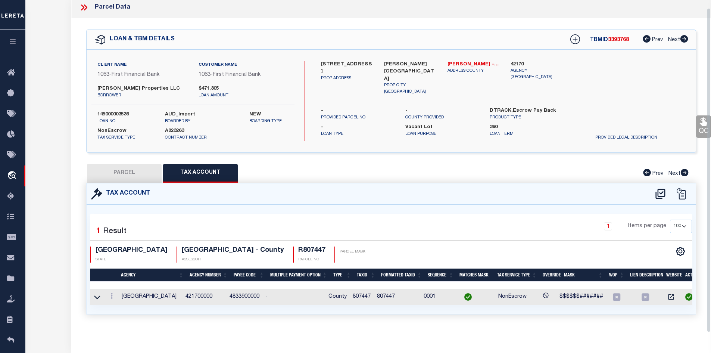
scroll to position [8, 0]
click at [112, 292] on icon at bounding box center [111, 295] width 2 height 6
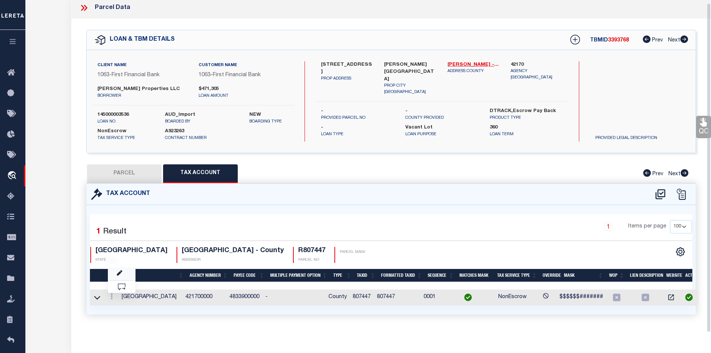
click at [123, 270] on link at bounding box center [122, 273] width 28 height 12
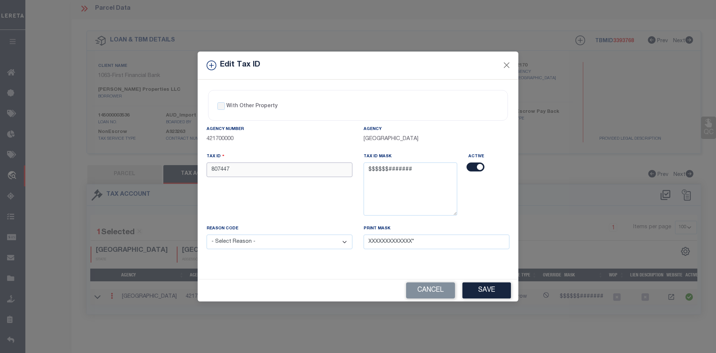
click at [209, 170] on input "807447" at bounding box center [280, 169] width 146 height 15
click at [487, 288] on button "Save" at bounding box center [487, 290] width 48 height 16
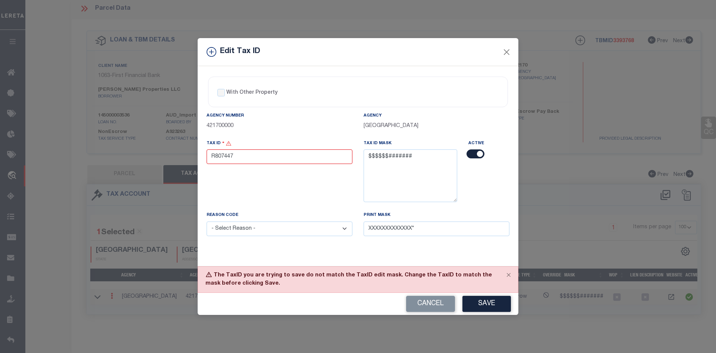
click at [436, 305] on button "Cancel" at bounding box center [430, 303] width 49 height 16
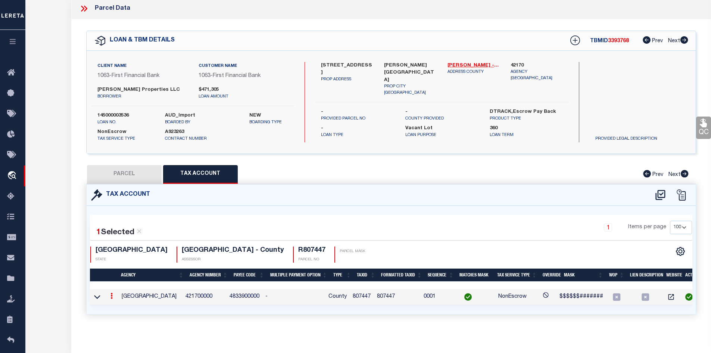
click at [136, 167] on button "PARCEL" at bounding box center [124, 174] width 75 height 19
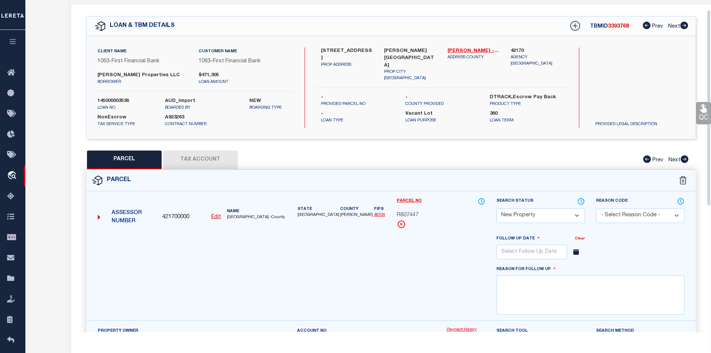
scroll to position [0, 0]
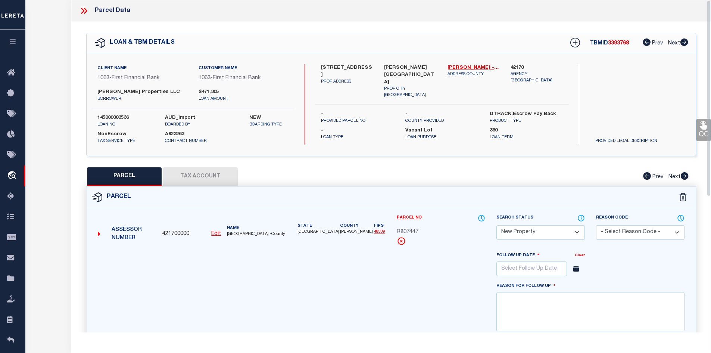
click at [197, 177] on button "Tax Account" at bounding box center [200, 176] width 75 height 19
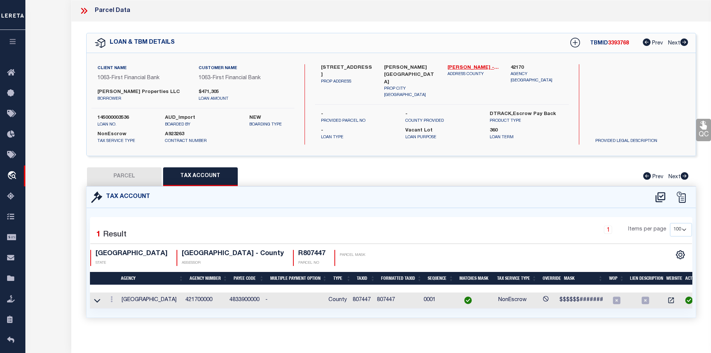
click at [82, 11] on icon at bounding box center [84, 11] width 10 height 10
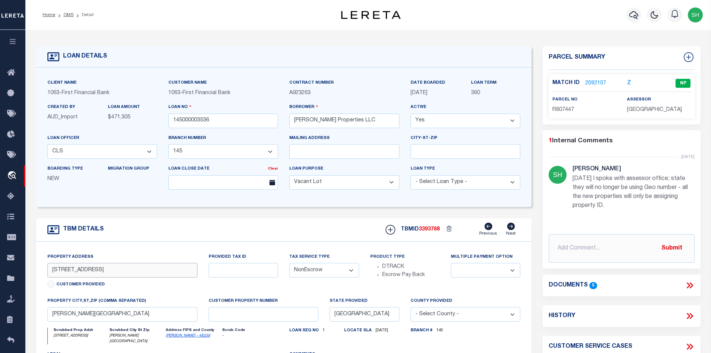
drag, startPoint x: 87, startPoint y: 273, endPoint x: 27, endPoint y: 272, distance: 59.7
click at [27, 272] on div "LOAN DETAILS Client Name 1063" at bounding box center [367, 256] width 685 height 452
click at [66, 15] on link "OMS" at bounding box center [68, 15] width 10 height 4
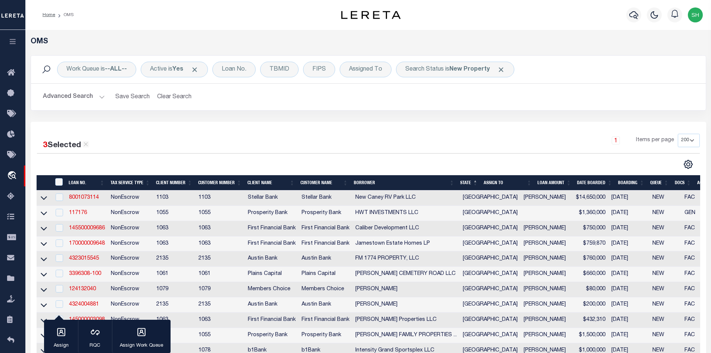
scroll to position [336, 0]
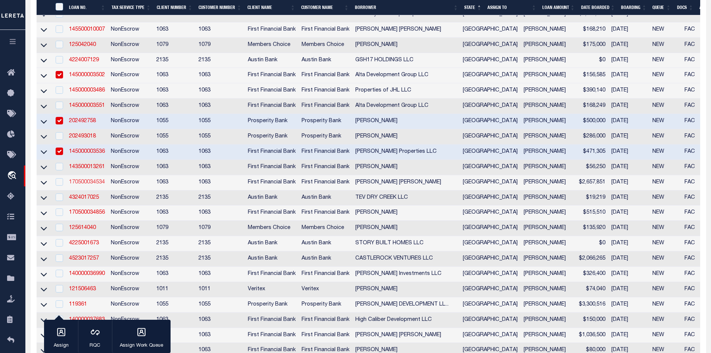
click at [82, 185] on link "170500034534" at bounding box center [87, 181] width 36 height 5
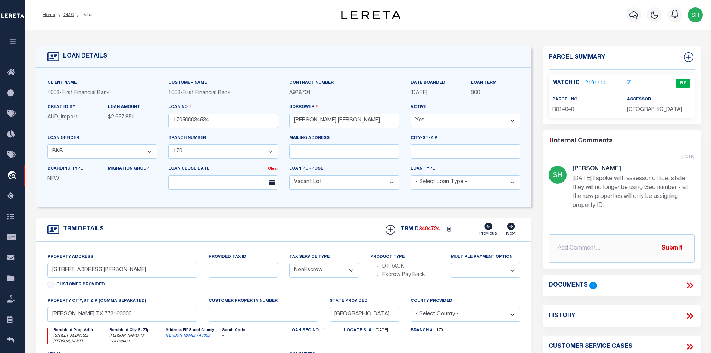
select select "4583"
select select "2311"
select select "400"
select select "NonEscrow"
